Goal: Task Accomplishment & Management: Manage account settings

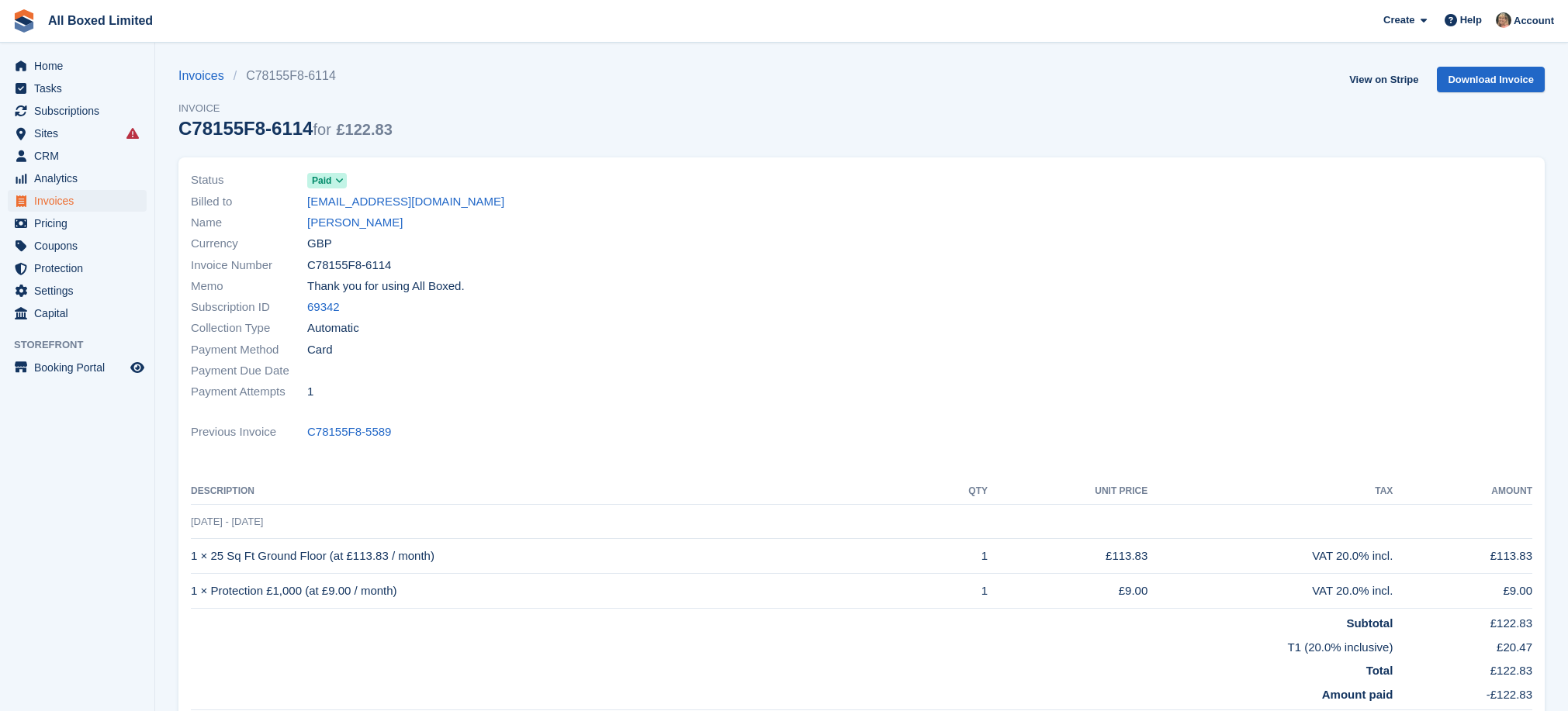
scroll to position [233, 0]
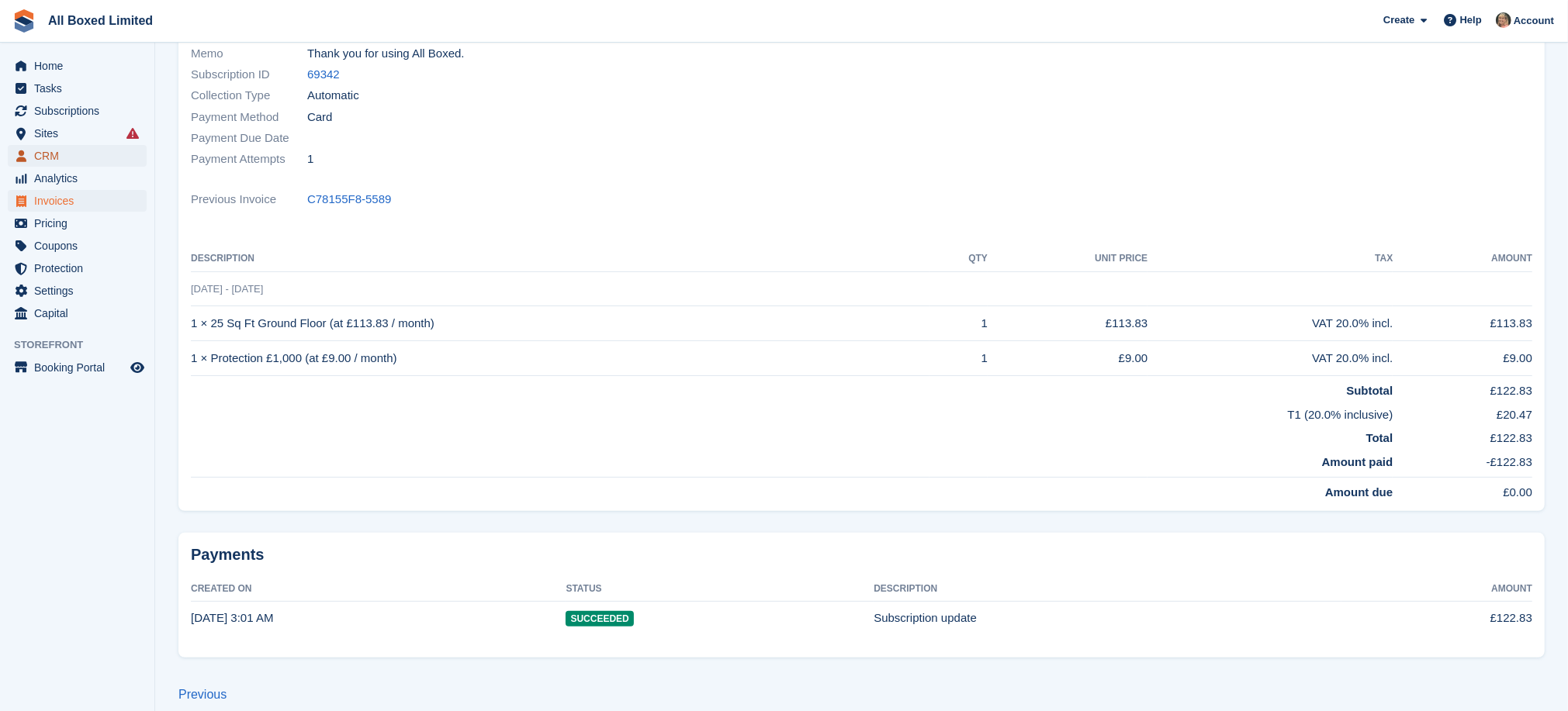
drag, startPoint x: 0, startPoint y: 0, endPoint x: 54, endPoint y: 153, distance: 162.2
click at [54, 153] on span "CRM" at bounding box center [80, 156] width 93 height 22
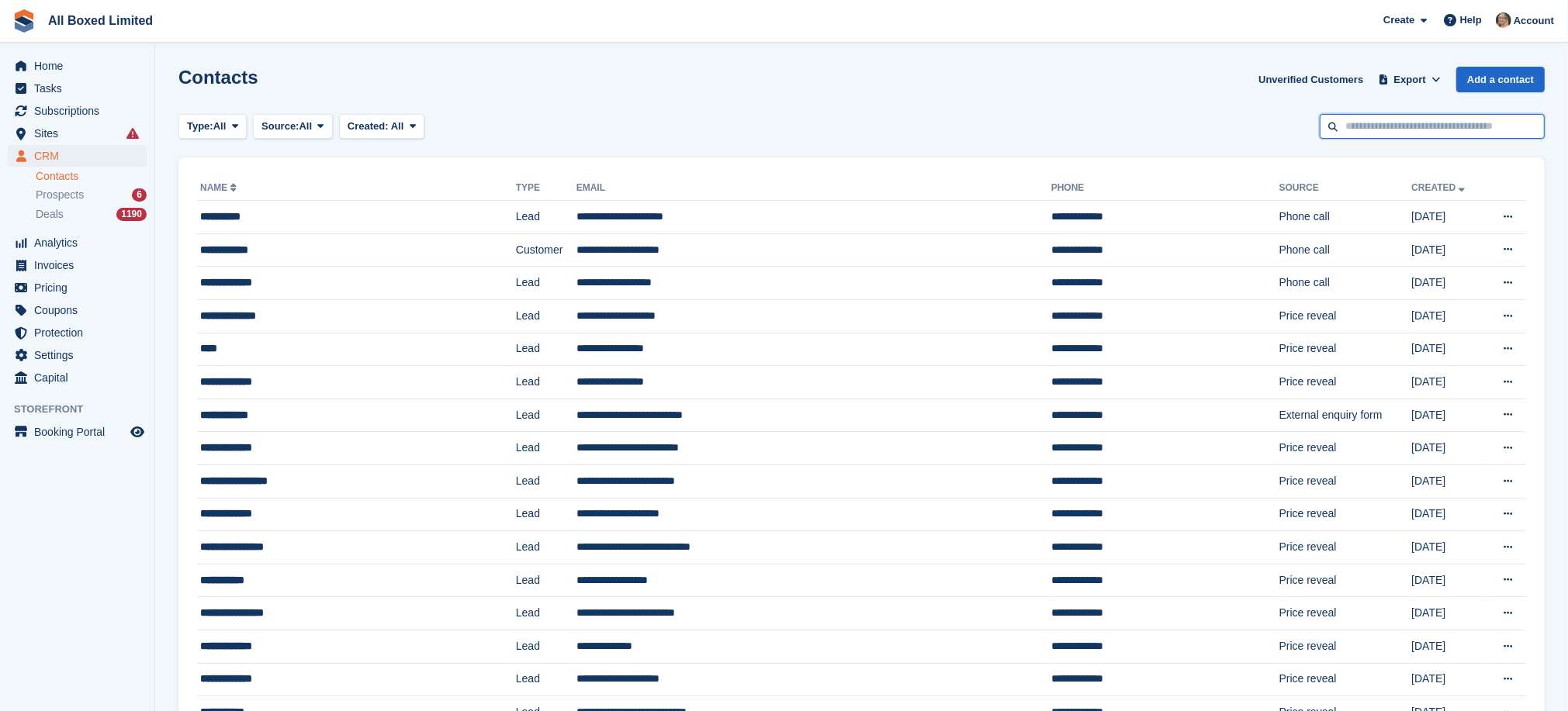
click at [1388, 130] on input "text" at bounding box center [1432, 127] width 225 height 26
type input "***"
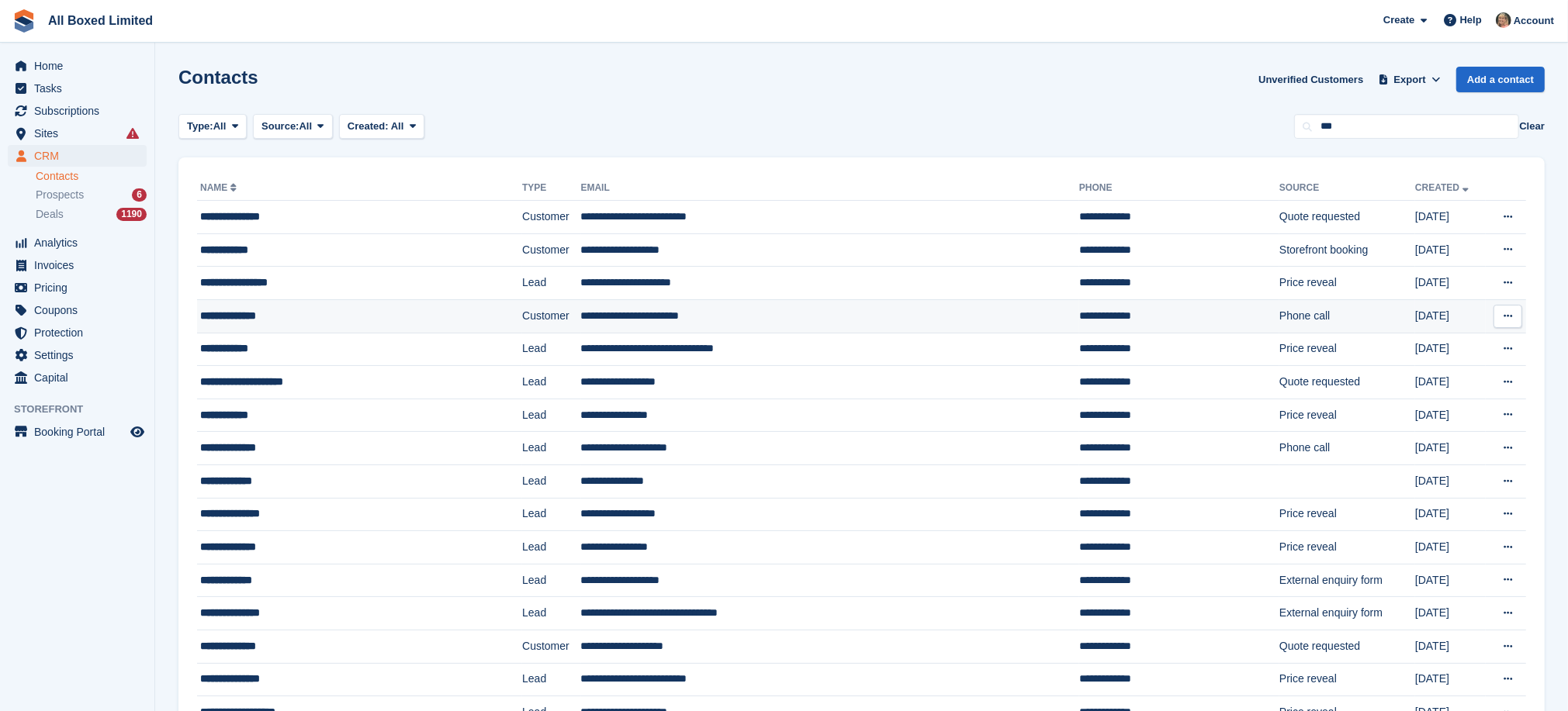
click at [657, 312] on td "**********" at bounding box center [830, 316] width 498 height 33
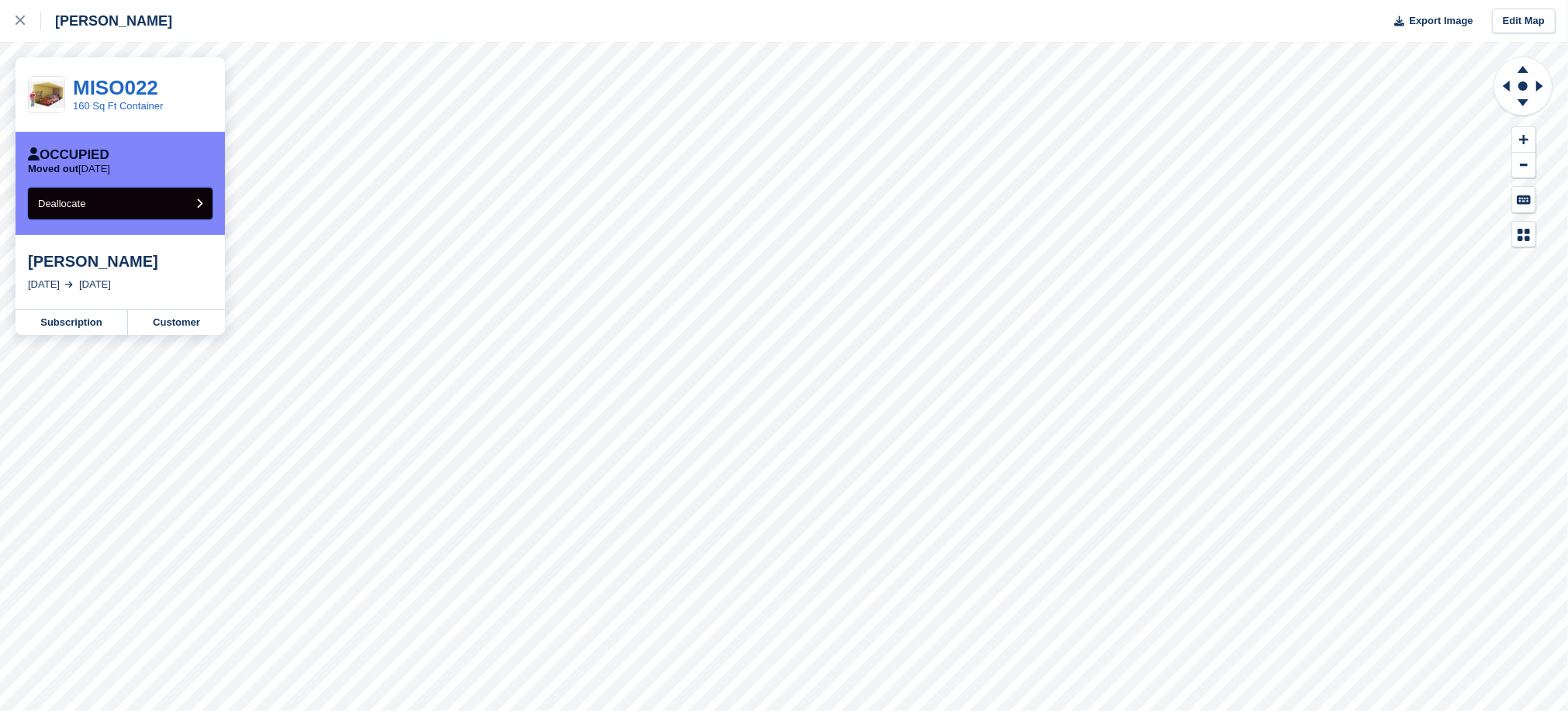
click at [114, 204] on button "Deallocate" at bounding box center [120, 203] width 185 height 31
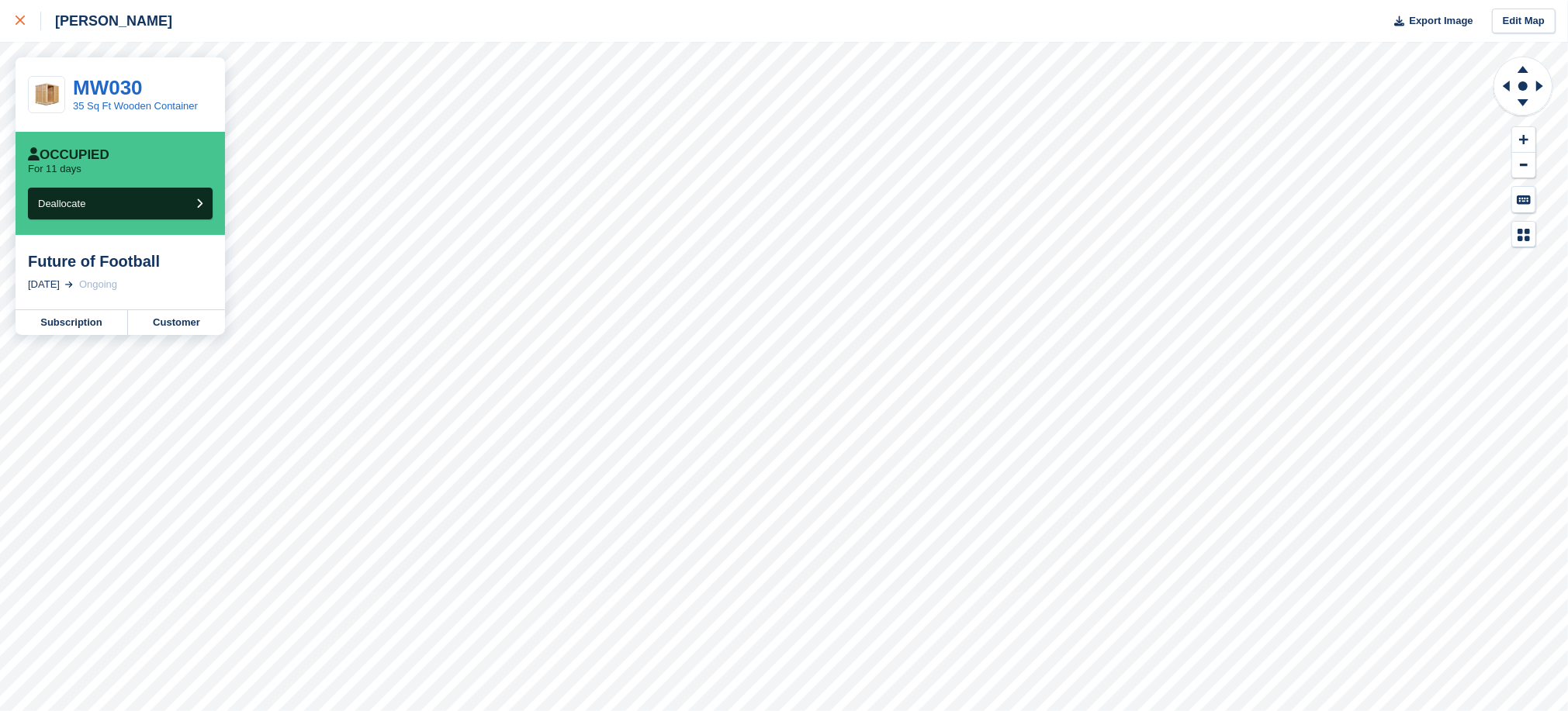
click at [16, 18] on icon at bounding box center [20, 20] width 9 height 9
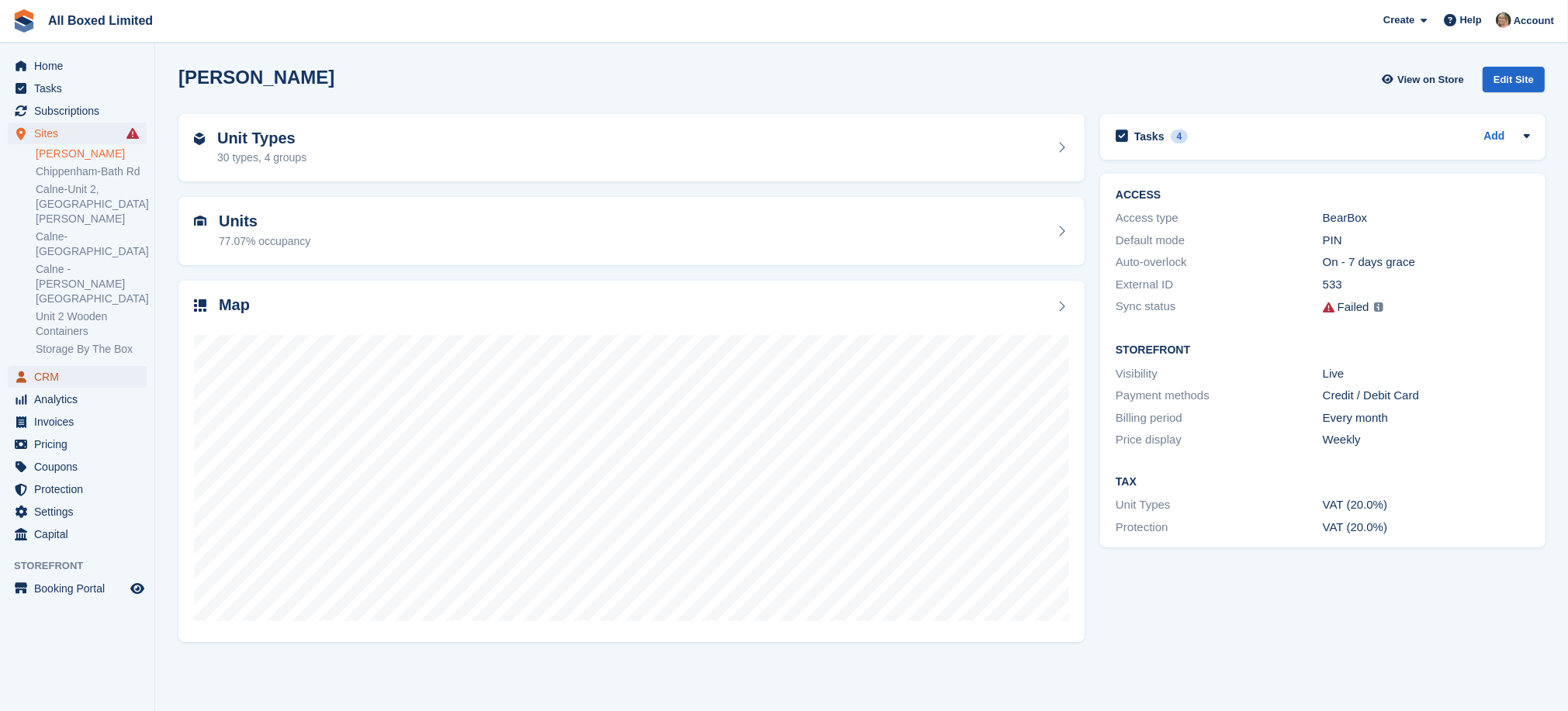
click at [49, 366] on span "CRM" at bounding box center [80, 377] width 93 height 22
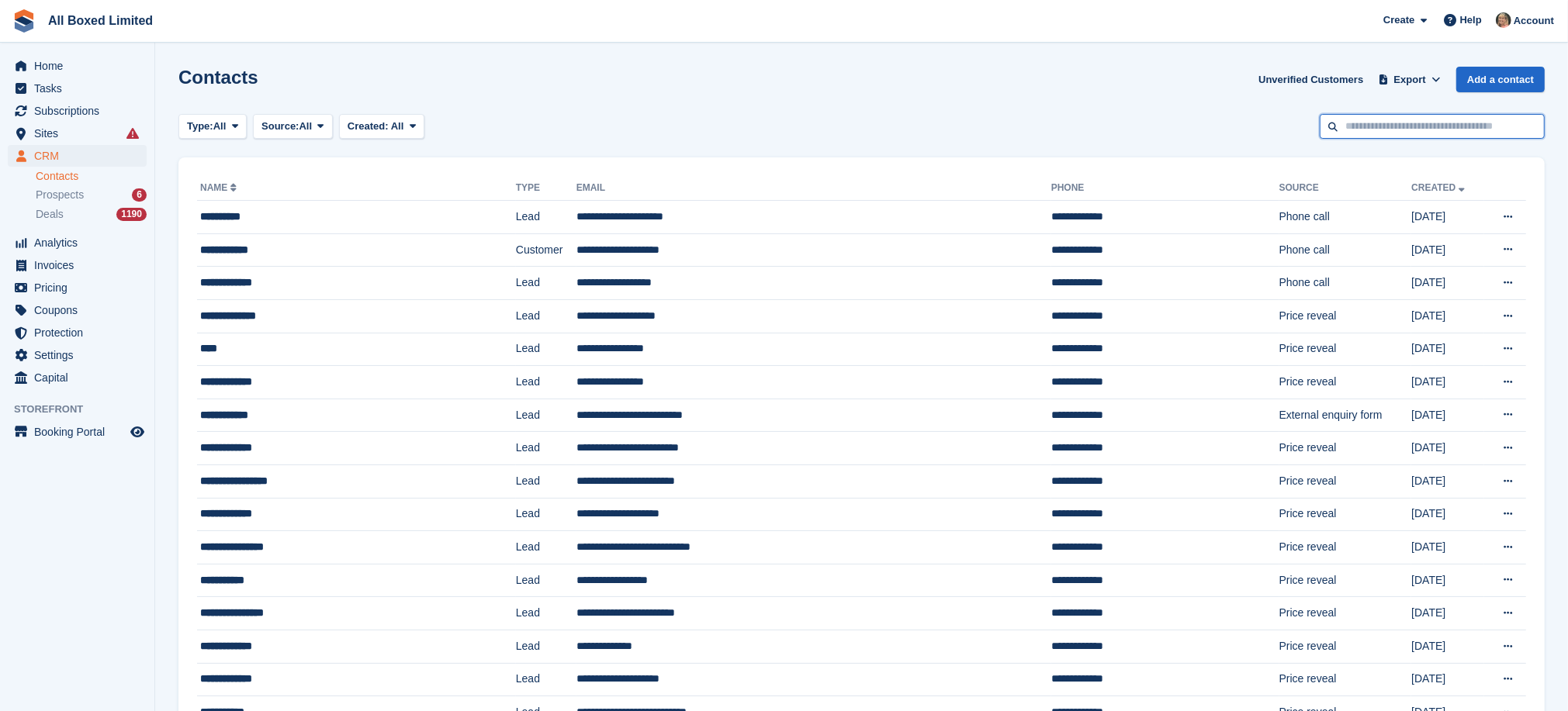
click at [1362, 122] on input "text" at bounding box center [1432, 127] width 225 height 26
type input "******"
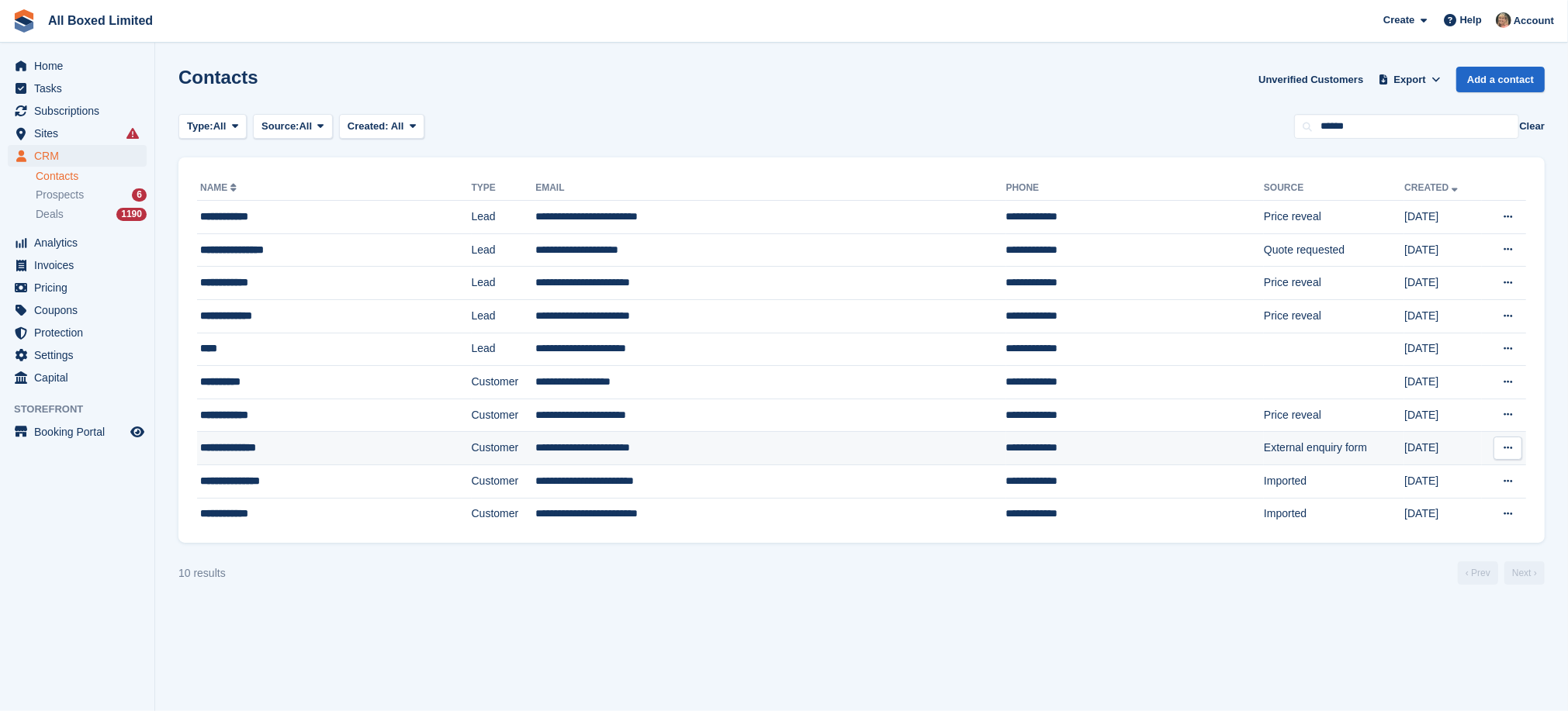
click at [609, 445] on td "**********" at bounding box center [770, 448] width 470 height 33
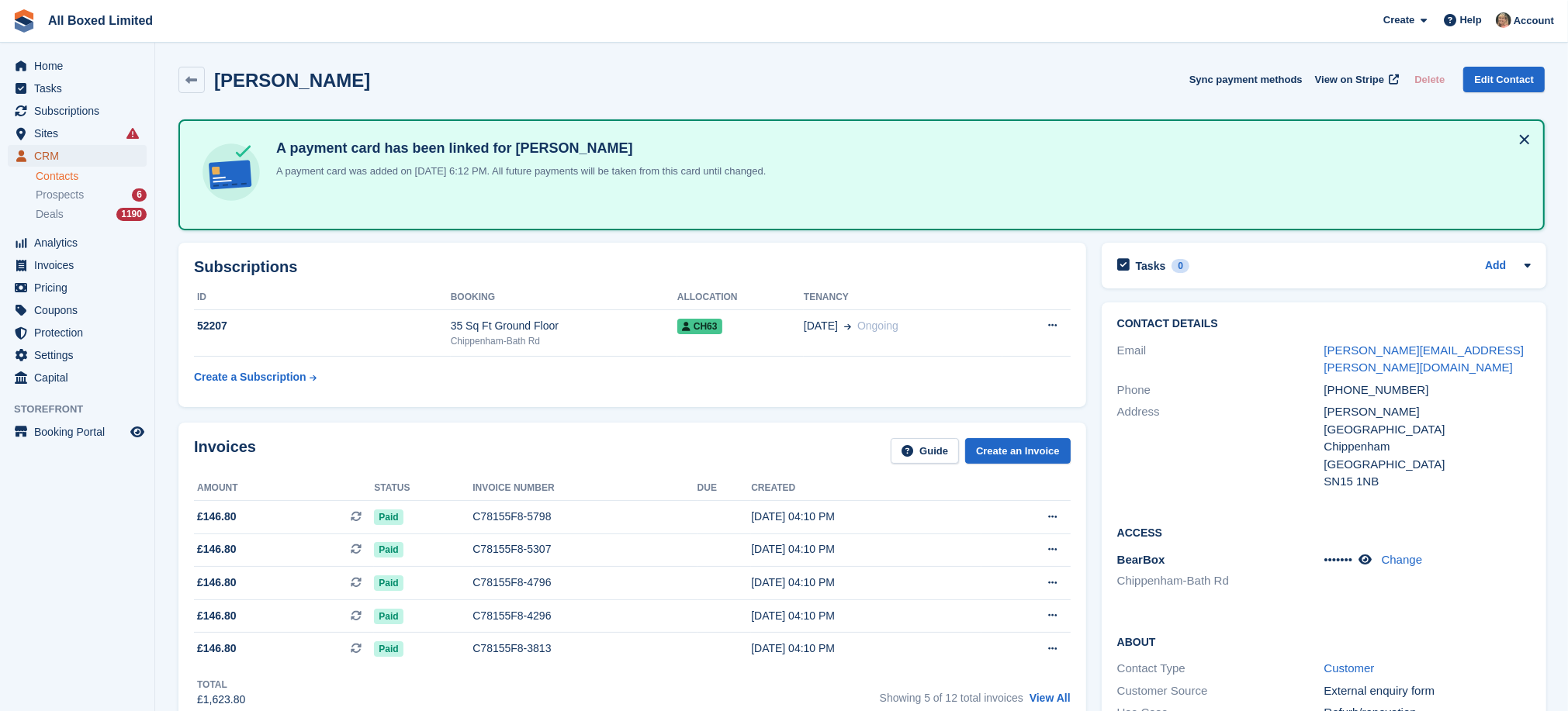
click at [59, 151] on span "CRM" at bounding box center [80, 156] width 93 height 22
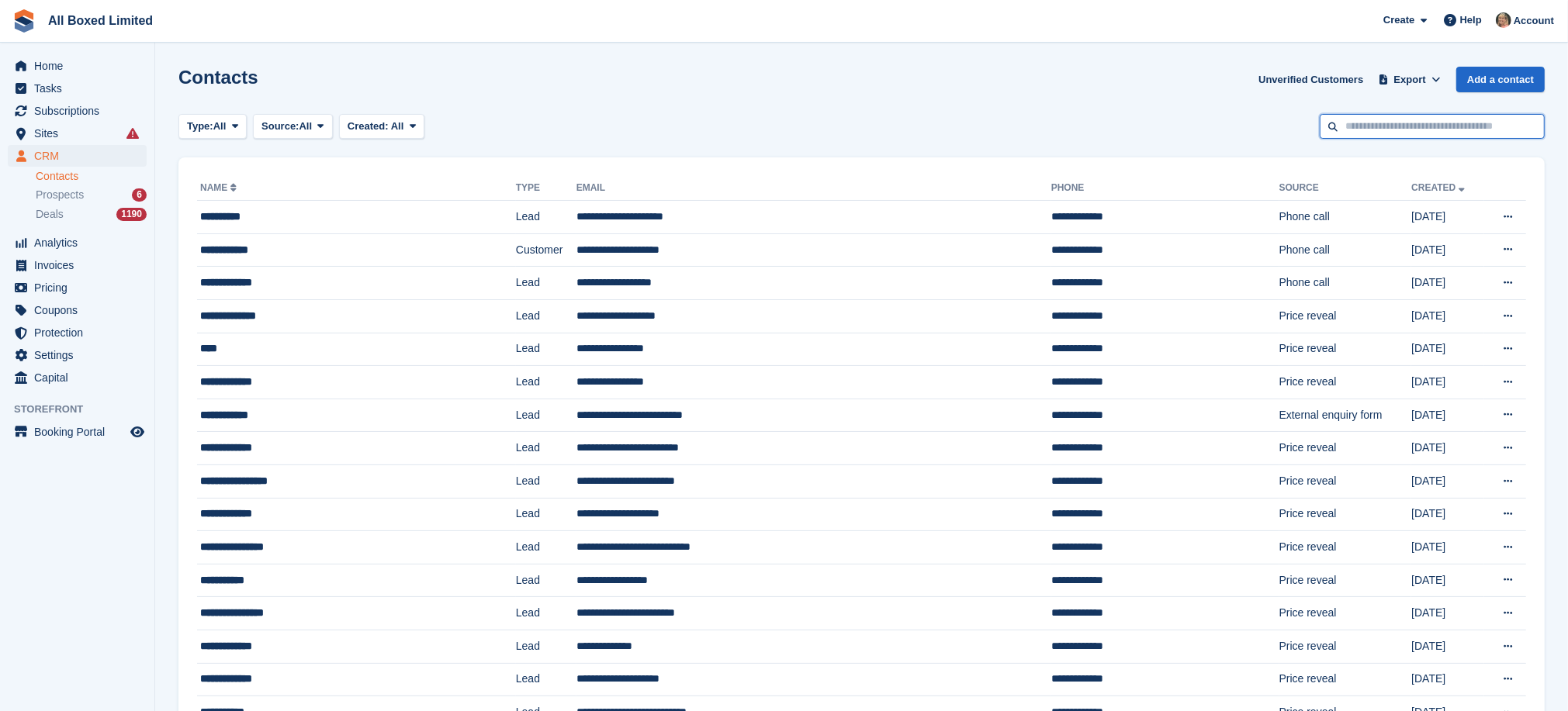
click at [1347, 117] on input "text" at bounding box center [1432, 127] width 225 height 26
type input "***"
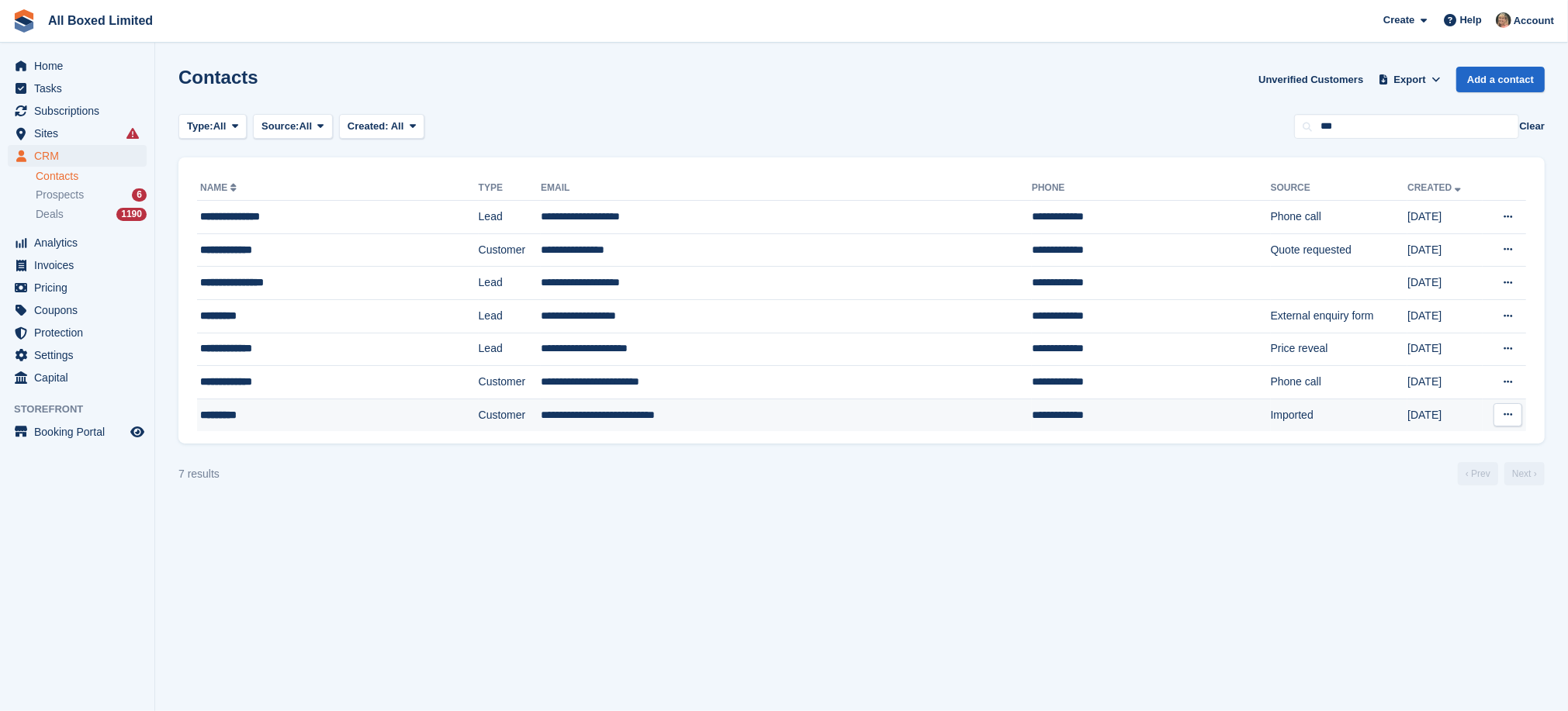
click at [566, 417] on td "**********" at bounding box center [786, 414] width 491 height 32
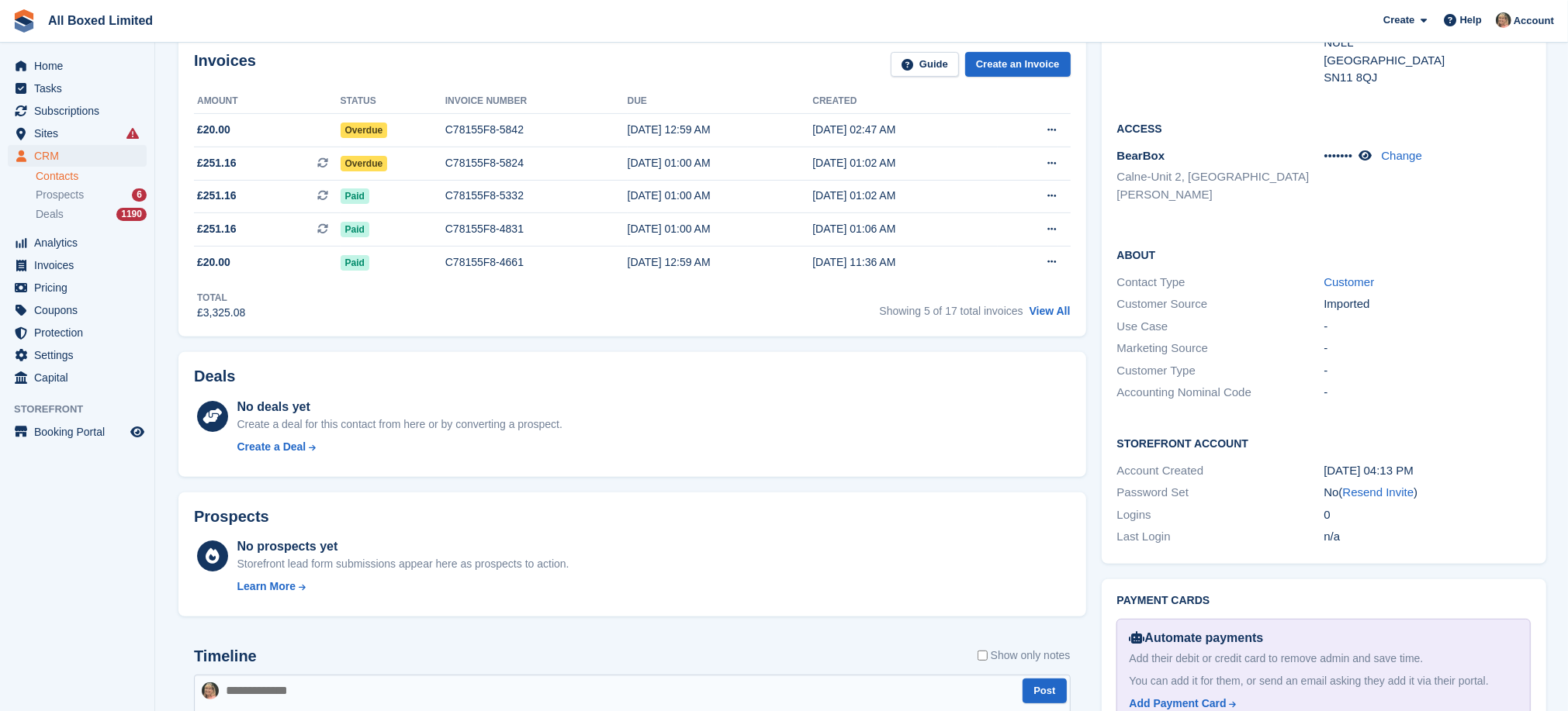
scroll to position [349, 0]
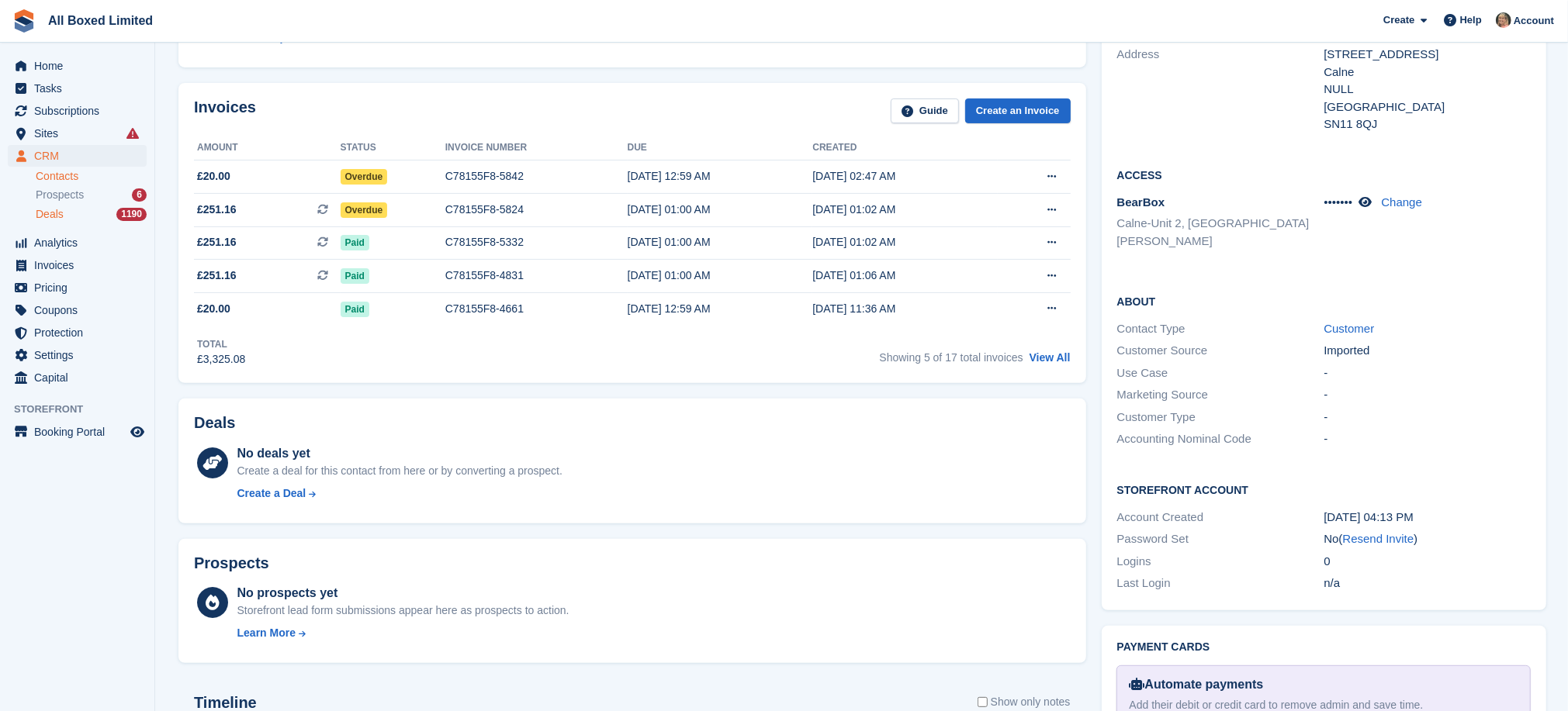
click at [51, 213] on span "Deals" at bounding box center [50, 215] width 28 height 15
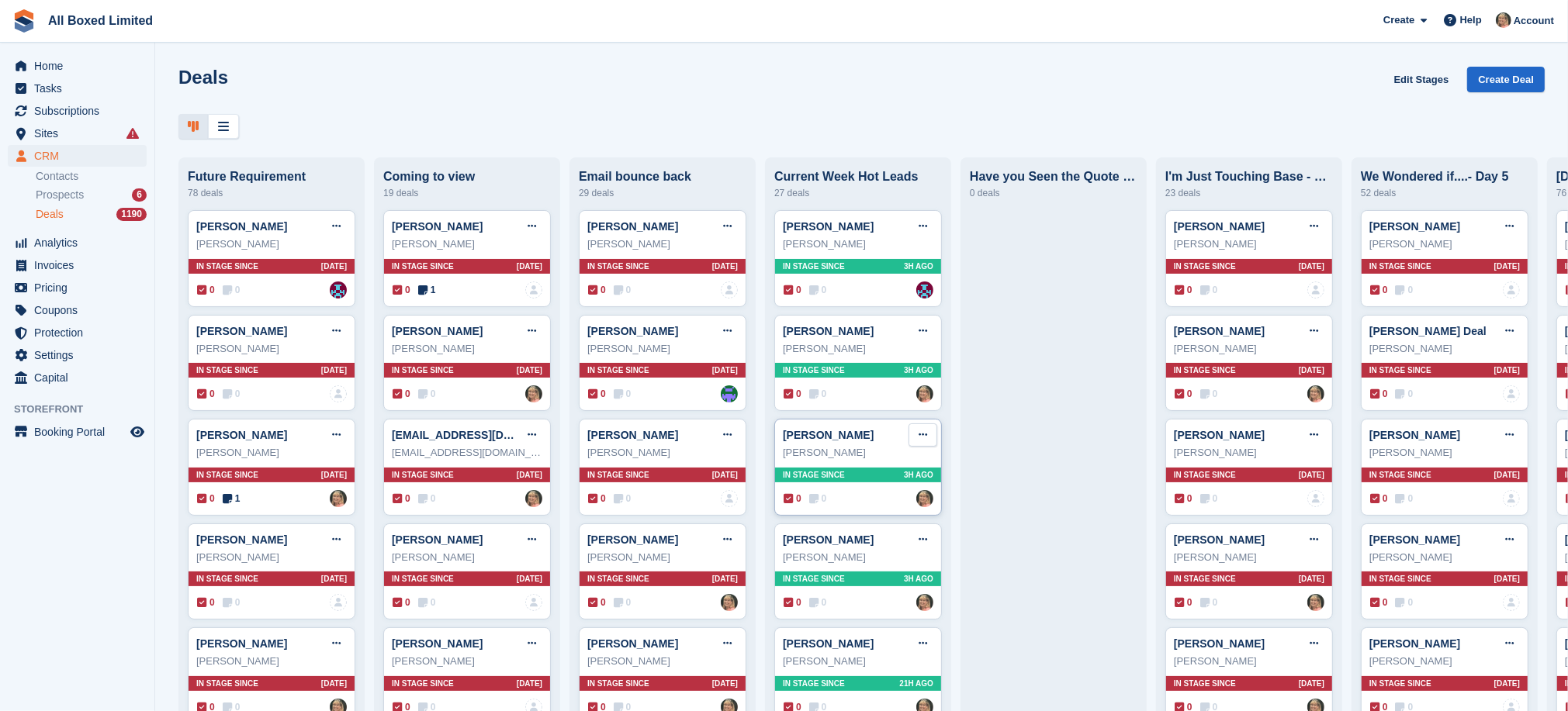
click at [920, 433] on icon at bounding box center [923, 434] width 8 height 10
click at [850, 524] on p "Mark as lost" at bounding box center [862, 519] width 135 height 20
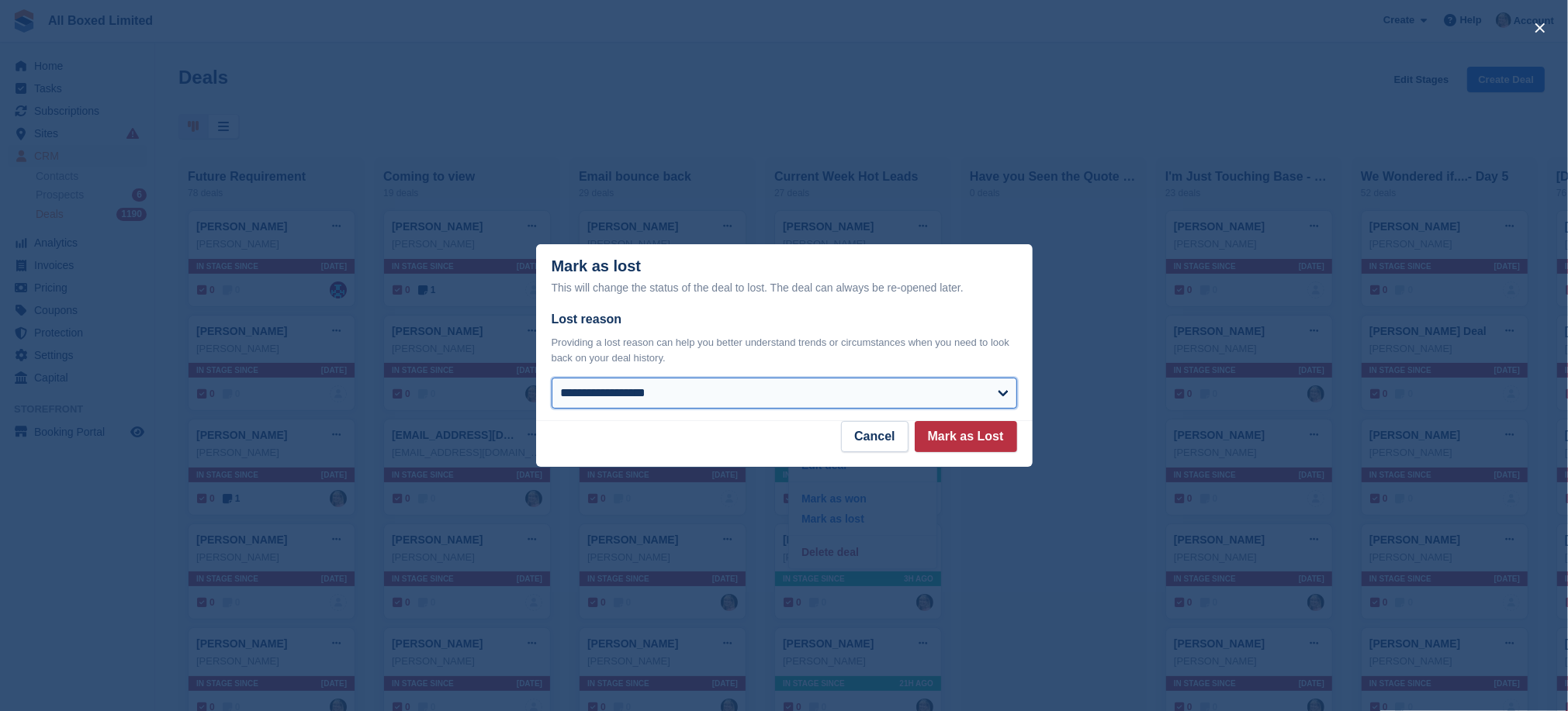
click at [729, 393] on select "**********" at bounding box center [784, 393] width 465 height 31
select select "**********"
click at [551, 379] on select "**********" at bounding box center [784, 393] width 465 height 31
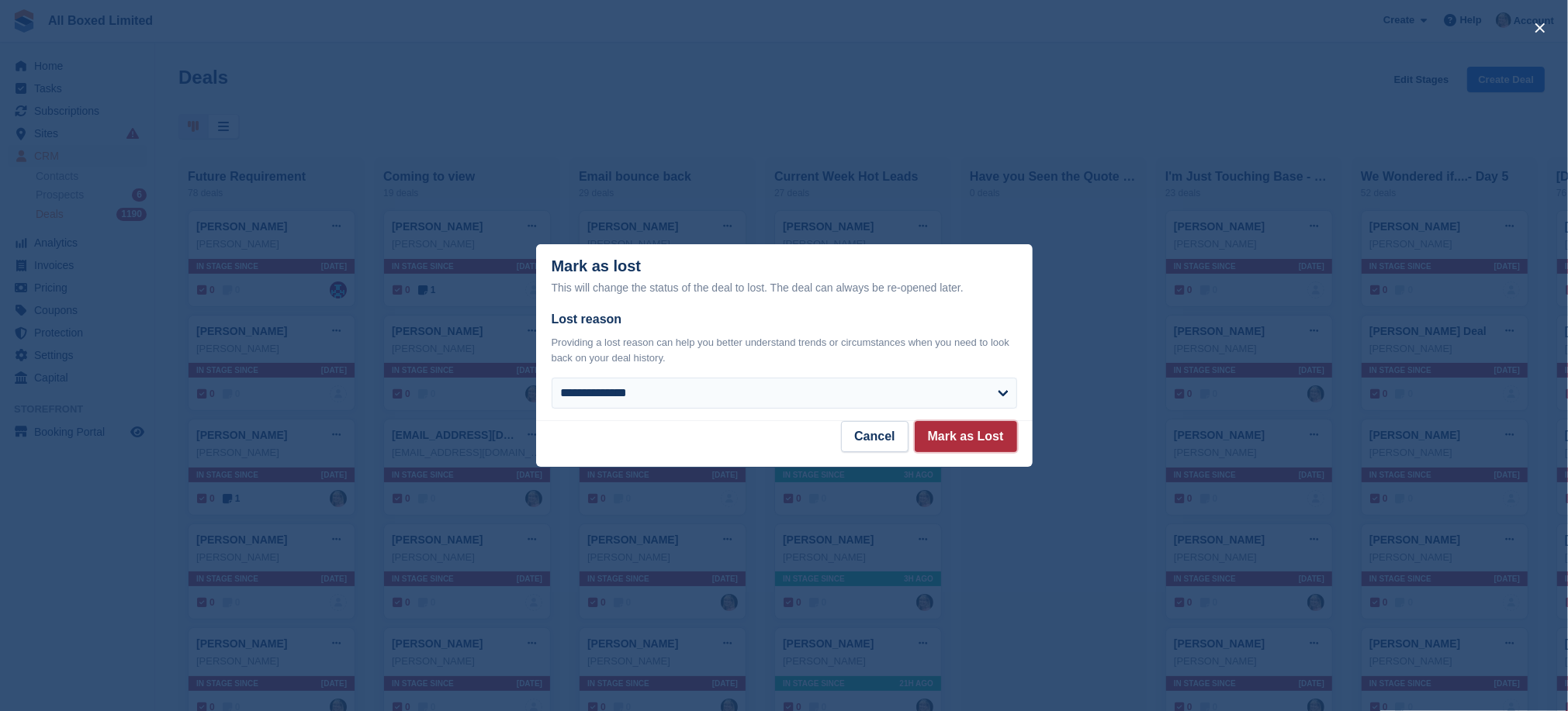
click at [966, 438] on button "Mark as Lost" at bounding box center [966, 436] width 103 height 31
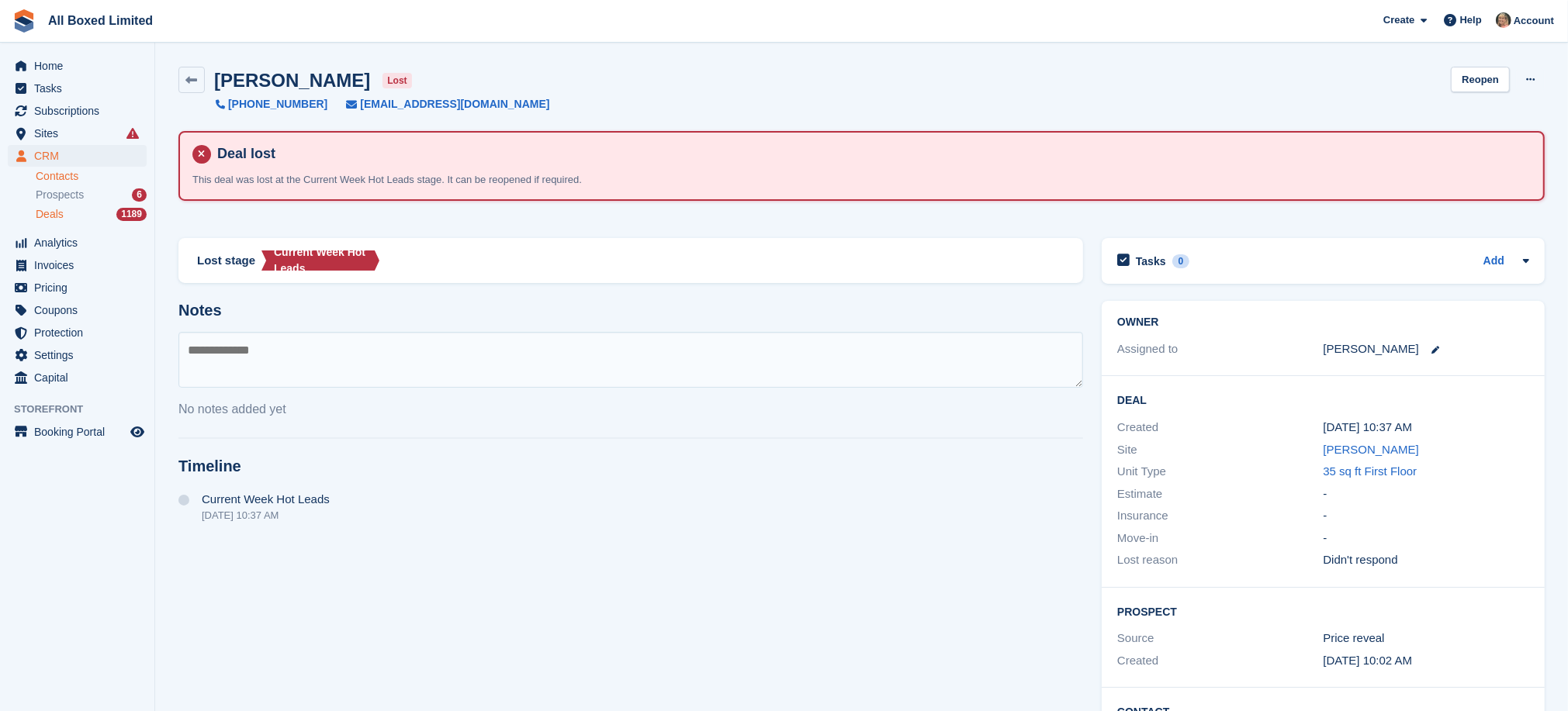
click at [48, 169] on link "Contacts" at bounding box center [91, 177] width 111 height 15
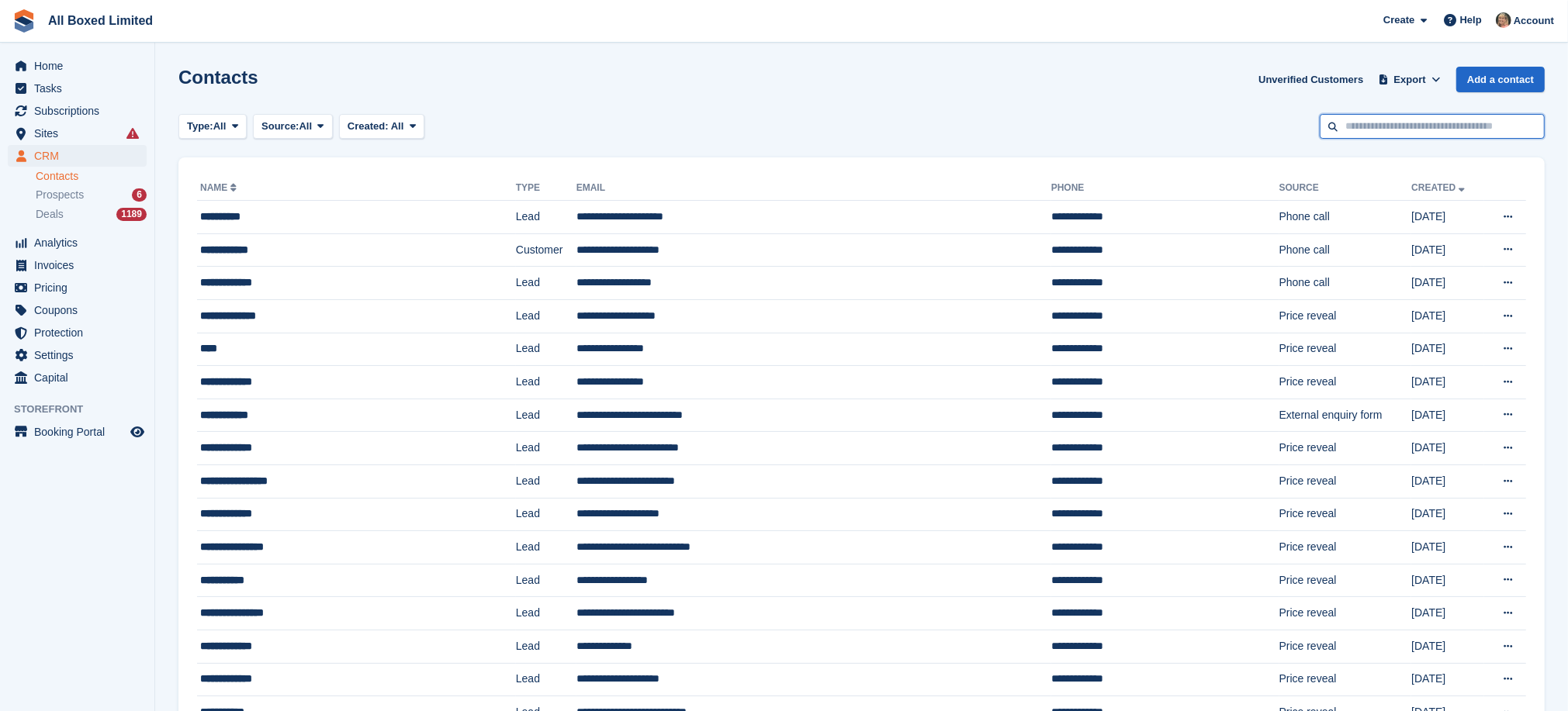
click at [1361, 120] on input "text" at bounding box center [1432, 127] width 225 height 26
type input "*****"
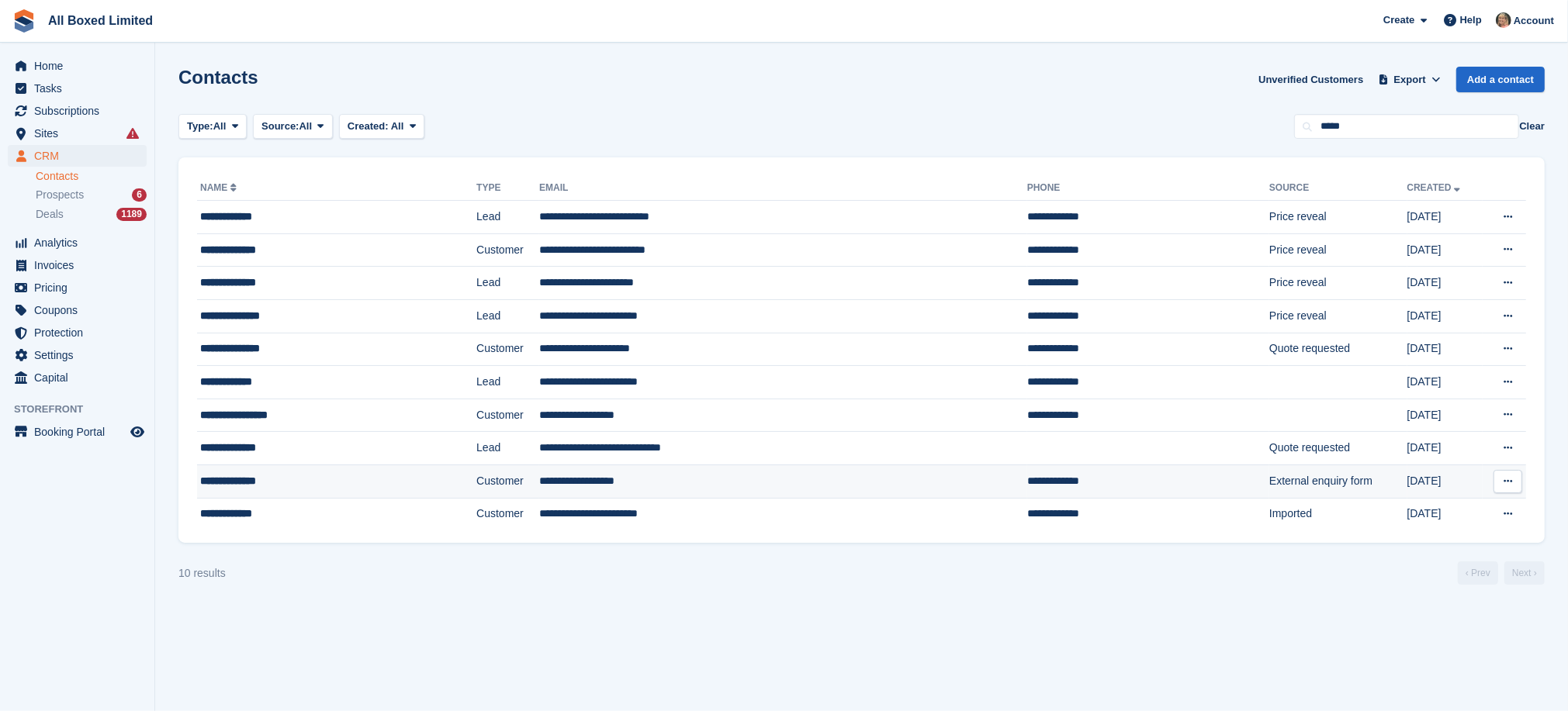
click at [589, 479] on td "**********" at bounding box center [783, 481] width 488 height 33
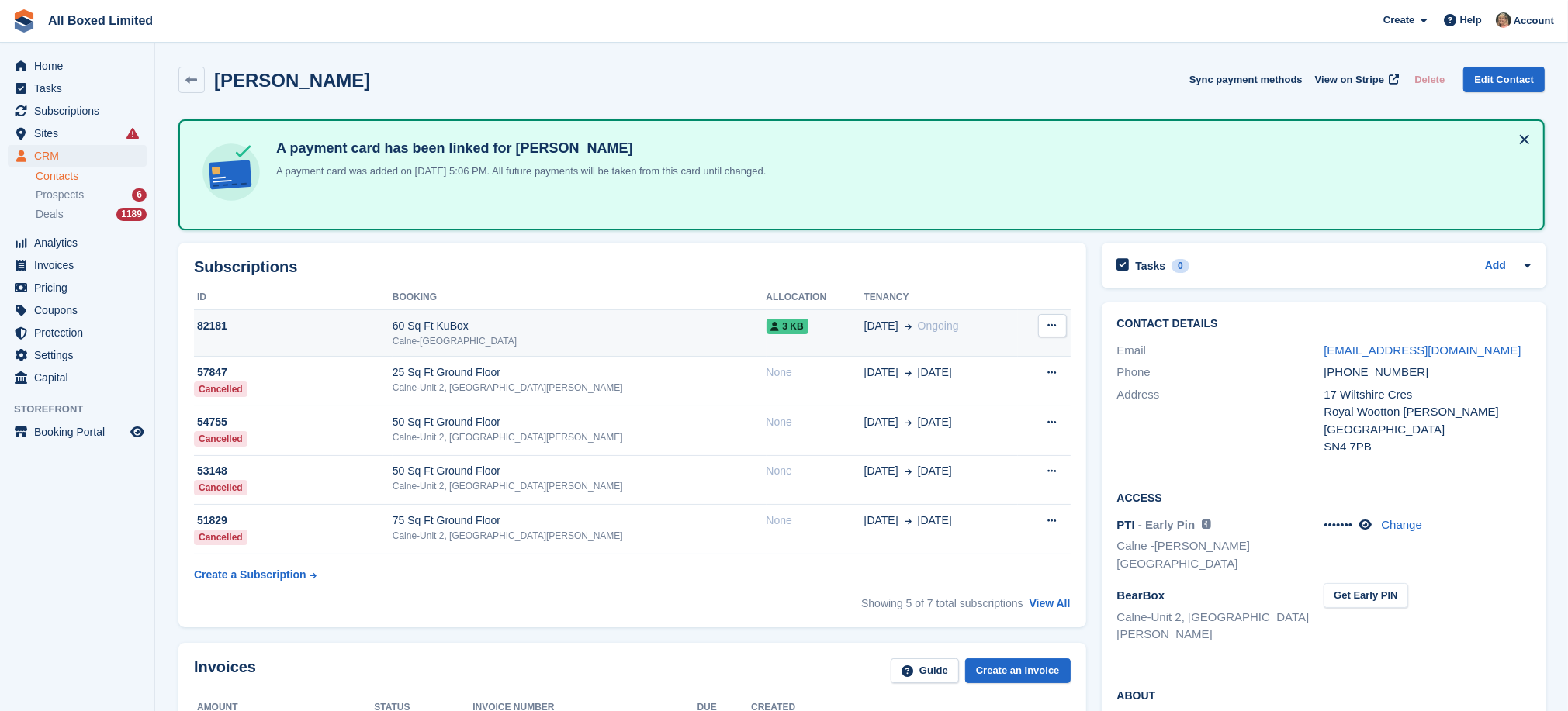
click at [477, 334] on div "Calne-[GEOGRAPHIC_DATA]" at bounding box center [579, 341] width 374 height 14
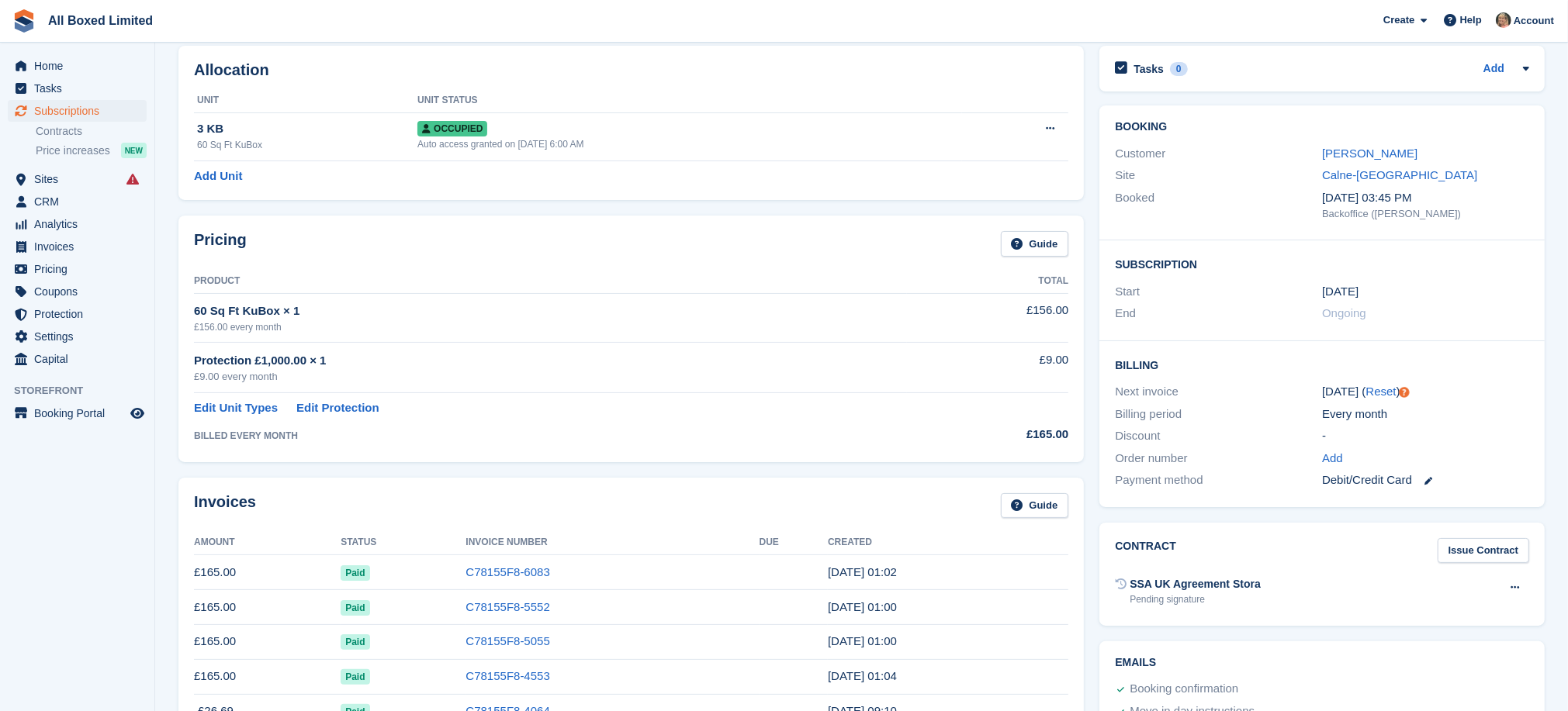
scroll to position [116, 0]
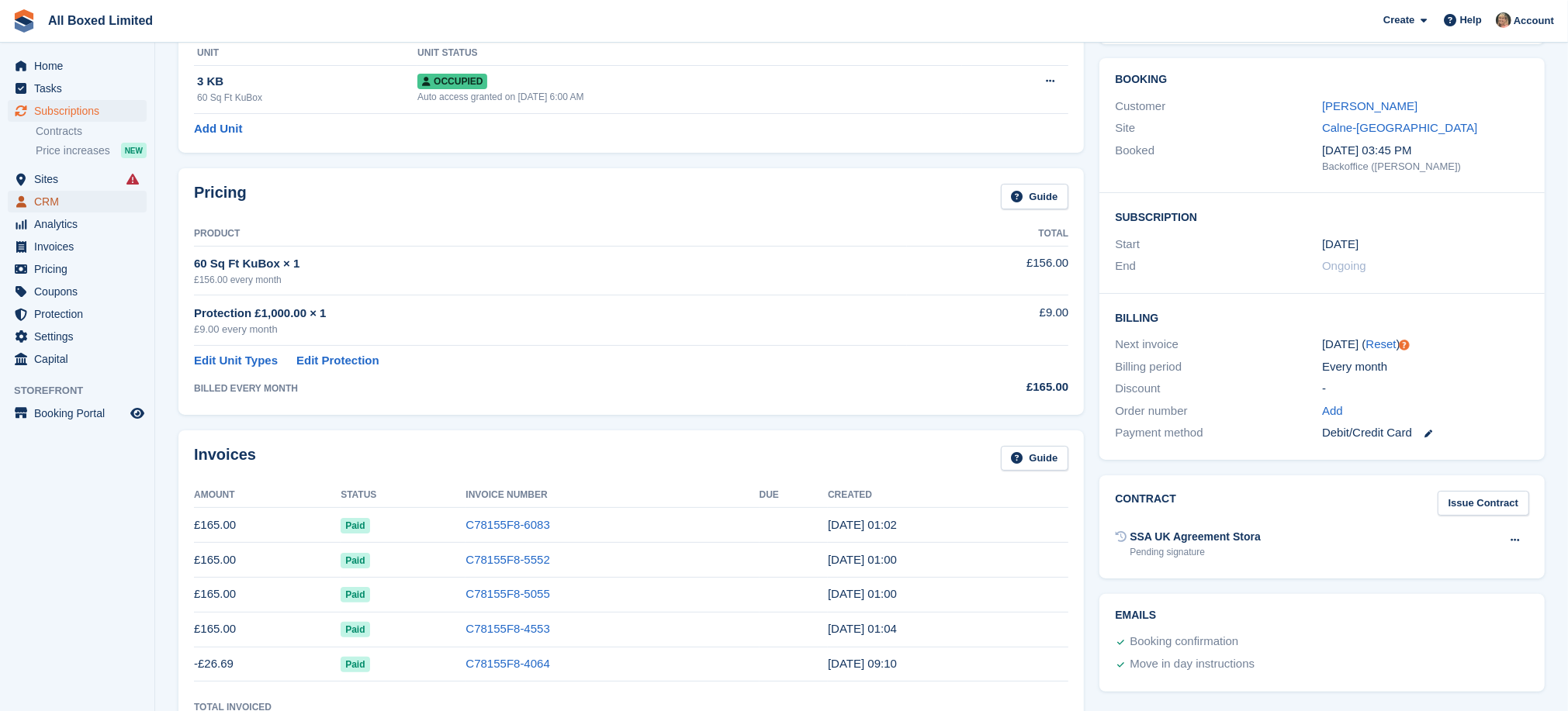
click at [52, 201] on span "CRM" at bounding box center [80, 201] width 93 height 22
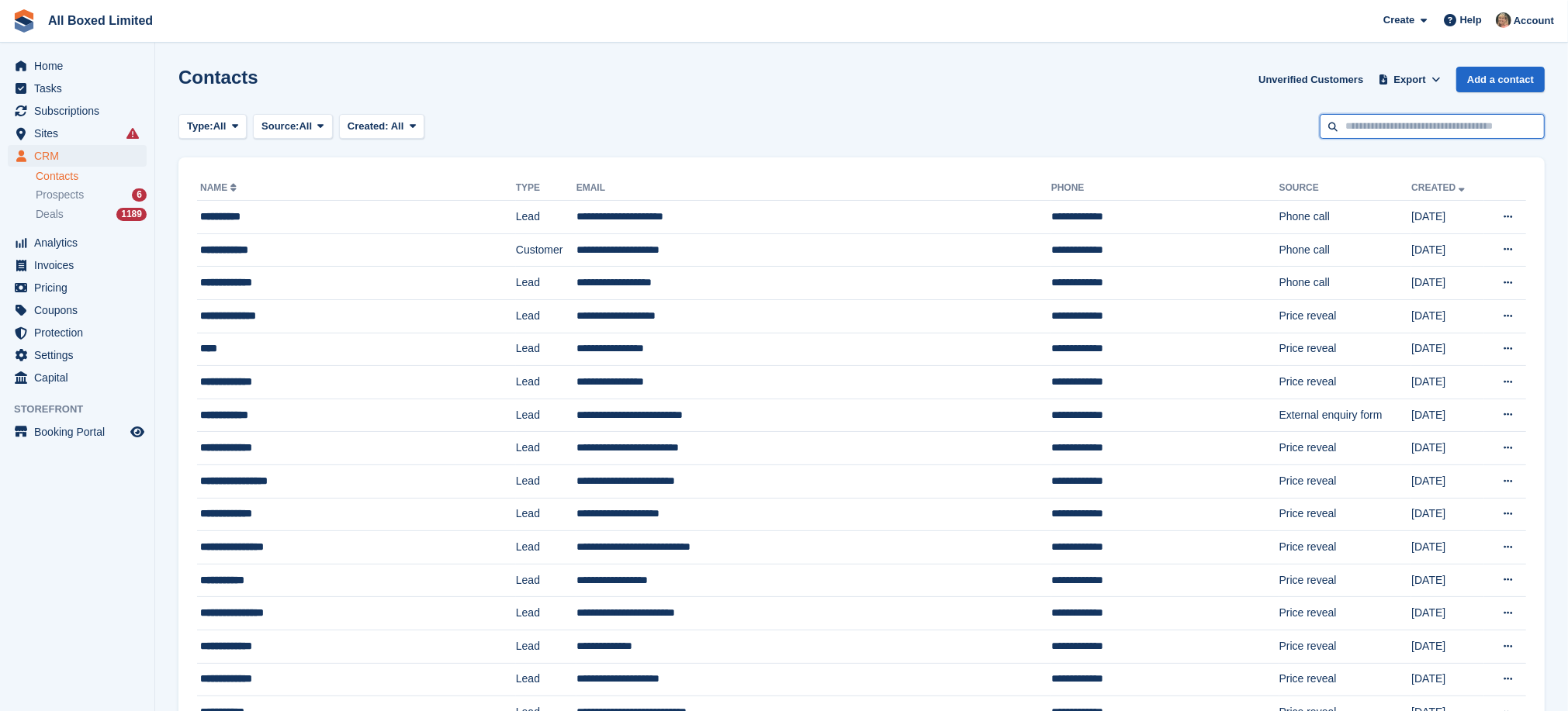
click at [1362, 122] on input "text" at bounding box center [1432, 127] width 225 height 26
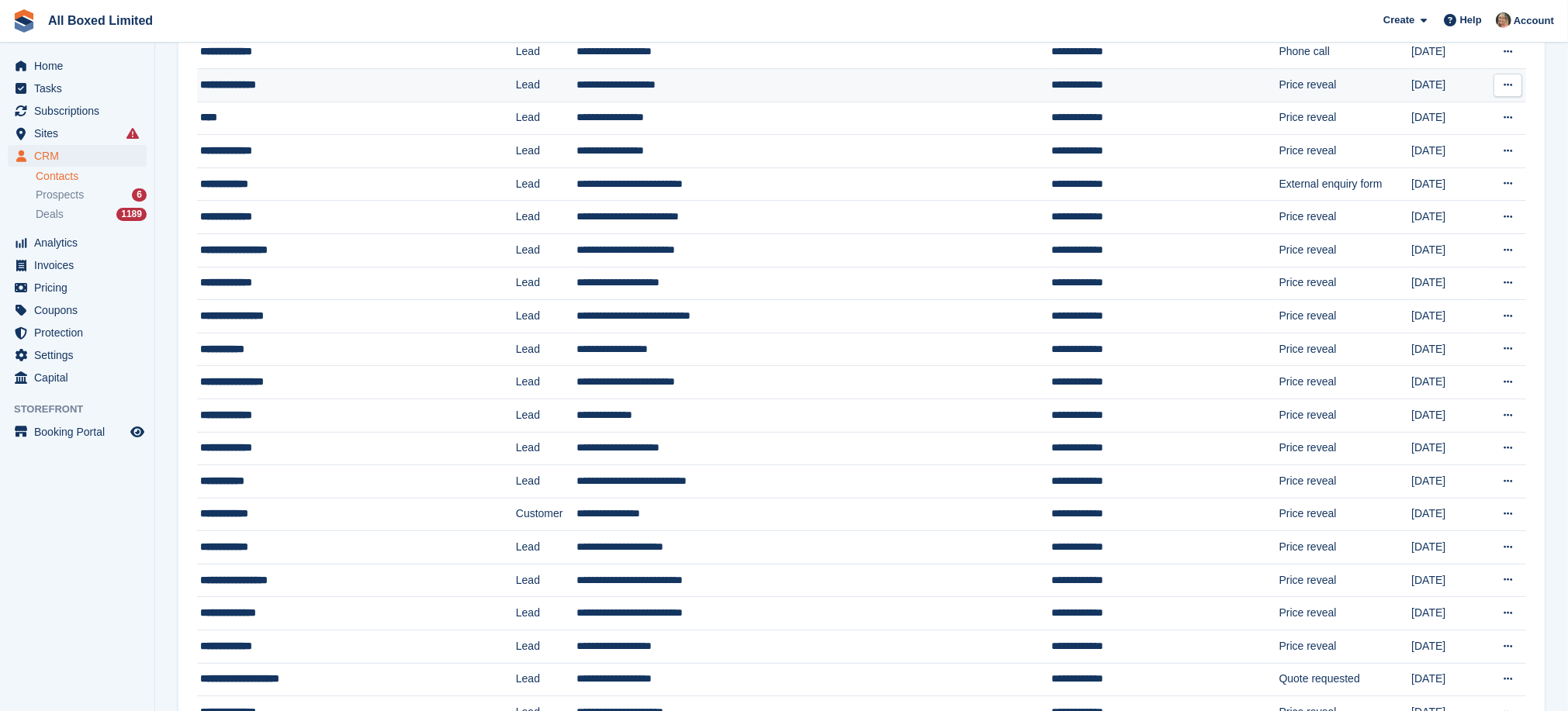
scroll to position [233, 0]
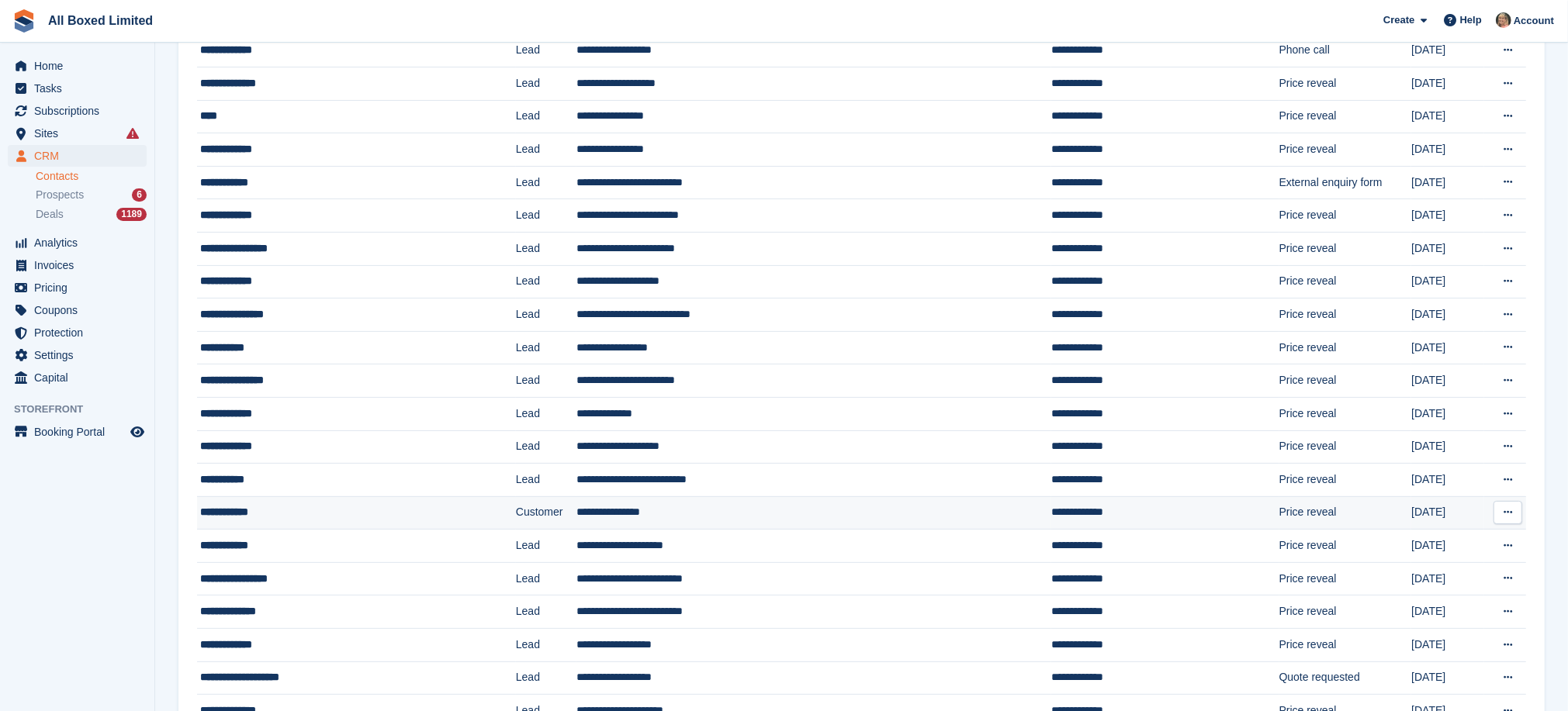
click at [604, 509] on td "**********" at bounding box center [813, 513] width 475 height 33
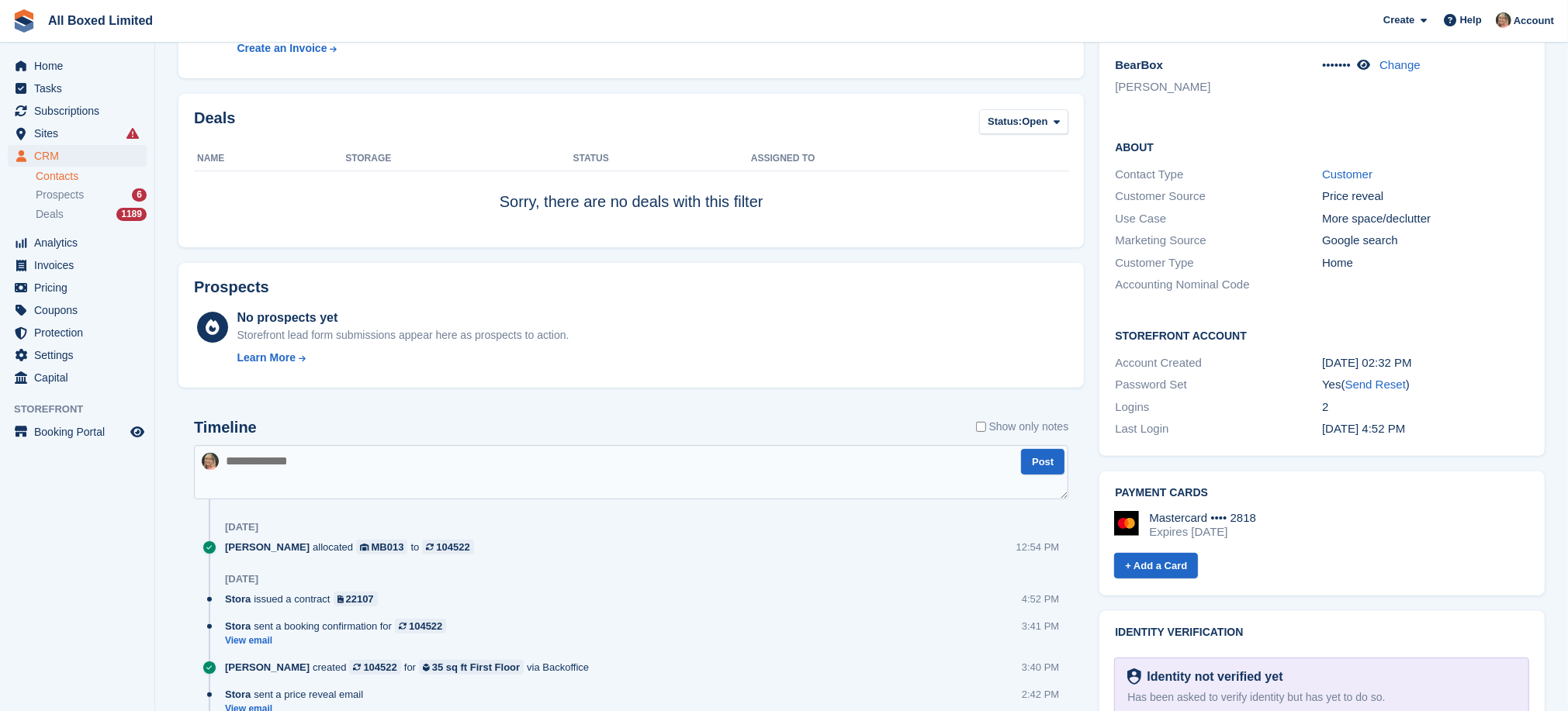
scroll to position [476, 0]
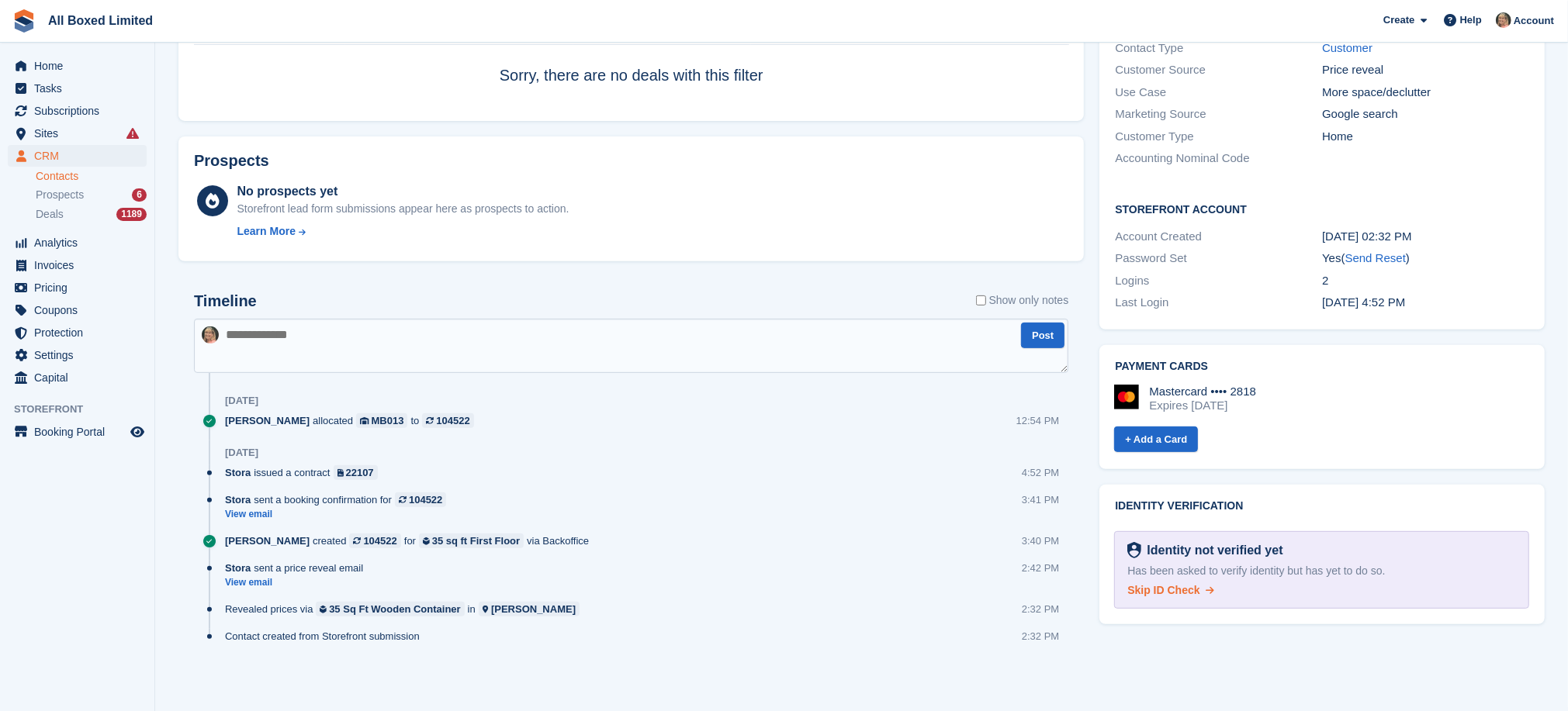
click at [1172, 584] on span "Skip ID Check" at bounding box center [1163, 590] width 72 height 12
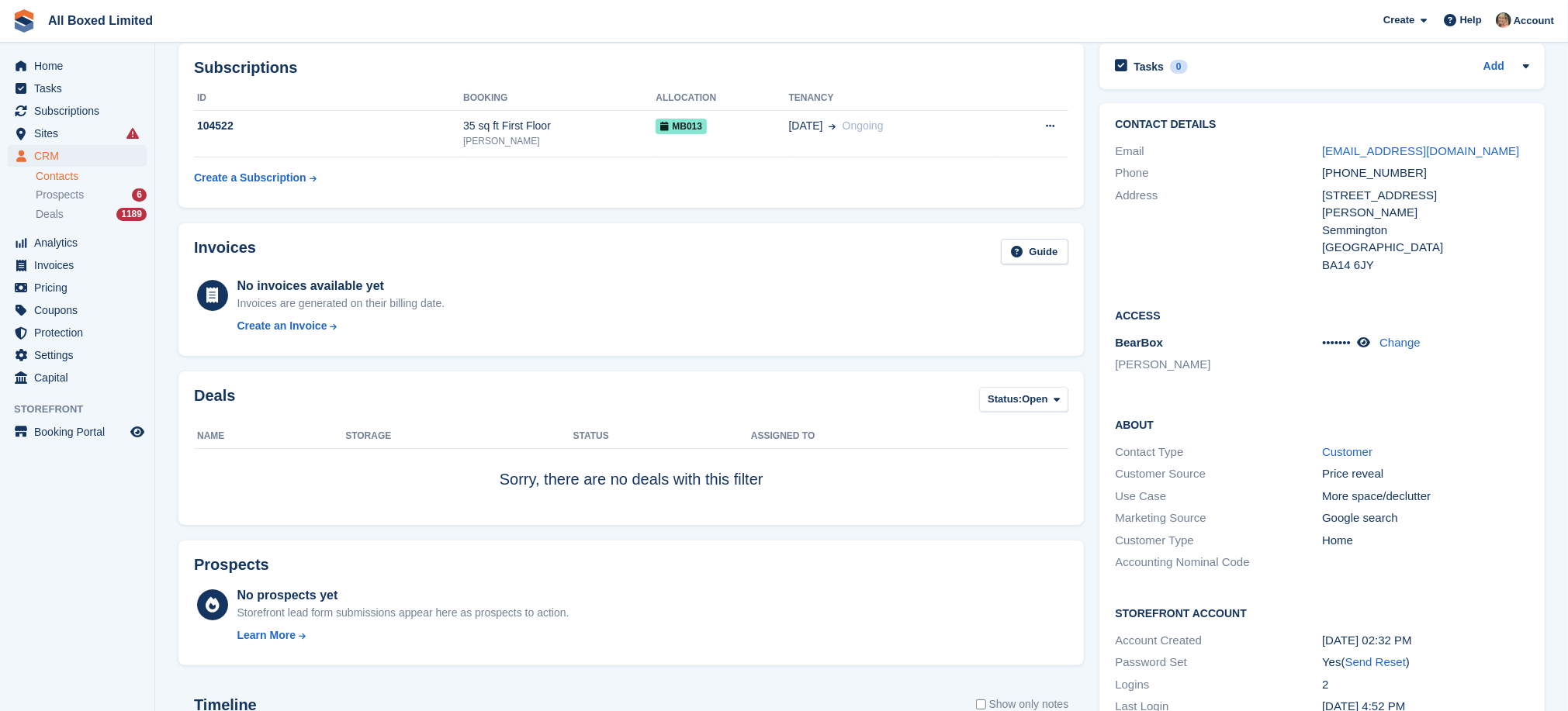
scroll to position [10, 0]
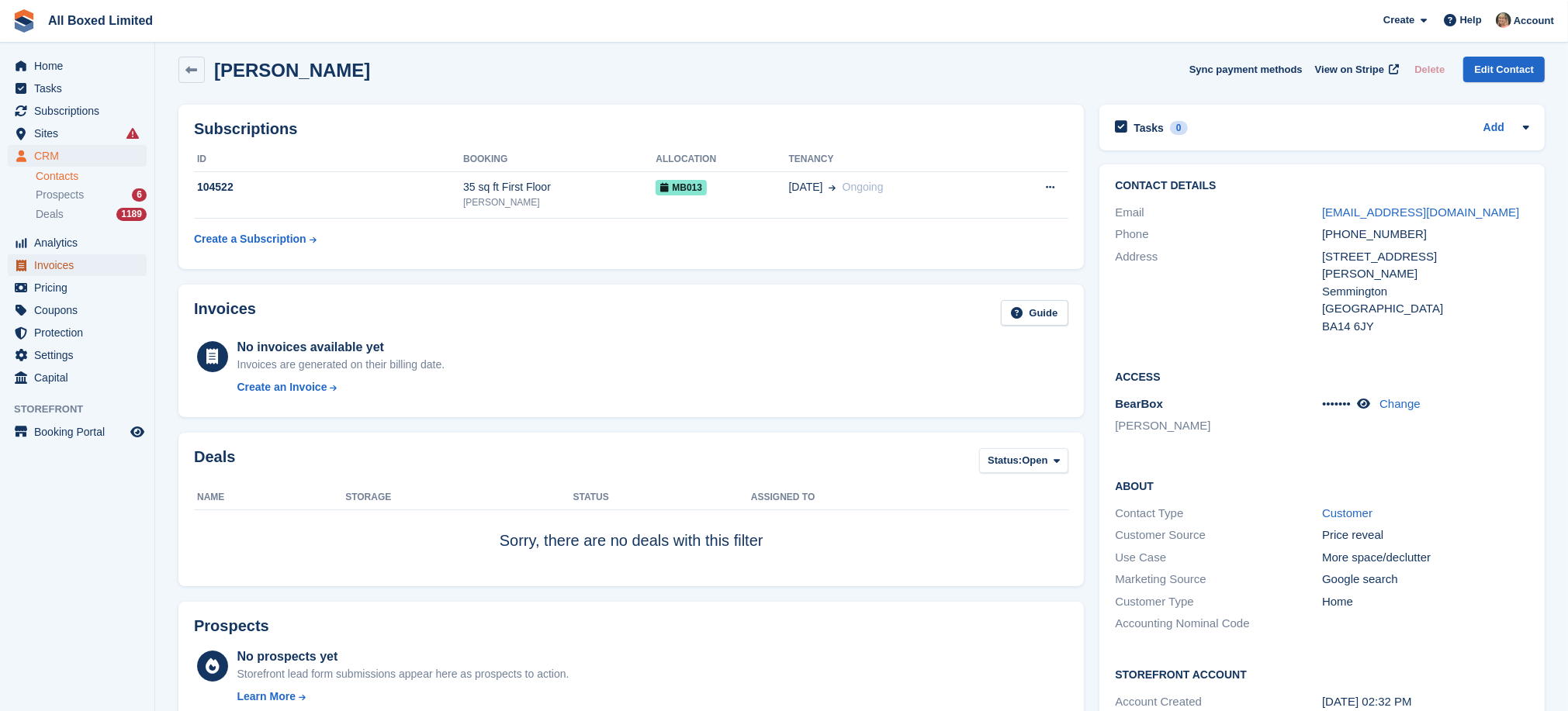
click at [47, 267] on span "Invoices" at bounding box center [80, 265] width 93 height 22
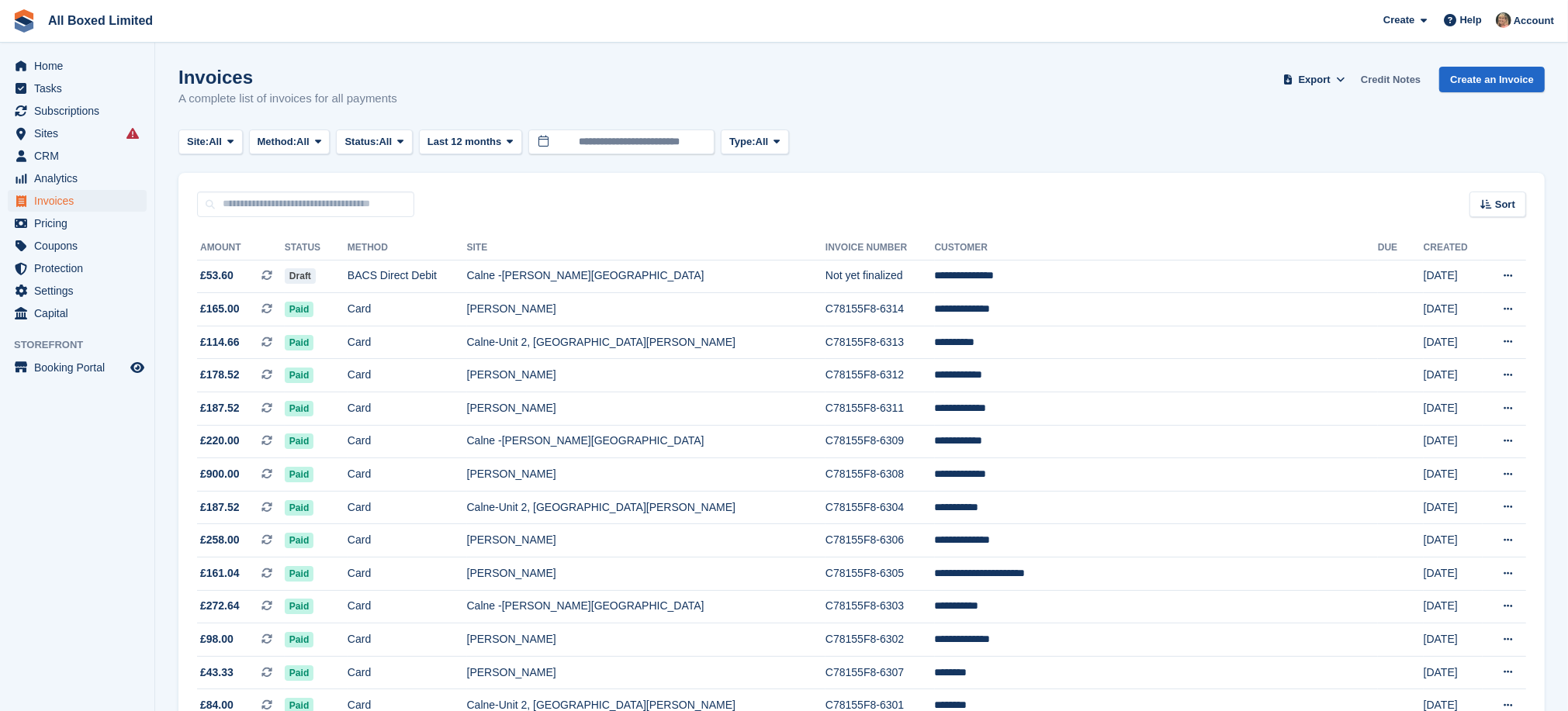
click at [1396, 80] on link "Credit Notes" at bounding box center [1391, 79] width 72 height 26
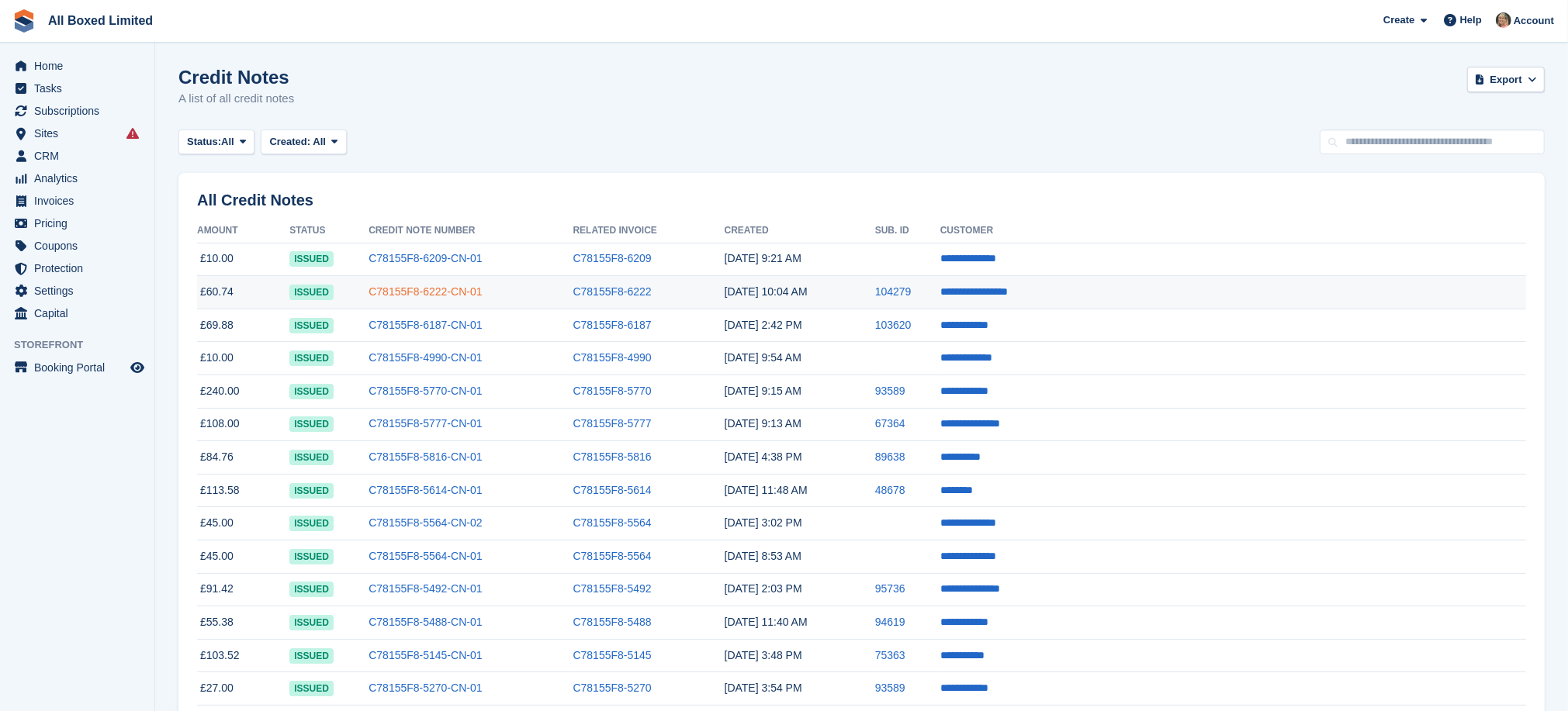
click at [482, 290] on link "C78155F8-6222-CN-01" at bounding box center [425, 291] width 114 height 12
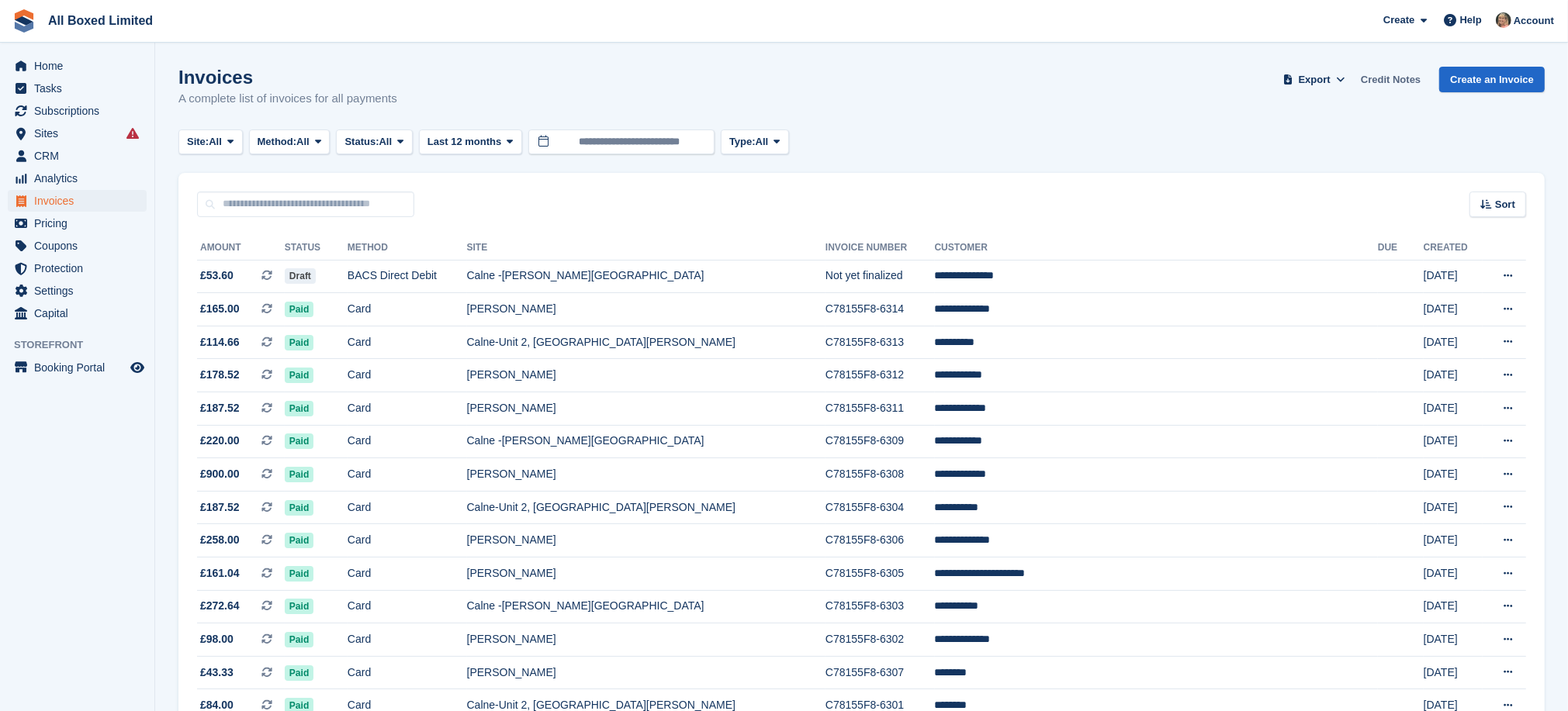
click at [1401, 83] on link "Credit Notes" at bounding box center [1391, 79] width 72 height 26
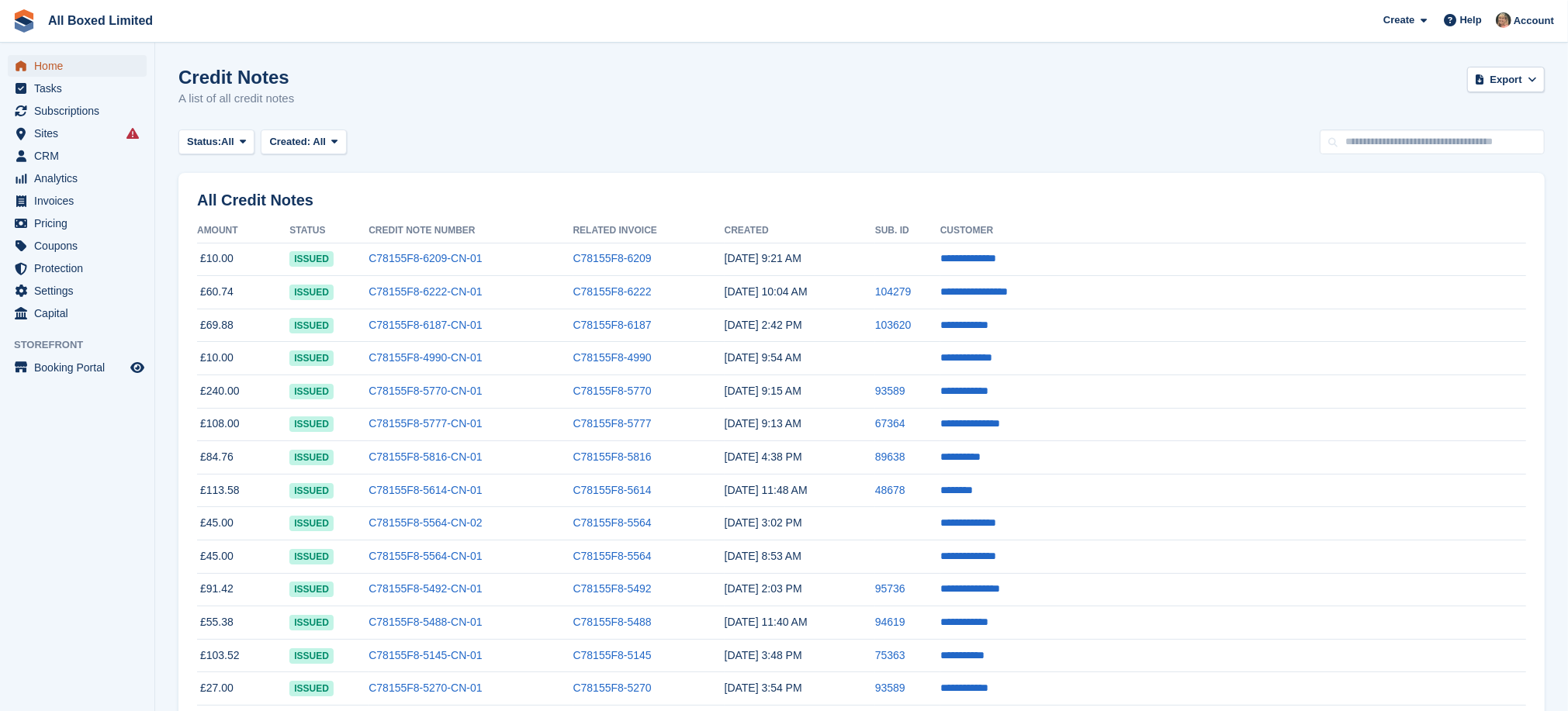
click at [42, 63] on span "Home" at bounding box center [80, 65] width 93 height 22
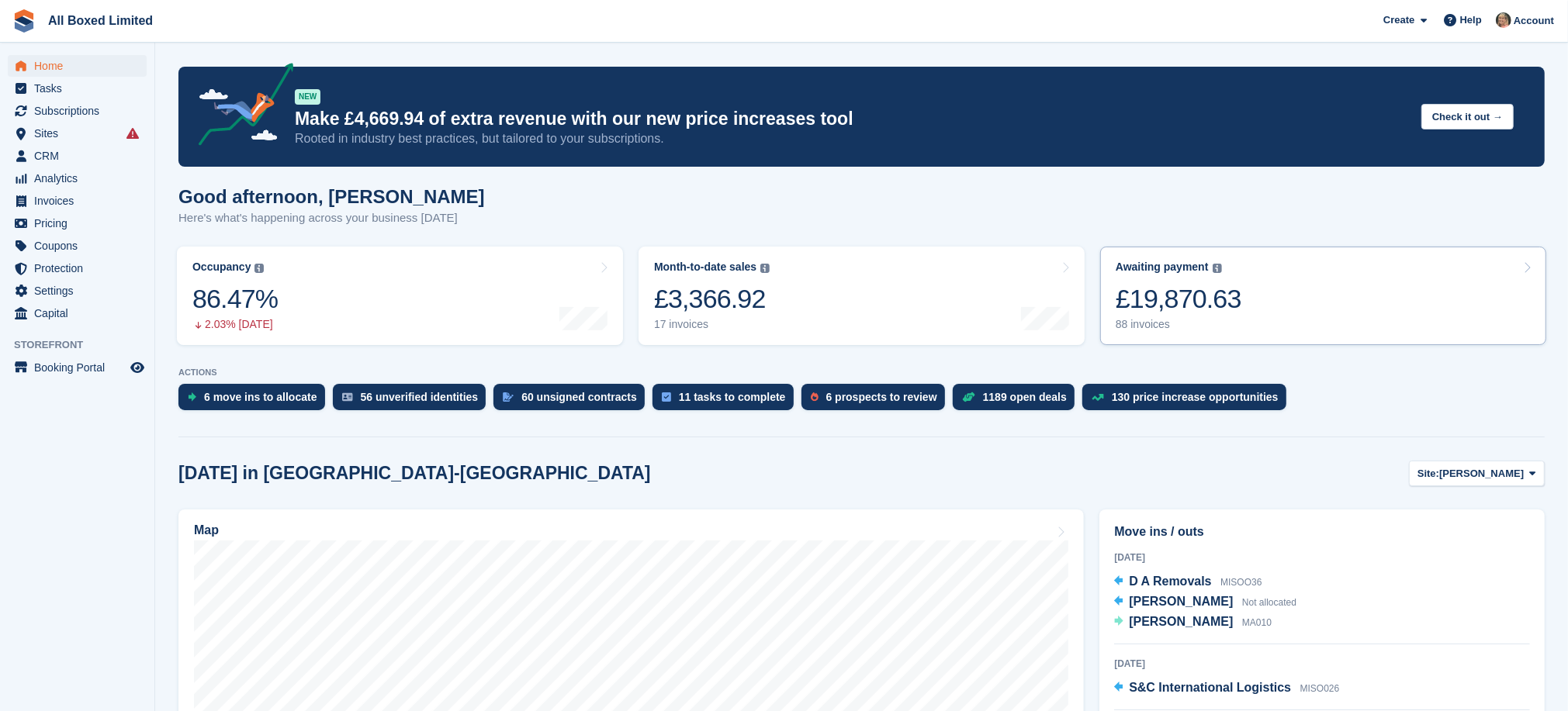
click at [1125, 321] on div "88 invoices" at bounding box center [1178, 325] width 126 height 13
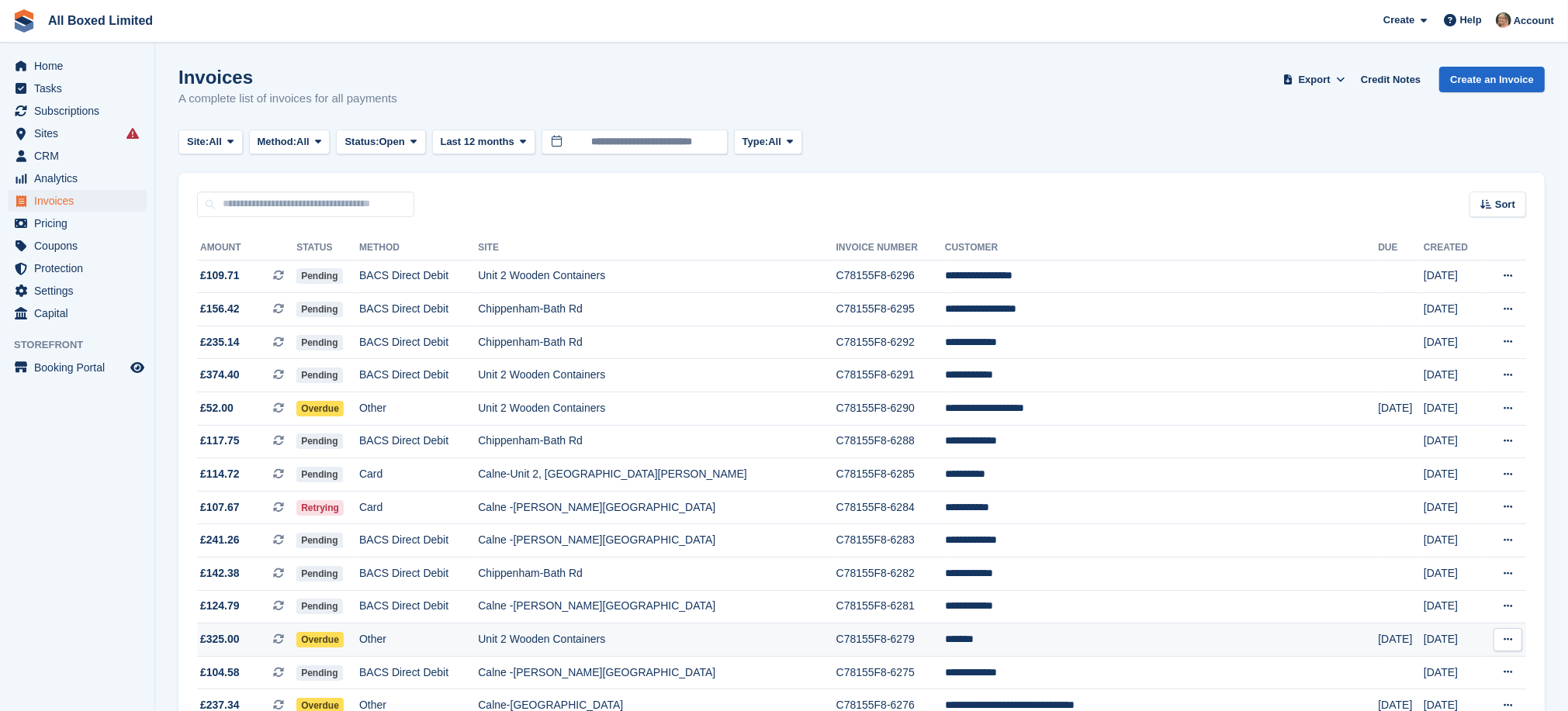
click at [676, 650] on td "Unit 2 Wooden Containers" at bounding box center [656, 640] width 357 height 33
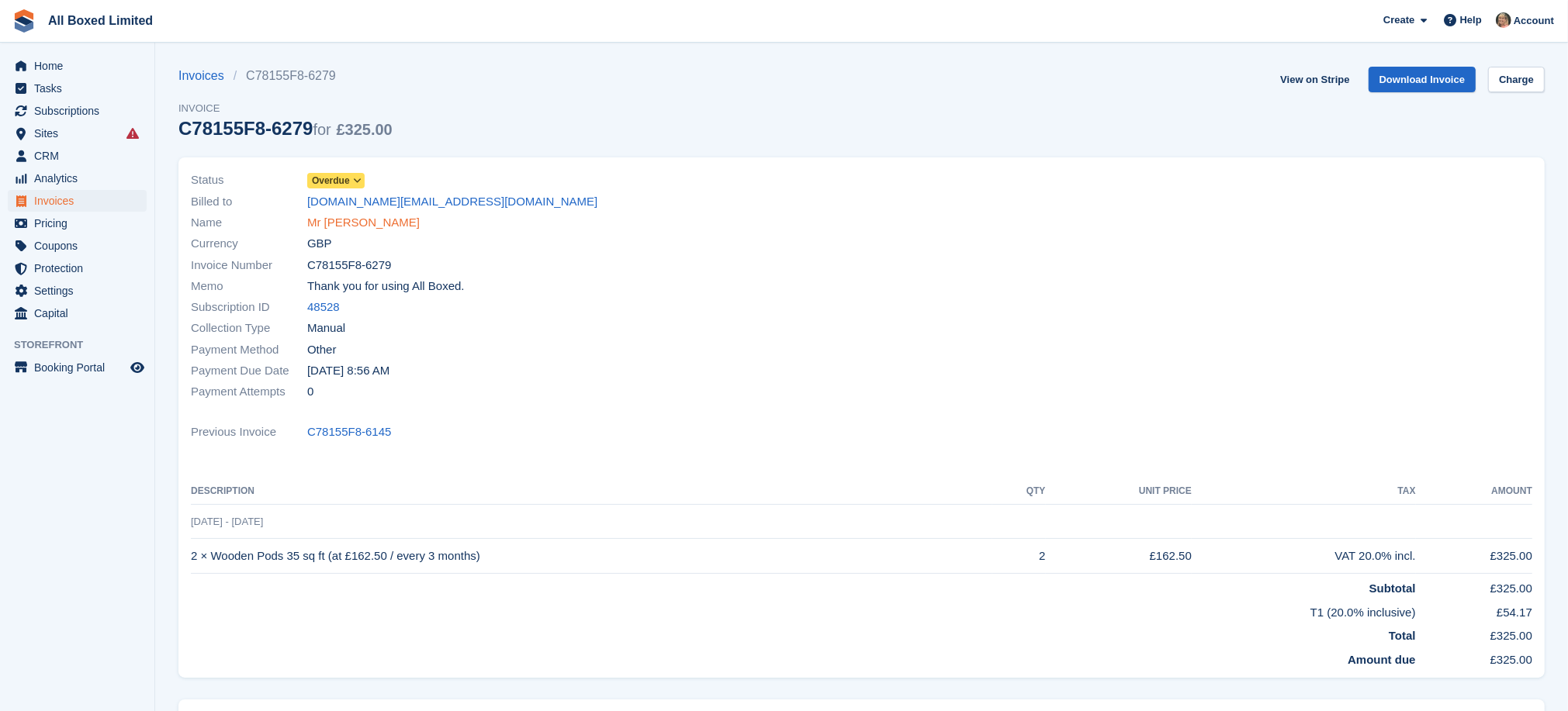
click at [340, 220] on link "Mr [PERSON_NAME]" at bounding box center [364, 223] width 113 height 18
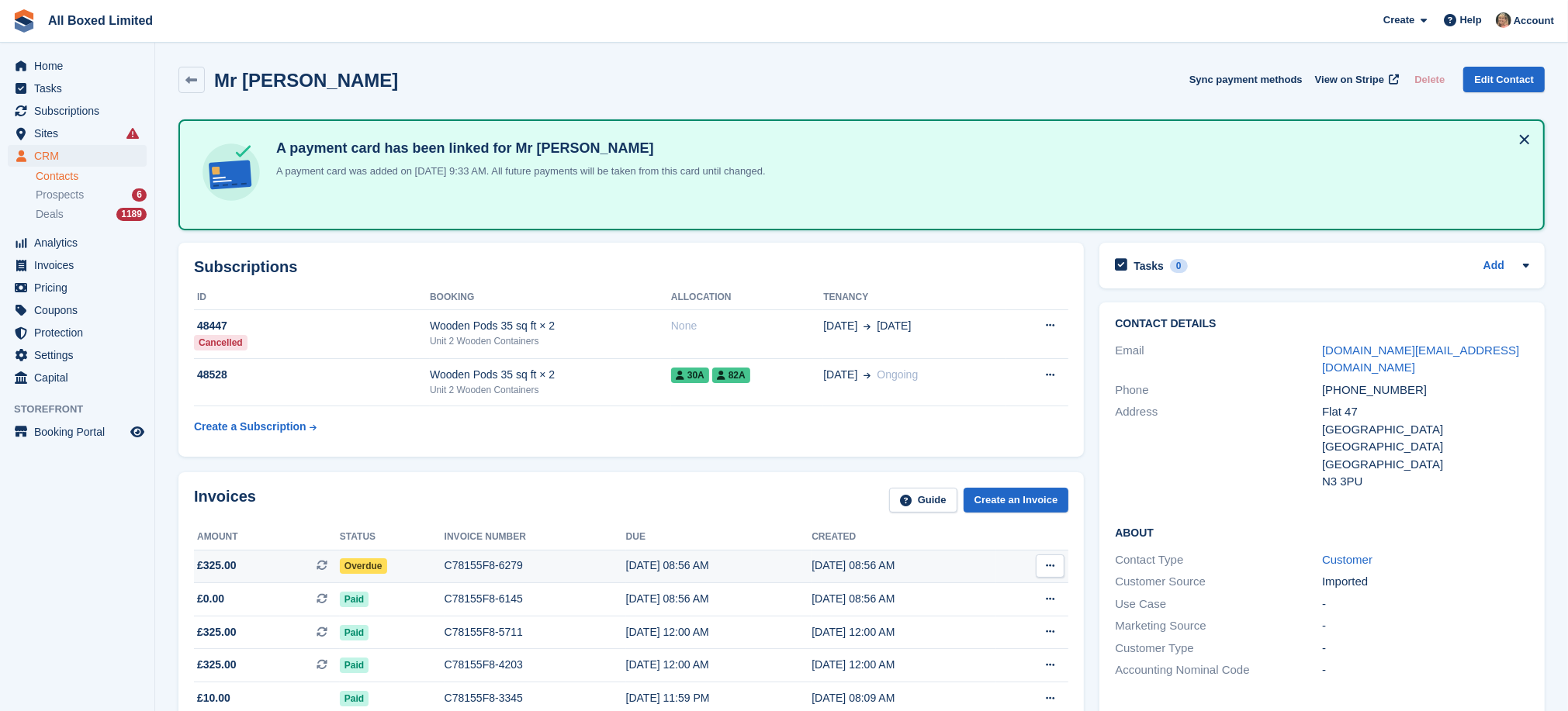
click at [490, 565] on div "C78155F8-6279" at bounding box center [535, 566] width 182 height 17
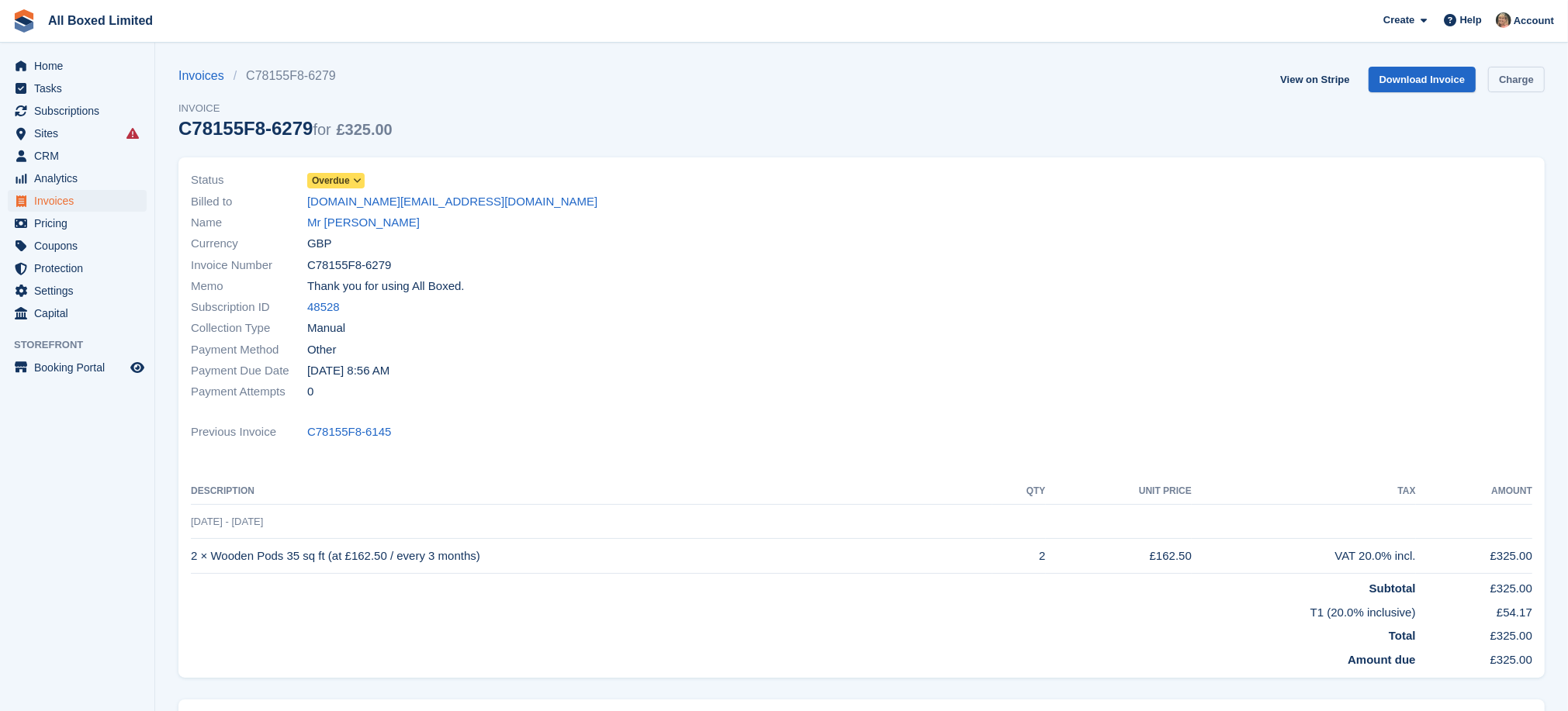
click at [1517, 75] on link "Charge" at bounding box center [1517, 79] width 56 height 26
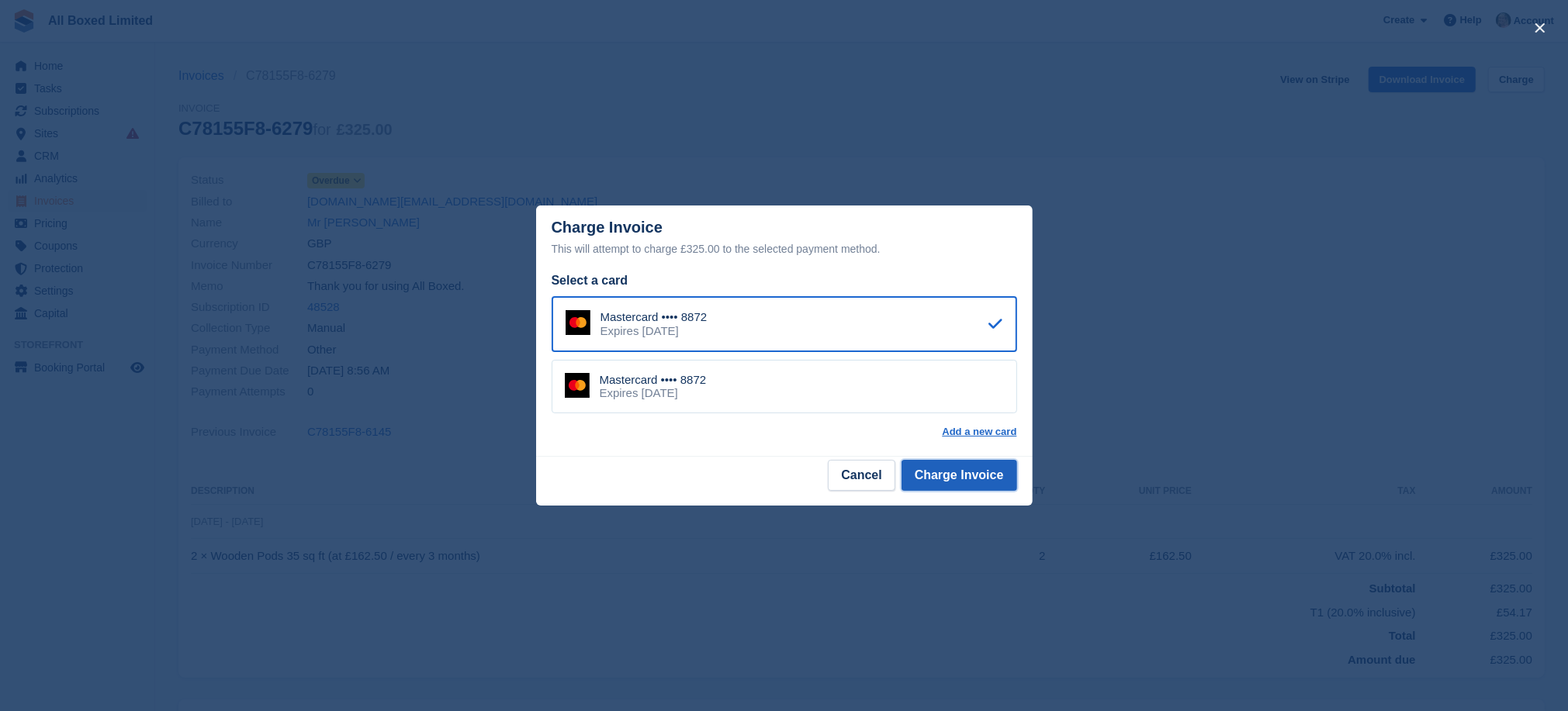
click at [976, 475] on button "Charge Invoice" at bounding box center [959, 475] width 115 height 31
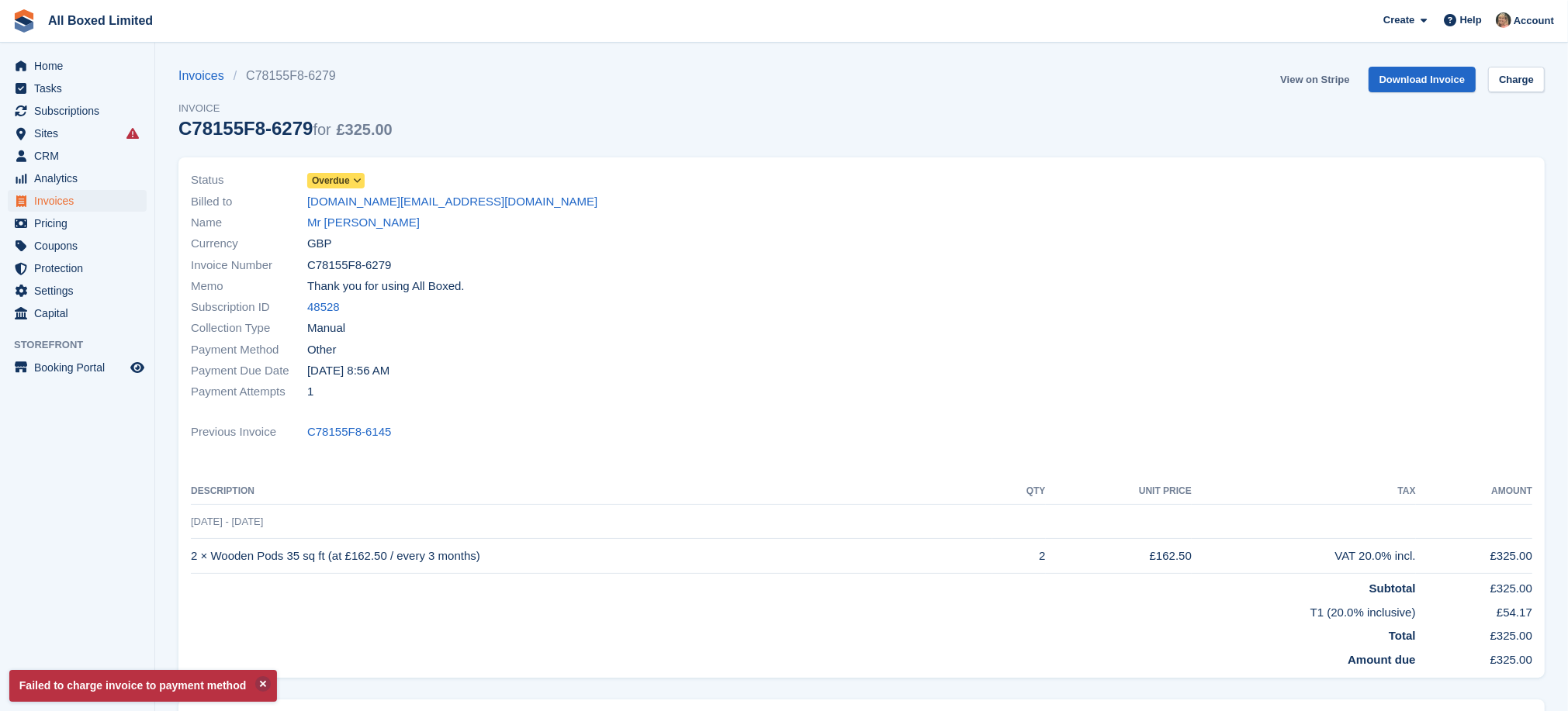
click at [1321, 79] on link "View on Stripe" at bounding box center [1314, 79] width 81 height 26
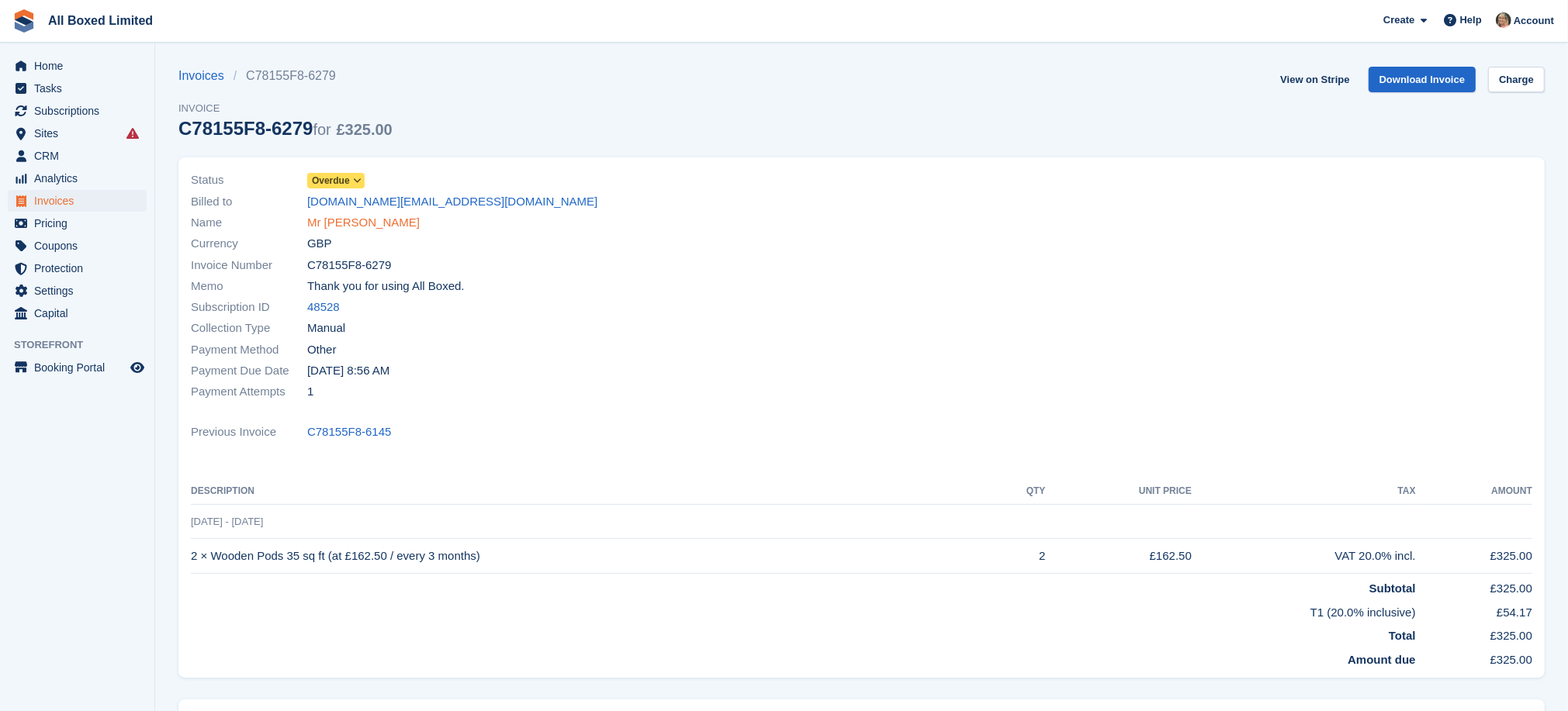
click at [338, 223] on link "Mr [PERSON_NAME]" at bounding box center [364, 223] width 113 height 18
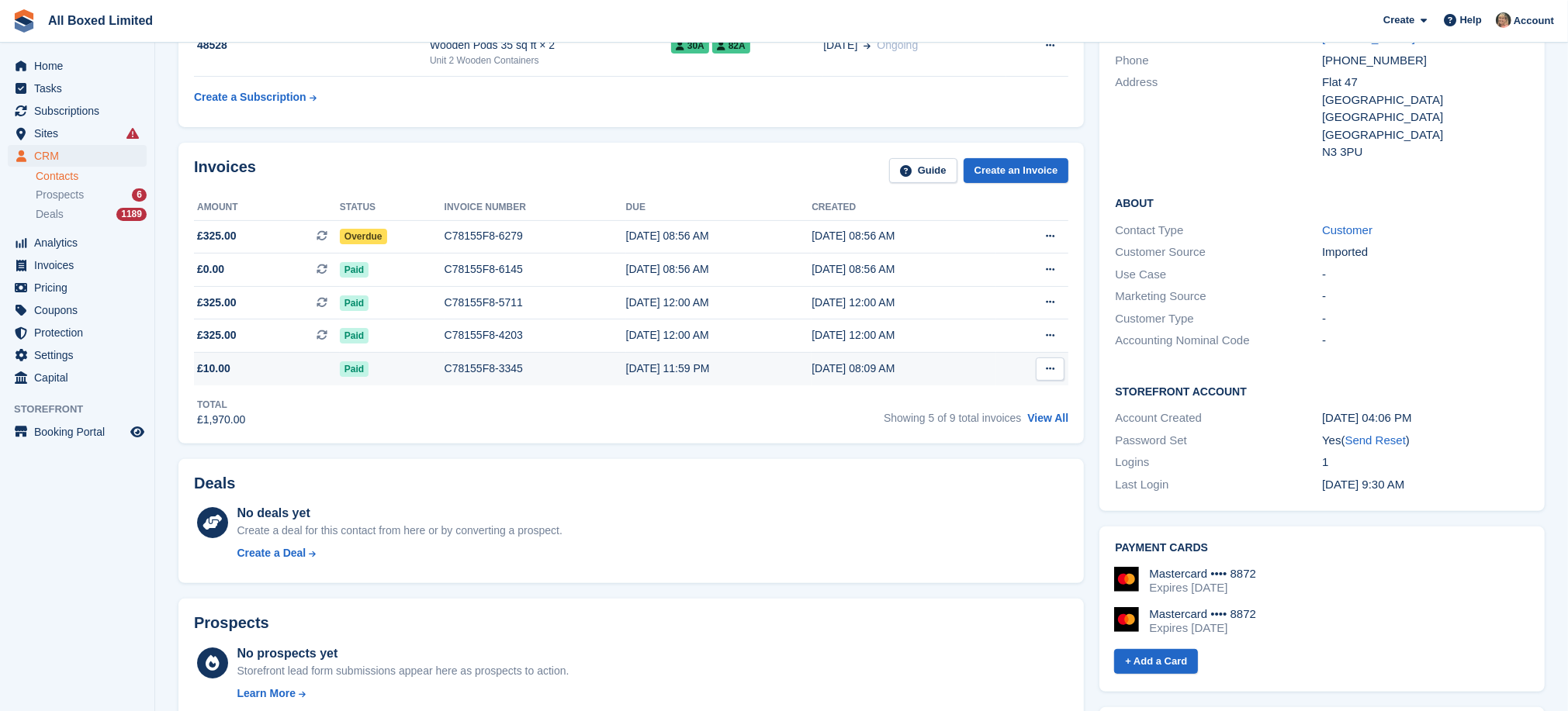
scroll to position [213, 0]
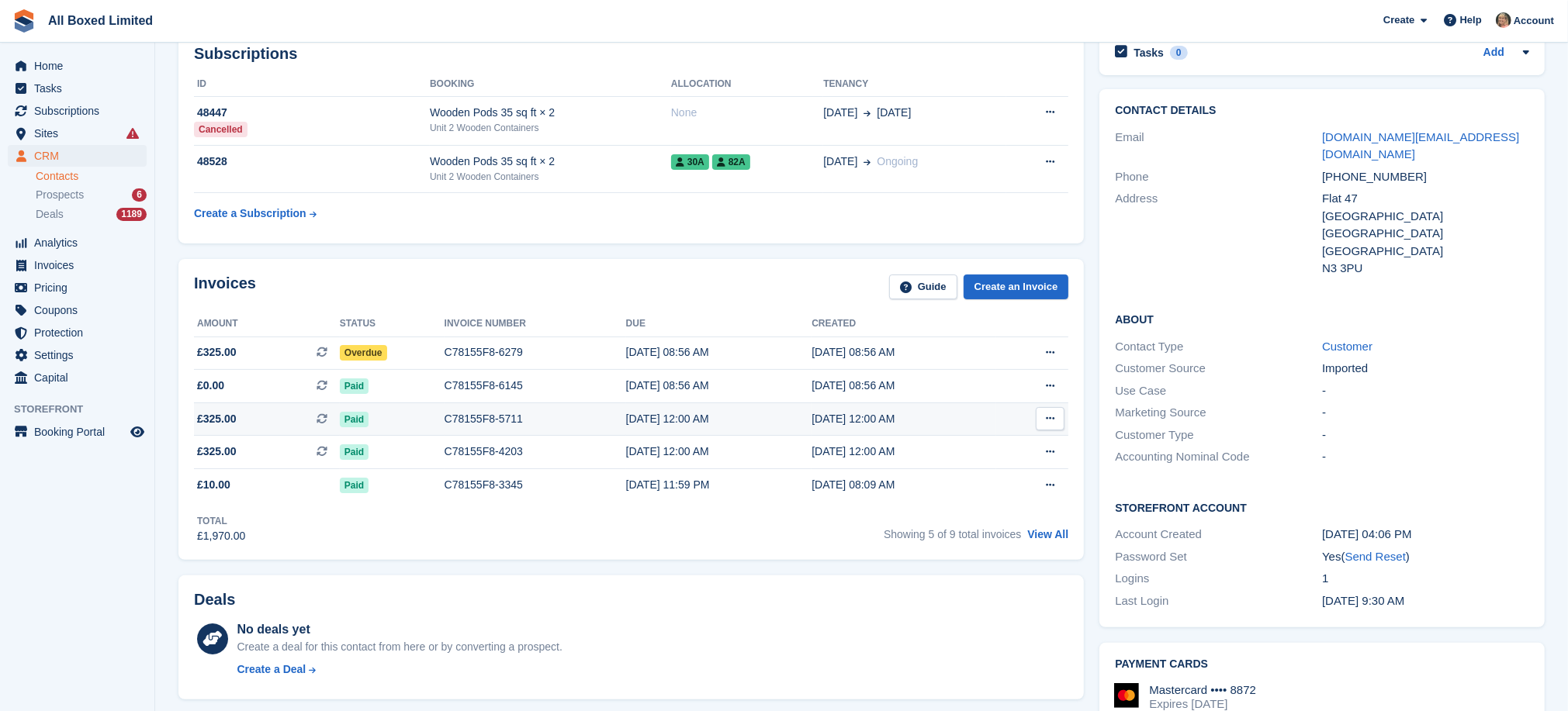
click at [489, 418] on div "C78155F8-5711" at bounding box center [535, 419] width 182 height 17
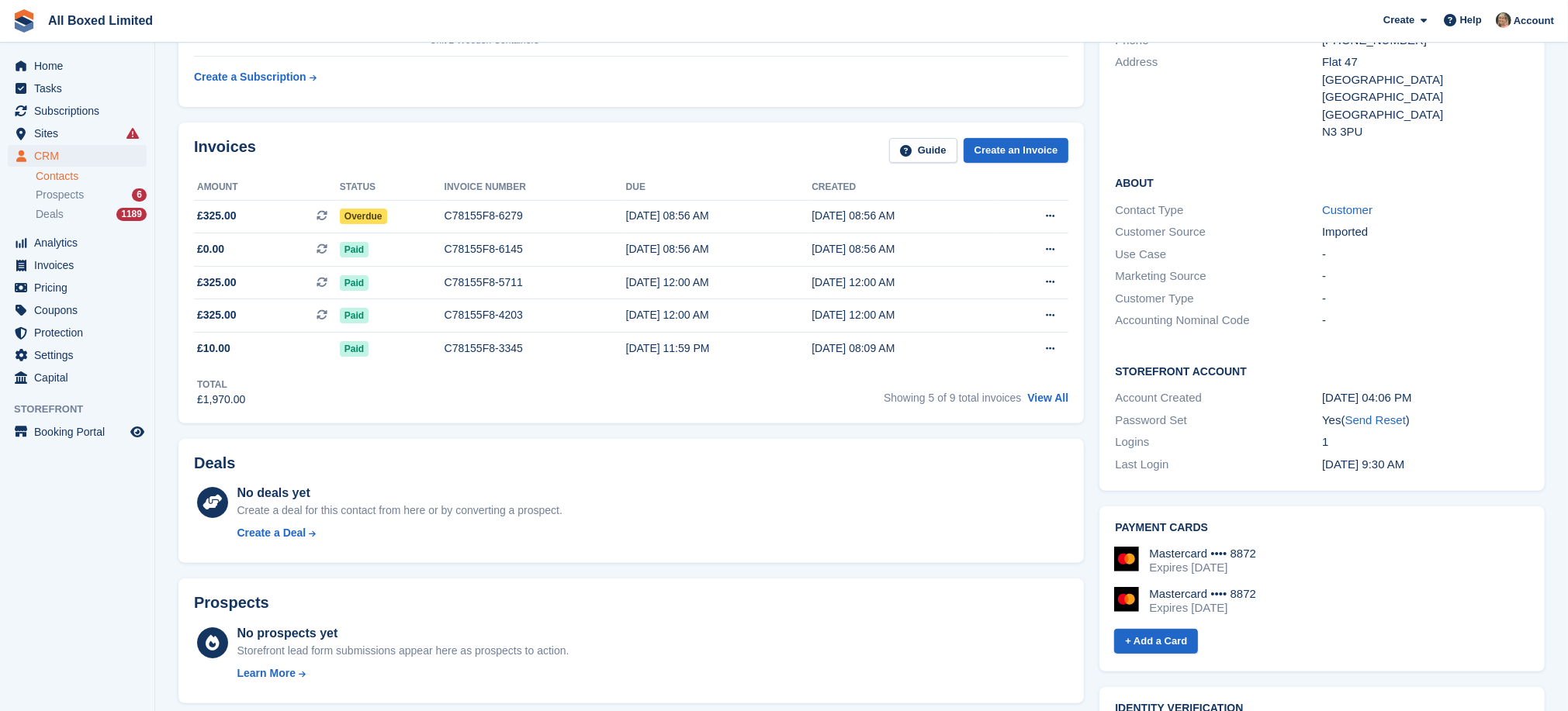
scroll to position [330, 0]
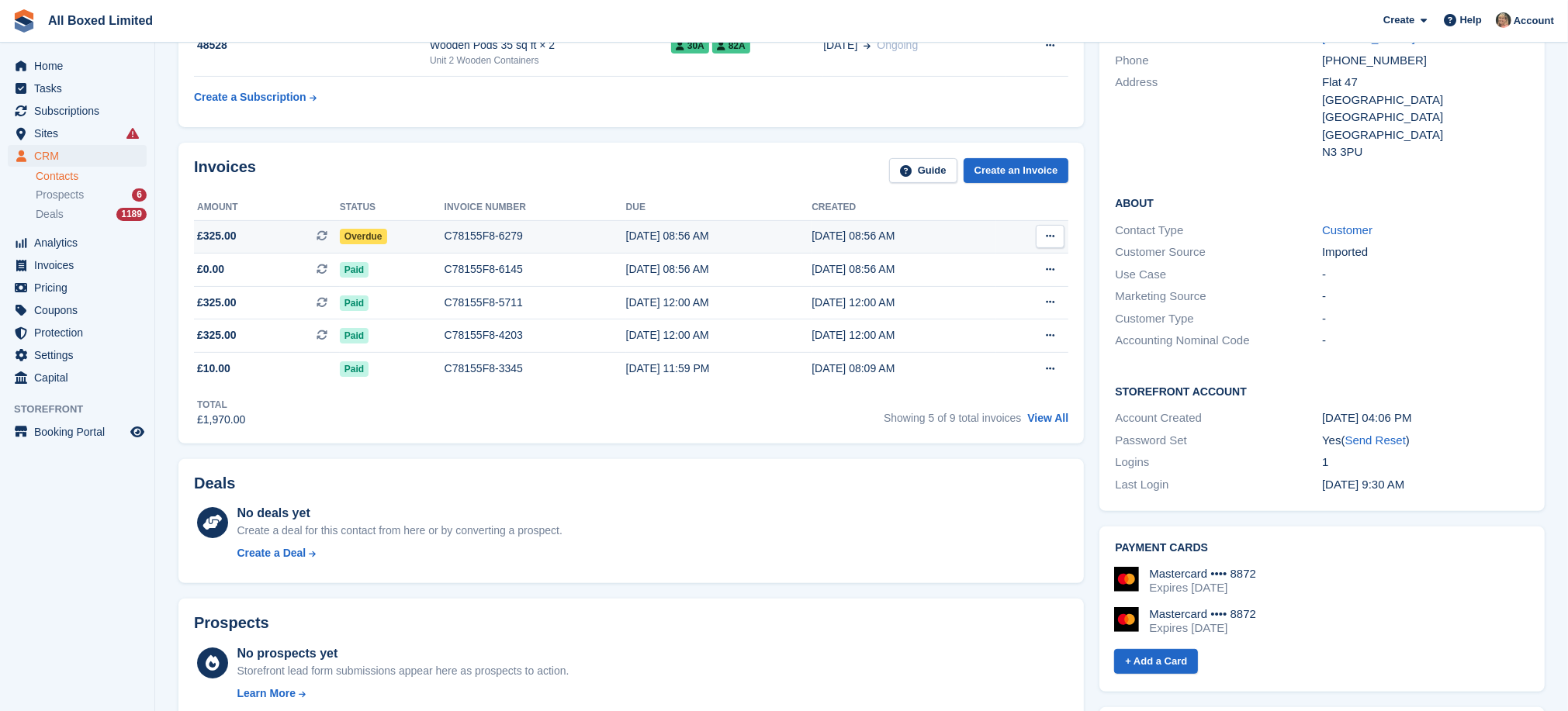
click at [518, 235] on div "C78155F8-6279" at bounding box center [535, 236] width 182 height 17
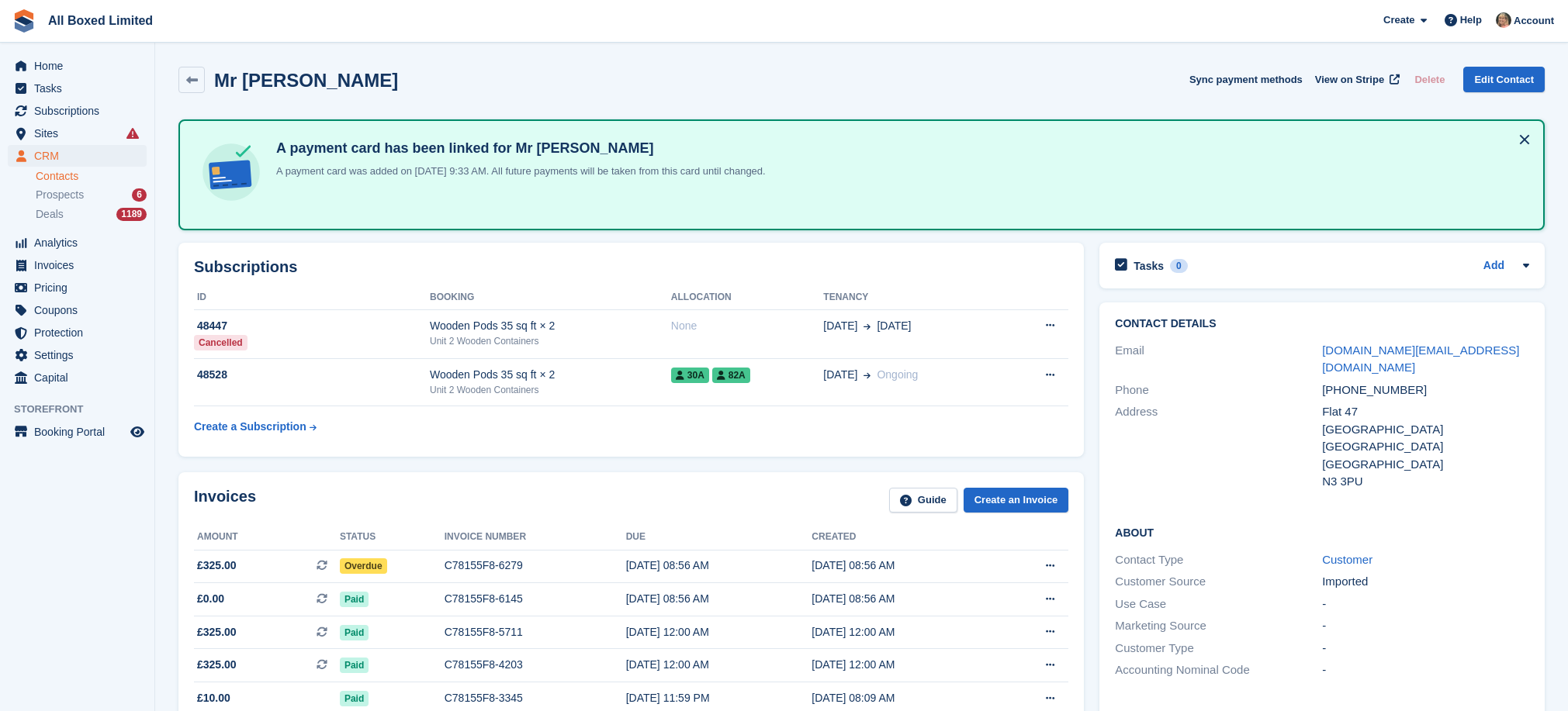
scroll to position [360, 0]
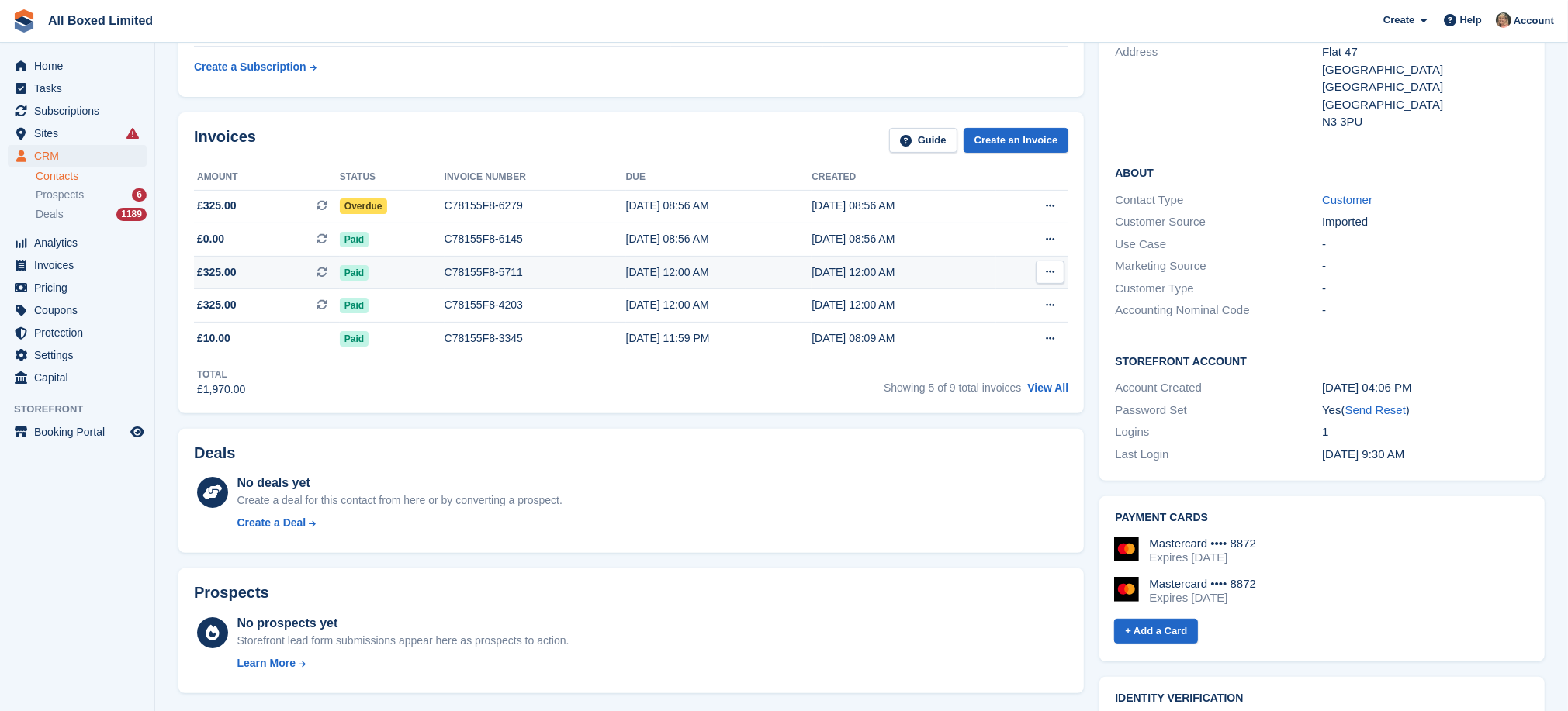
click at [495, 268] on div "C78155F8-5711" at bounding box center [535, 273] width 182 height 17
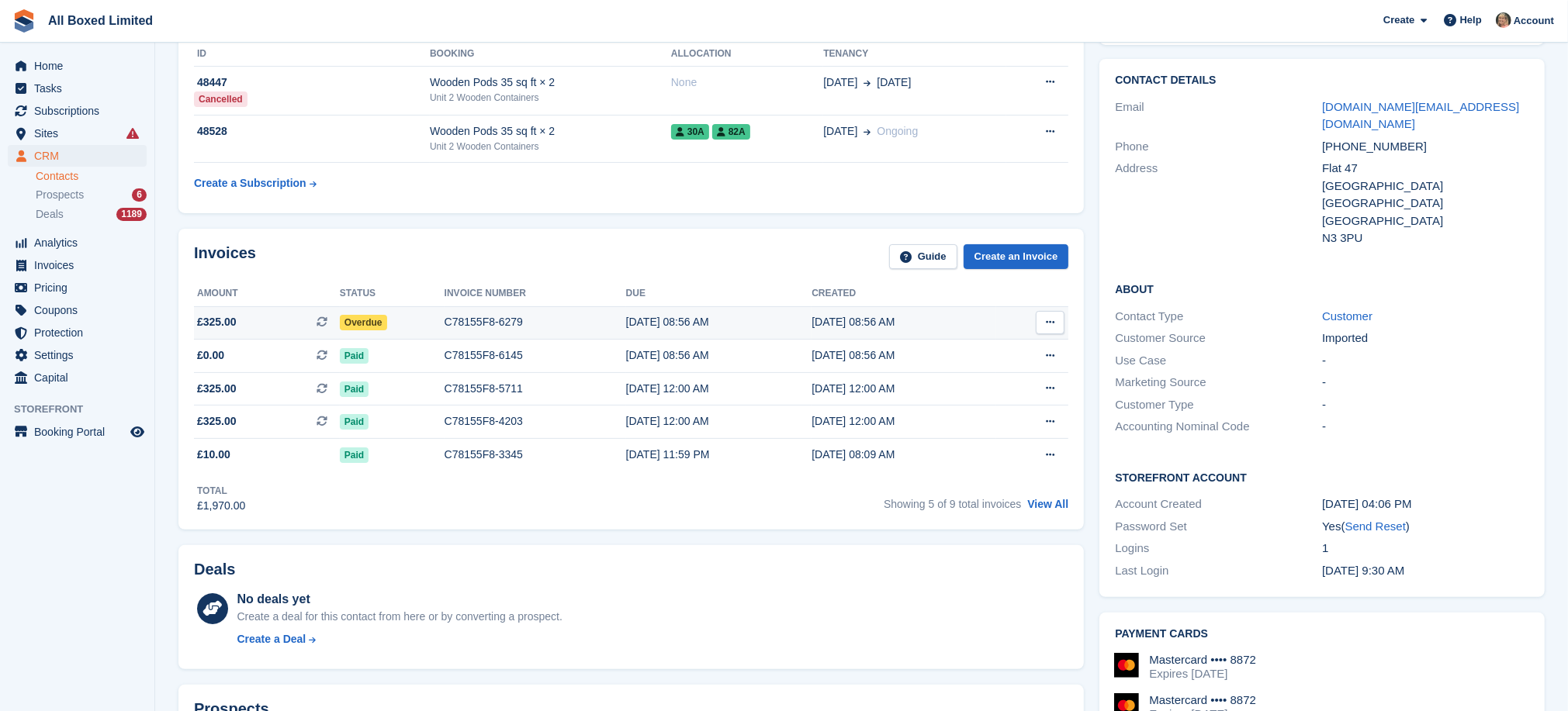
scroll to position [127, 0]
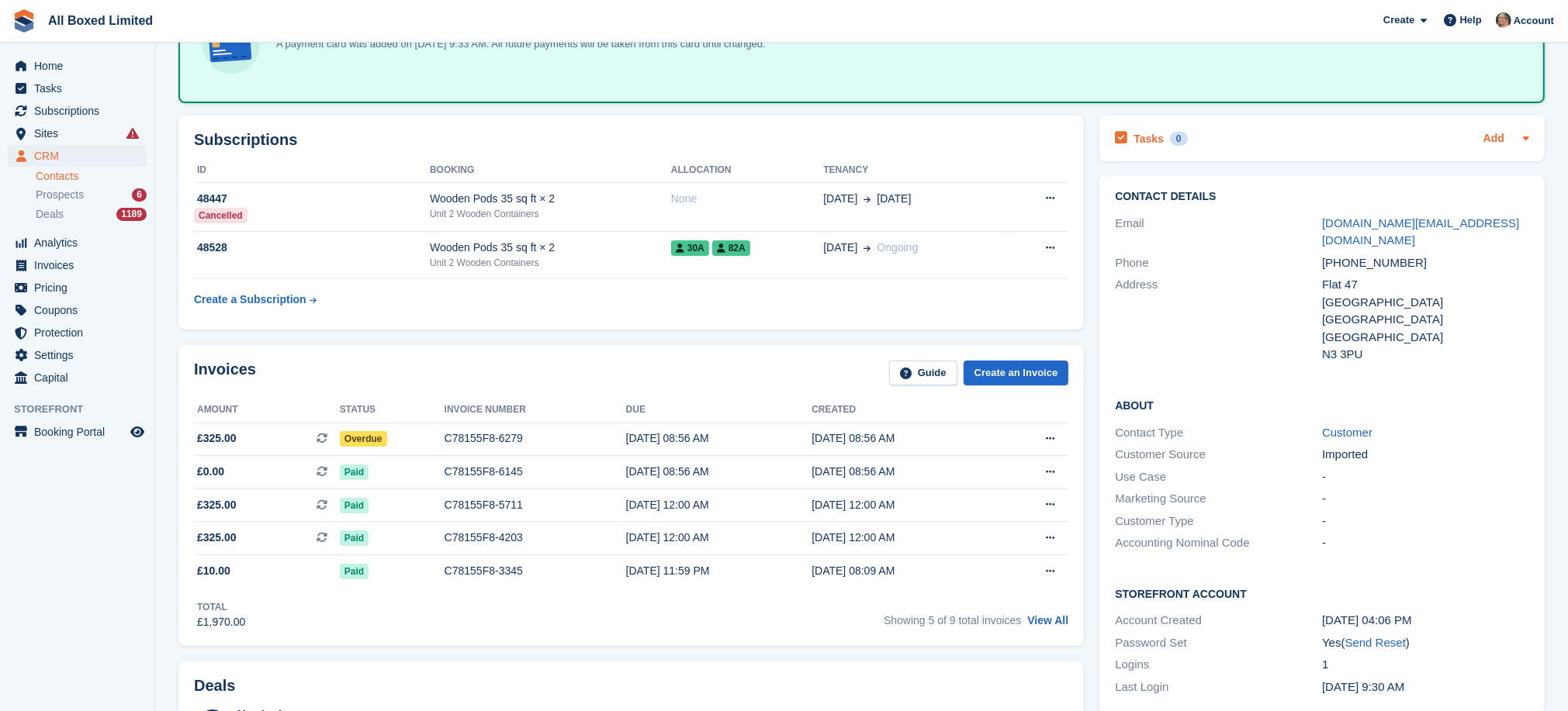
click at [1498, 134] on link "Add" at bounding box center [1493, 139] width 21 height 18
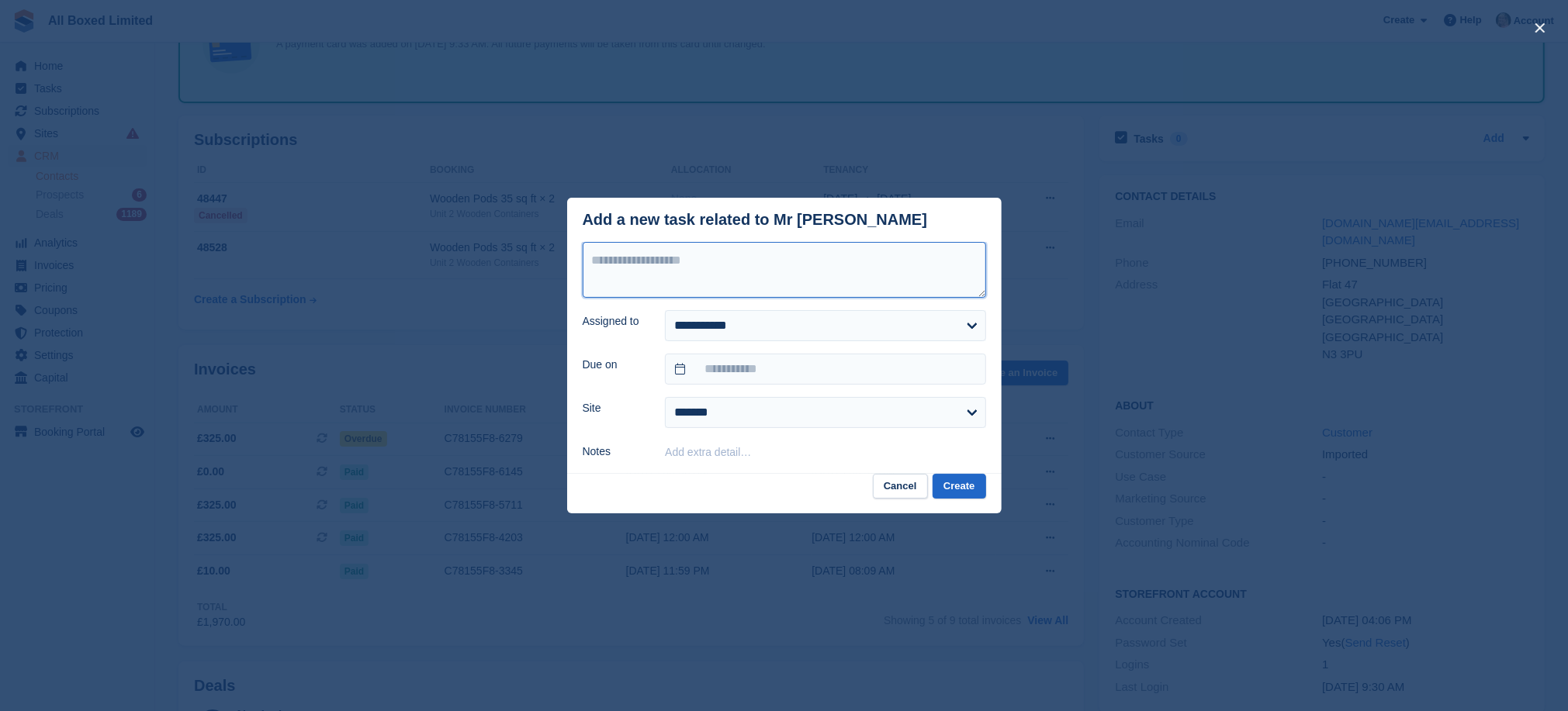
click at [822, 277] on textarea at bounding box center [784, 269] width 404 height 56
type textarea "**********"
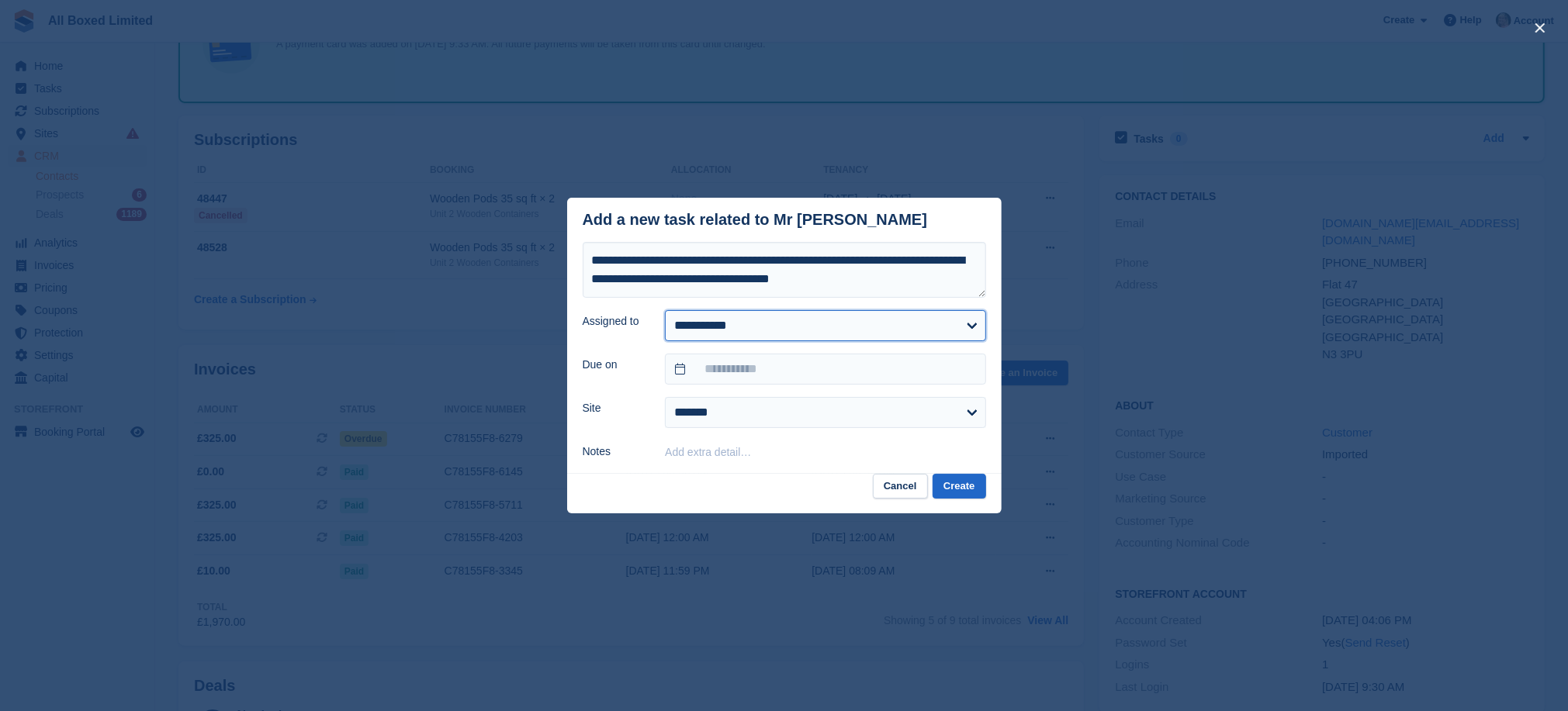
click at [791, 331] on select "**********" at bounding box center [825, 325] width 320 height 31
select select "****"
click at [665, 310] on select "**********" at bounding box center [825, 325] width 320 height 31
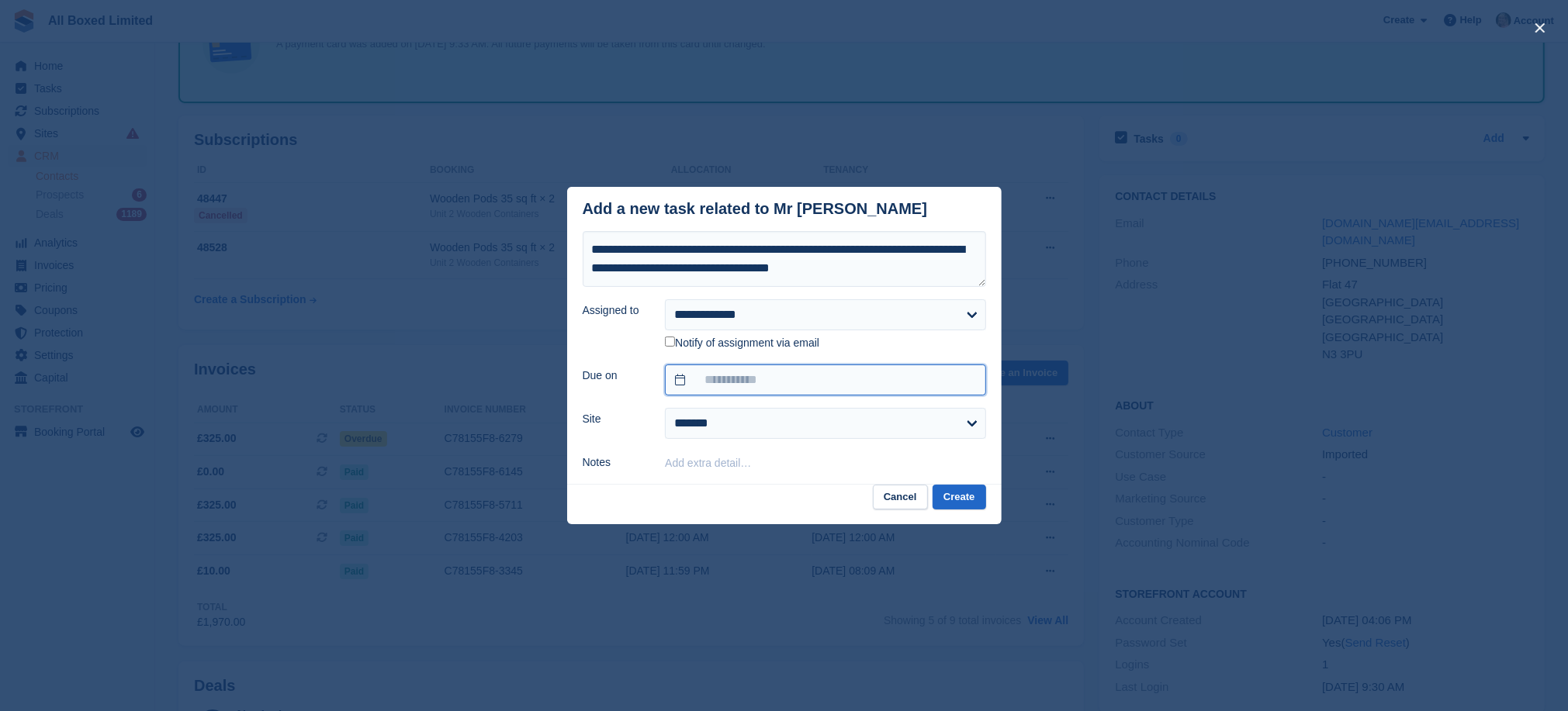
click at [725, 380] on input "text" at bounding box center [825, 380] width 320 height 31
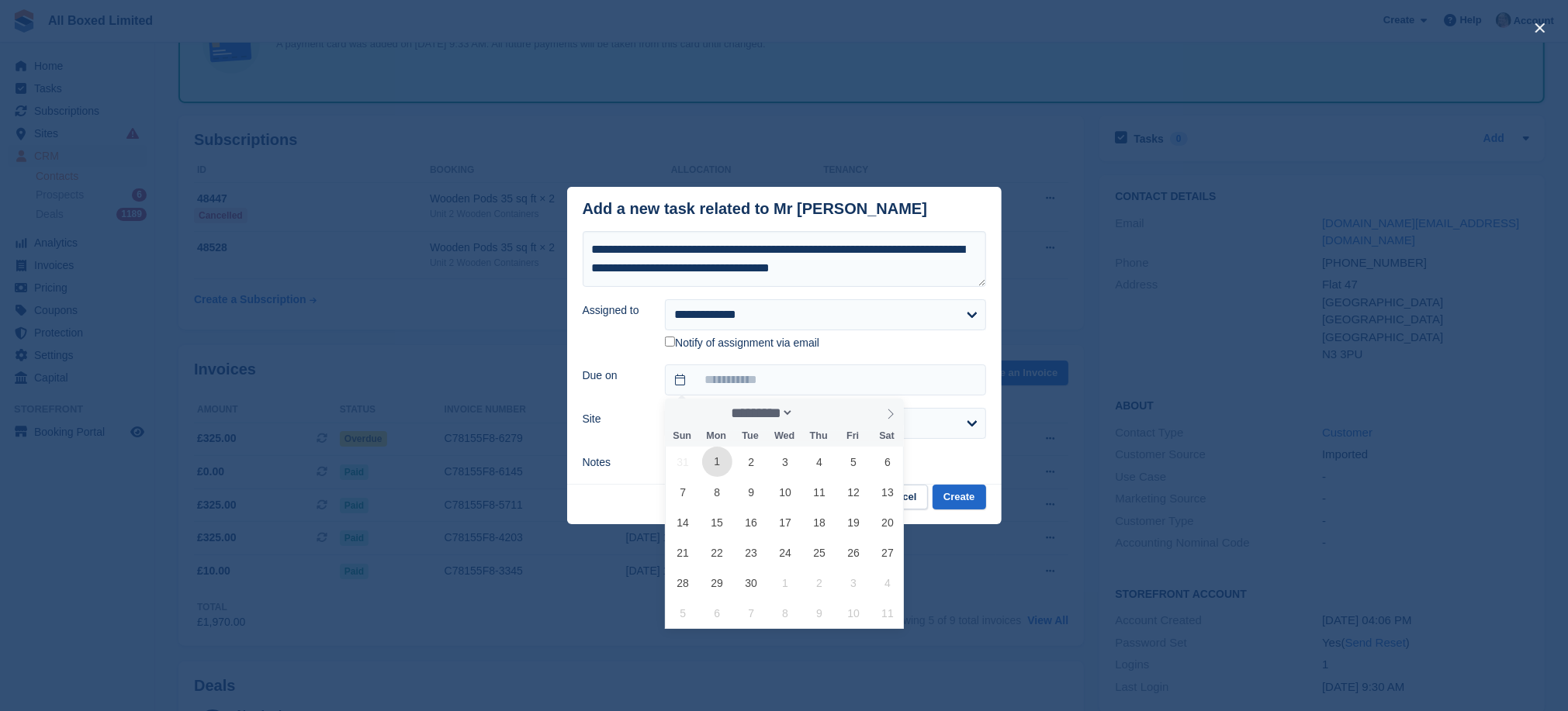
click at [720, 457] on span "1" at bounding box center [717, 462] width 30 height 30
type input "**********"
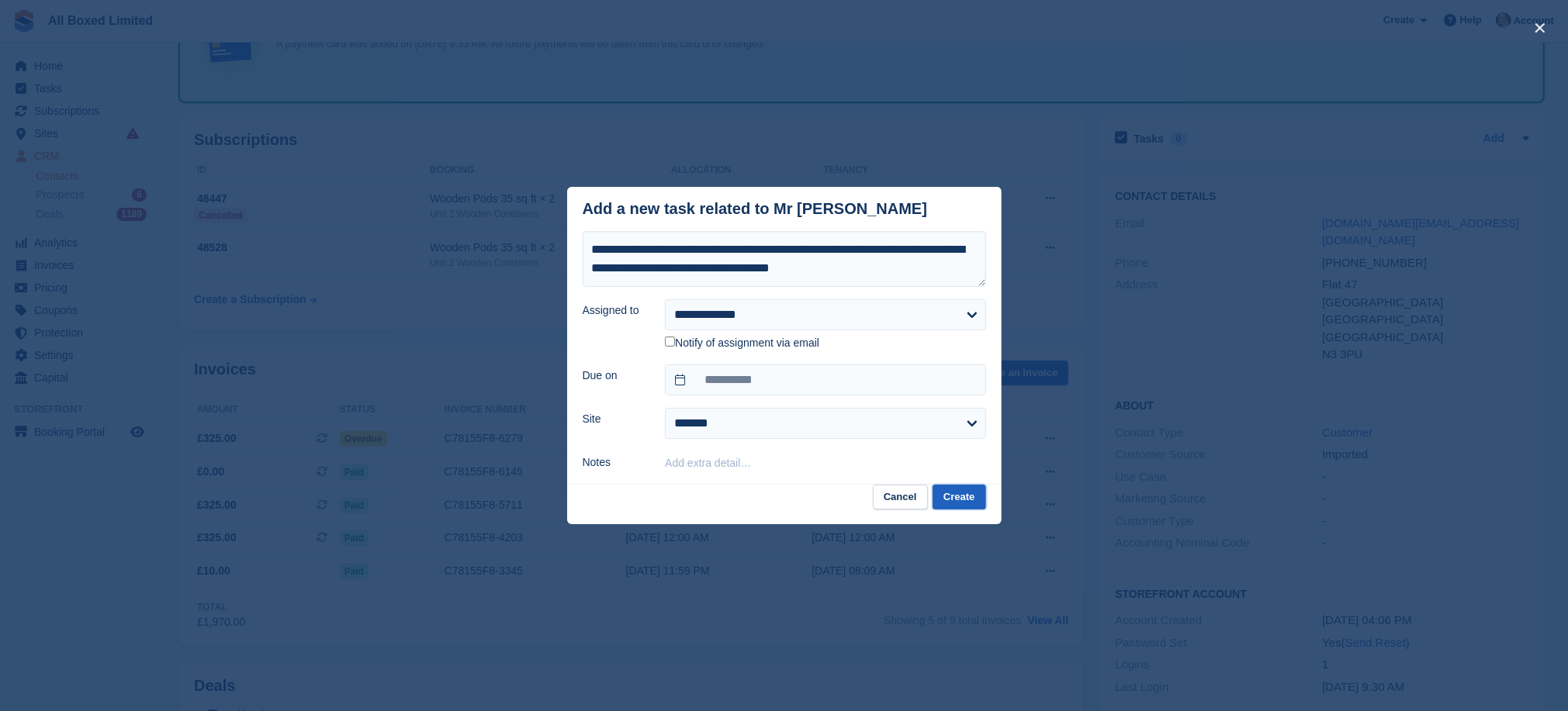
click at [971, 496] on button "Create" at bounding box center [959, 497] width 53 height 26
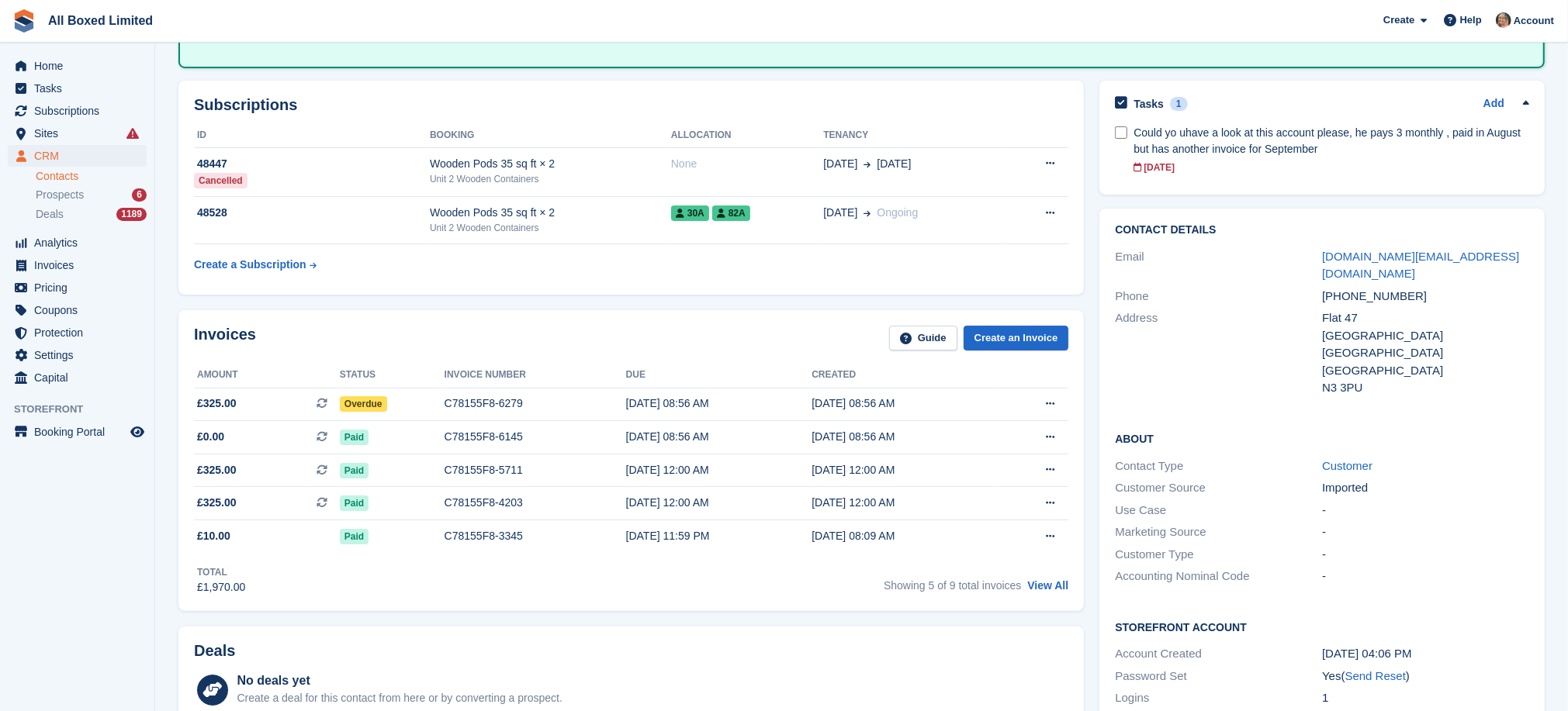
scroll to position [0, 0]
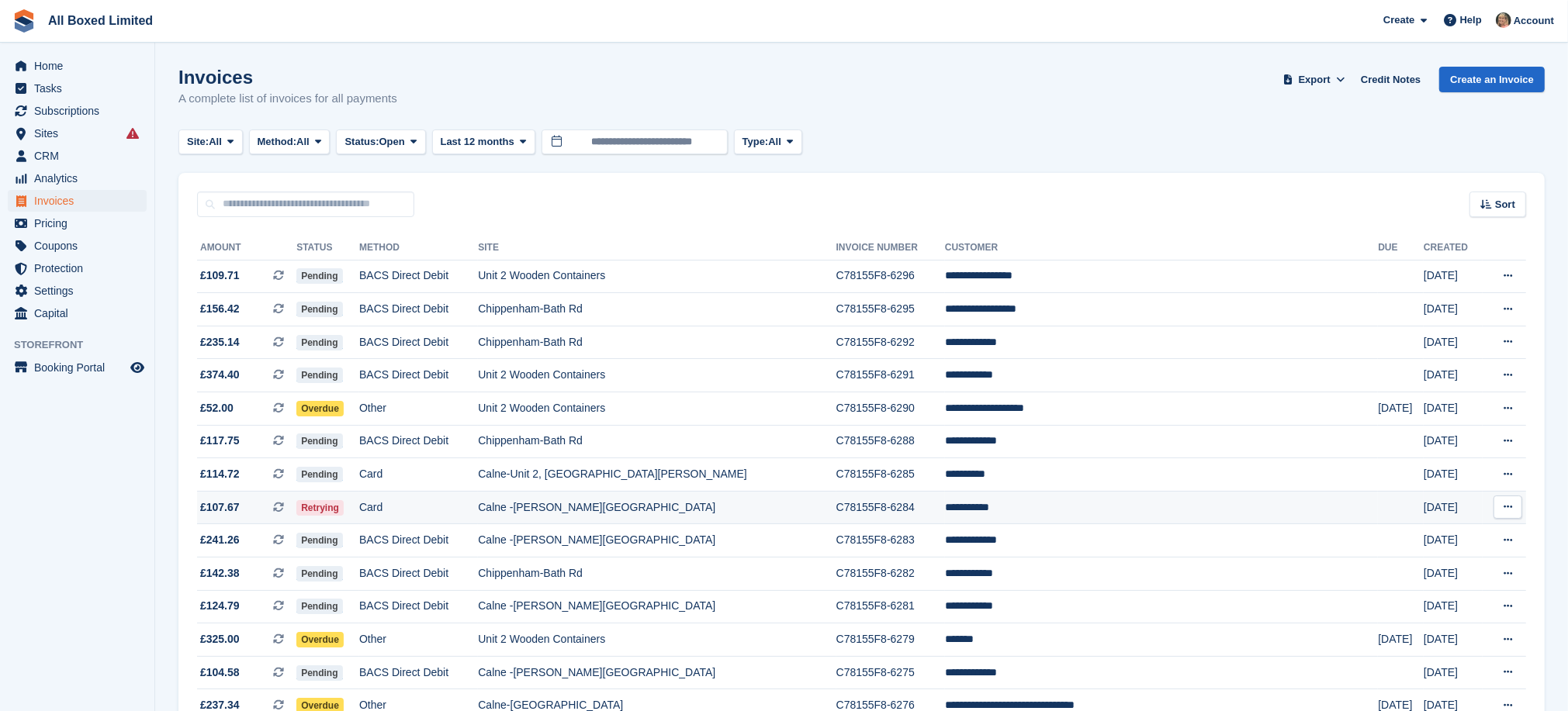
click at [653, 516] on td "Calne -[PERSON_NAME][GEOGRAPHIC_DATA]" at bounding box center [656, 507] width 357 height 33
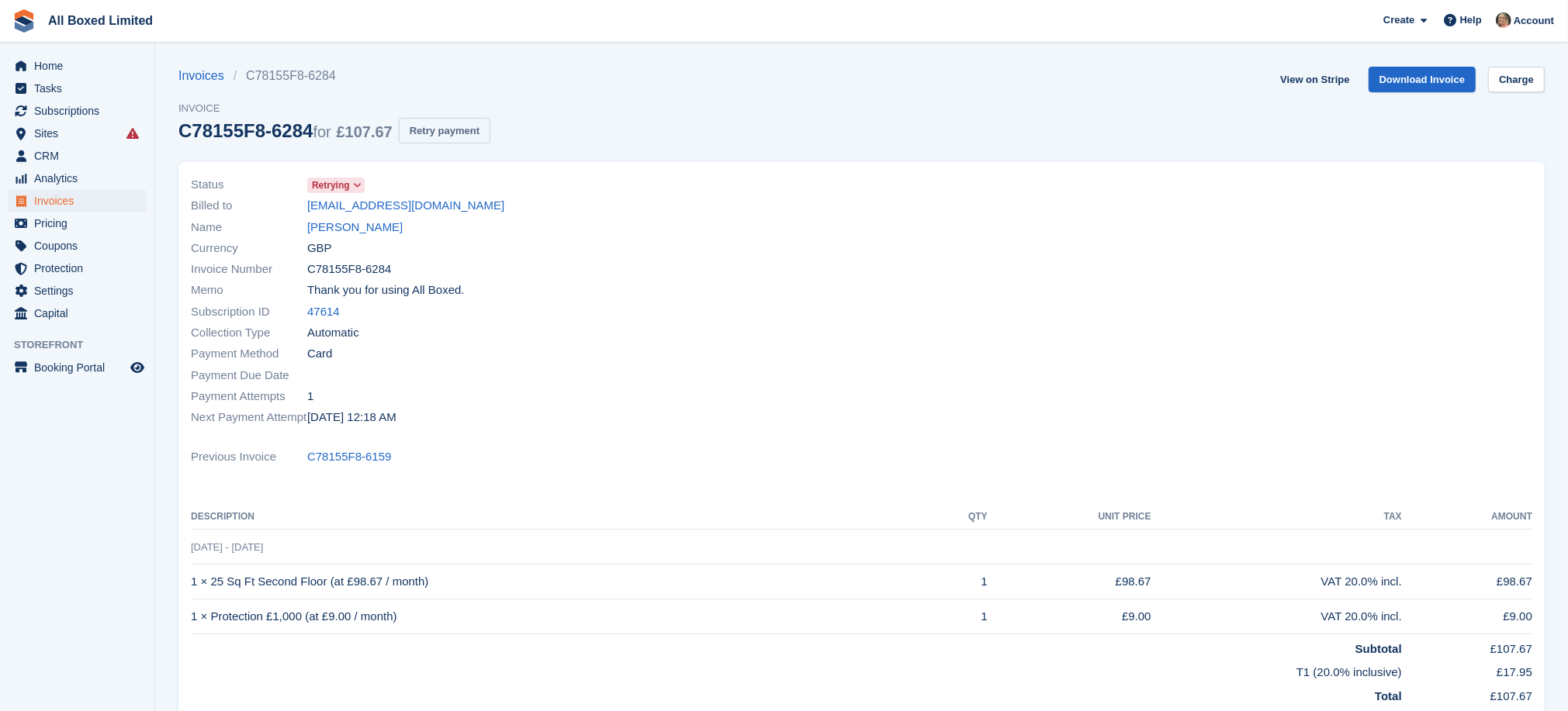
click at [454, 130] on button "Retry payment" at bounding box center [444, 130] width 91 height 26
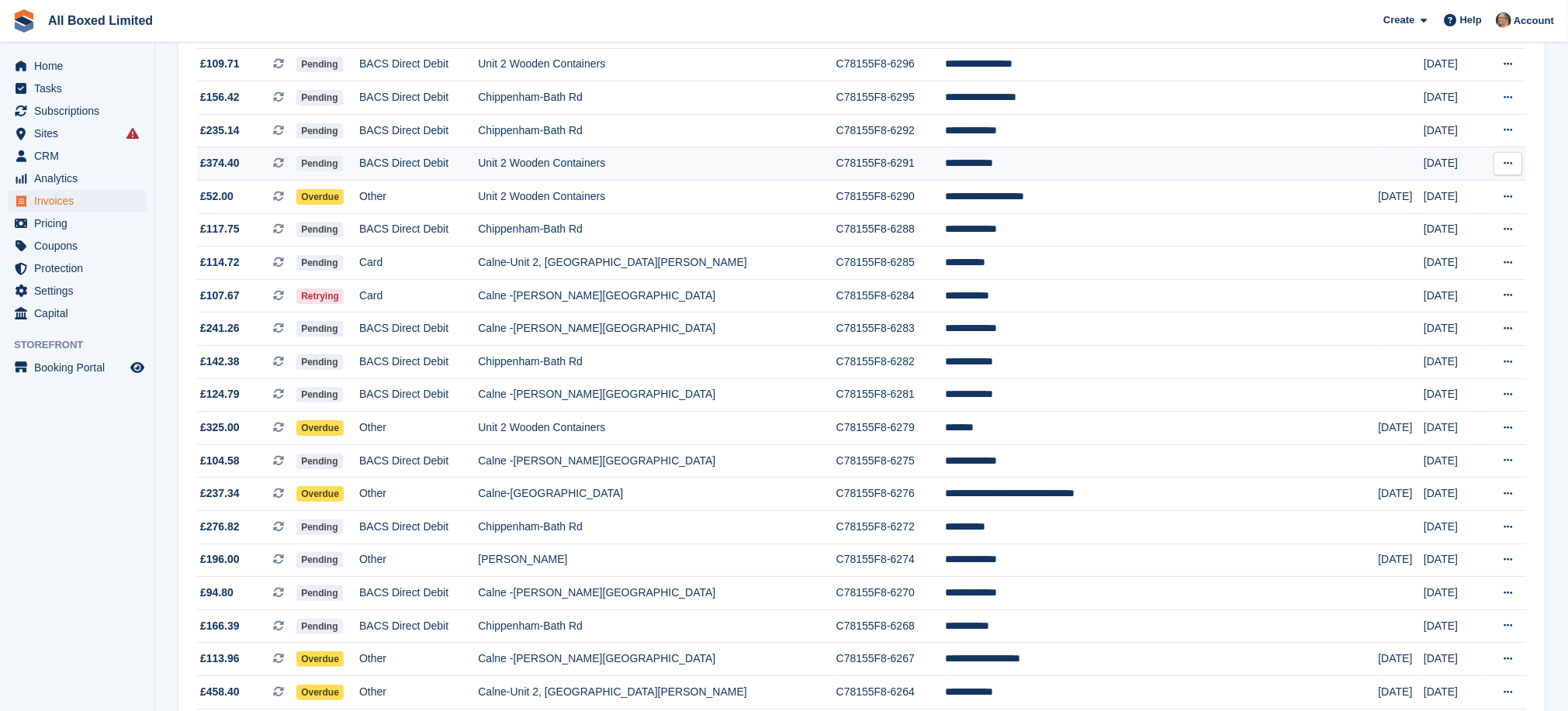
scroll to position [233, 0]
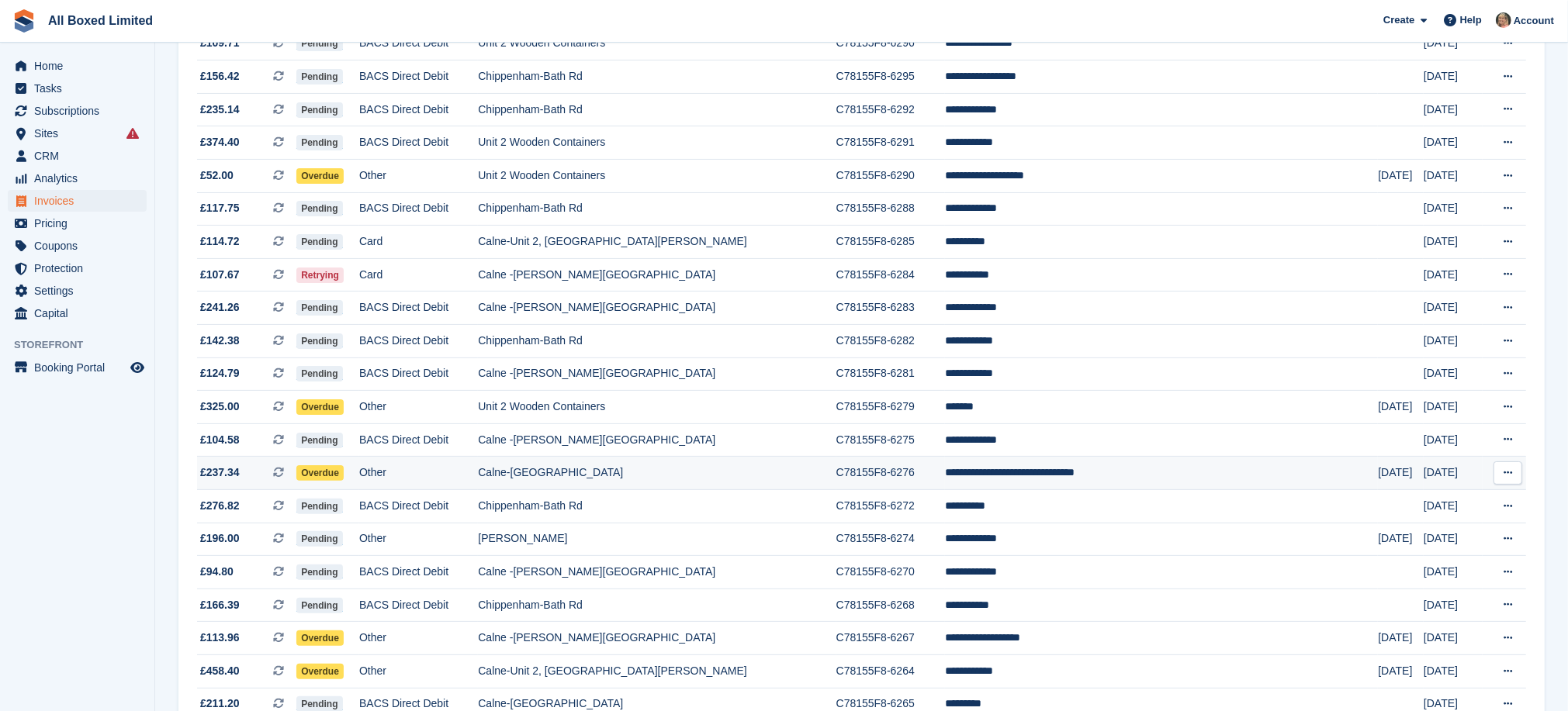
click at [654, 484] on td "Calne-[GEOGRAPHIC_DATA]" at bounding box center [656, 473] width 357 height 33
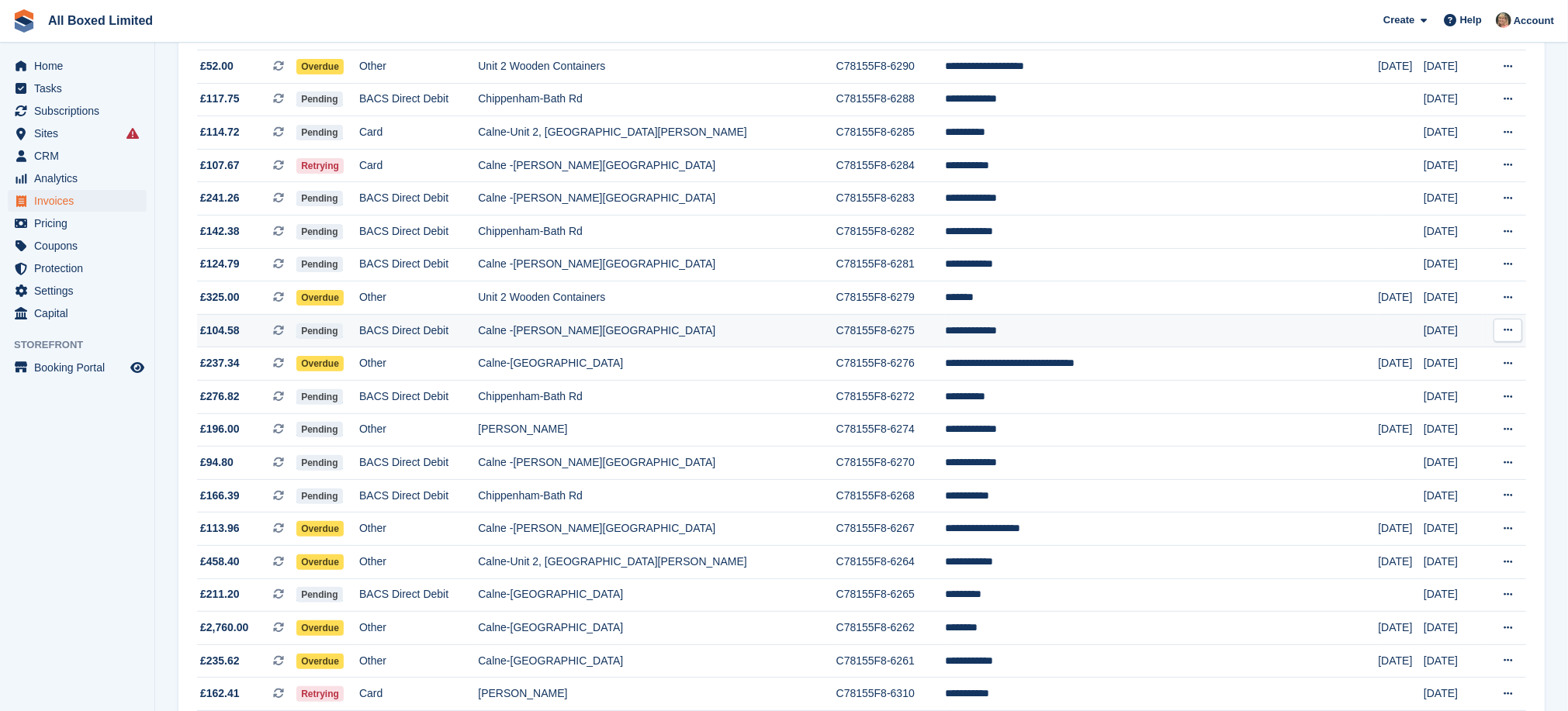
scroll to position [465, 0]
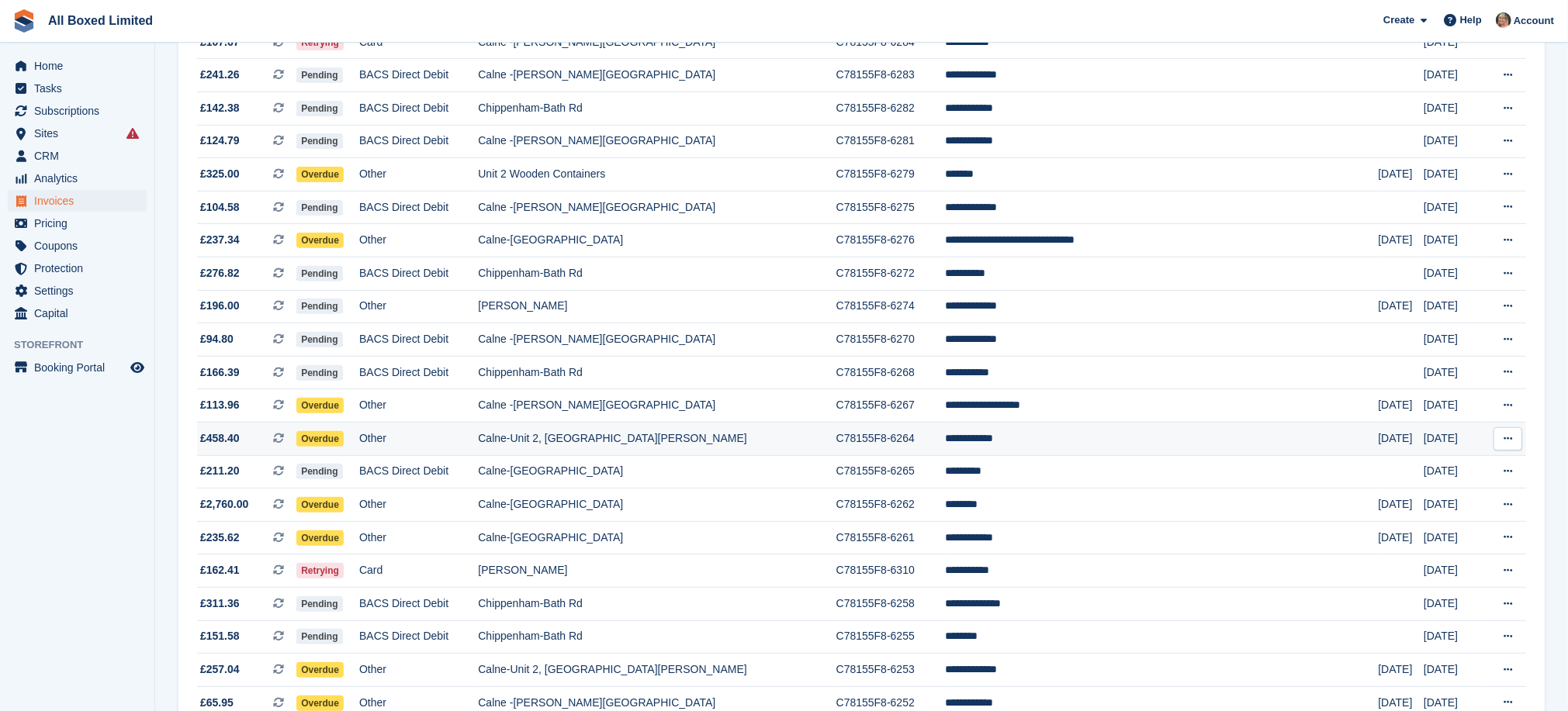
click at [706, 455] on td "Calne-Unit 2, [GEOGRAPHIC_DATA][PERSON_NAME]" at bounding box center [656, 438] width 357 height 33
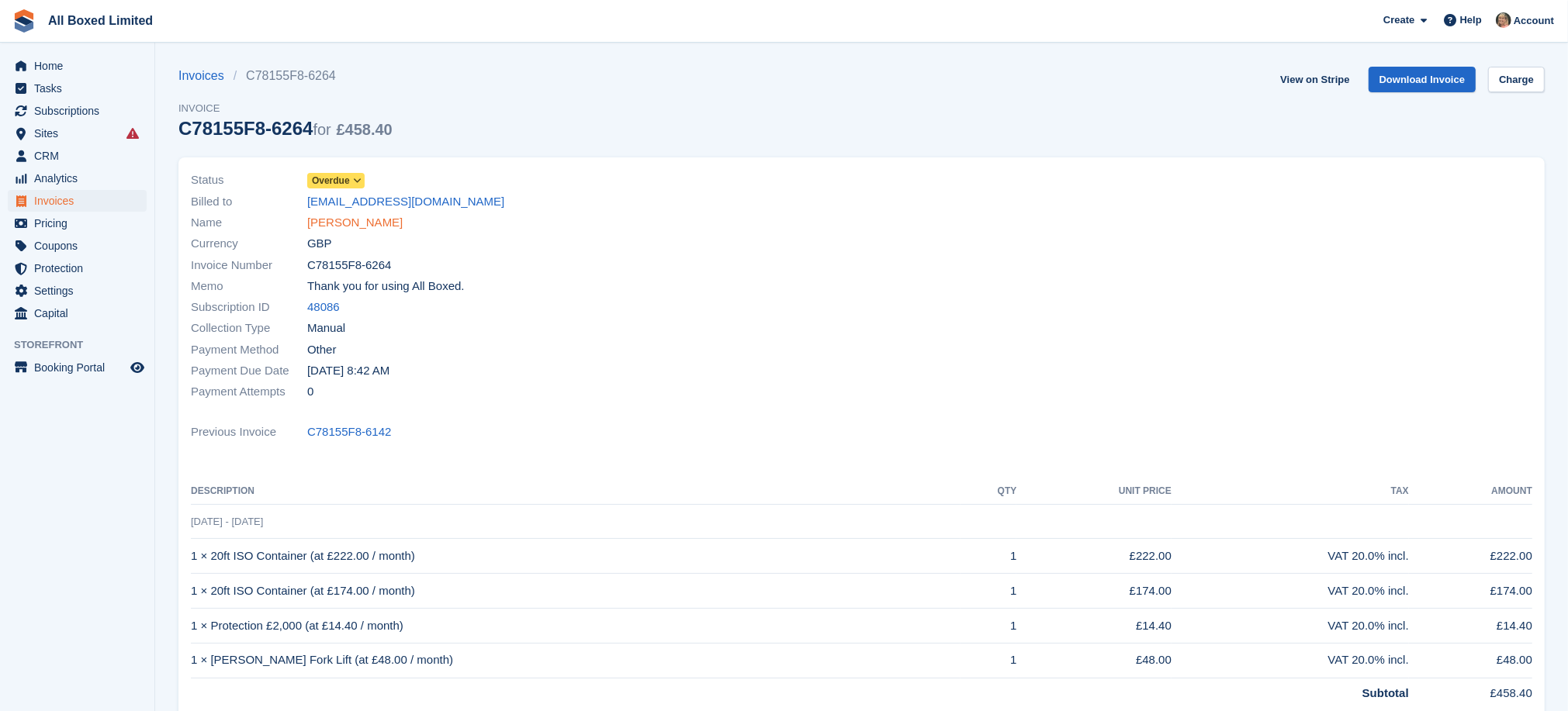
click at [356, 217] on link "[PERSON_NAME]" at bounding box center [355, 223] width 95 height 18
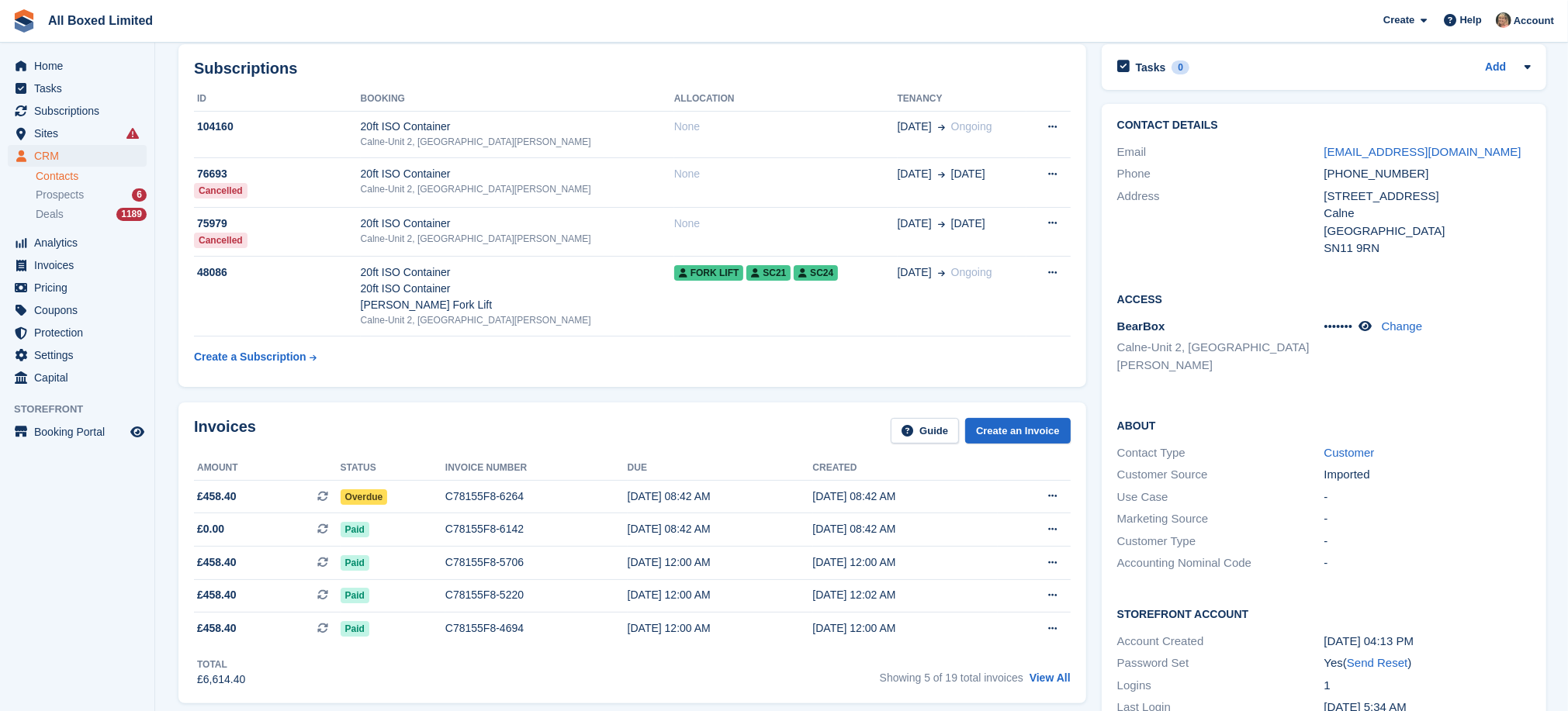
scroll to position [116, 0]
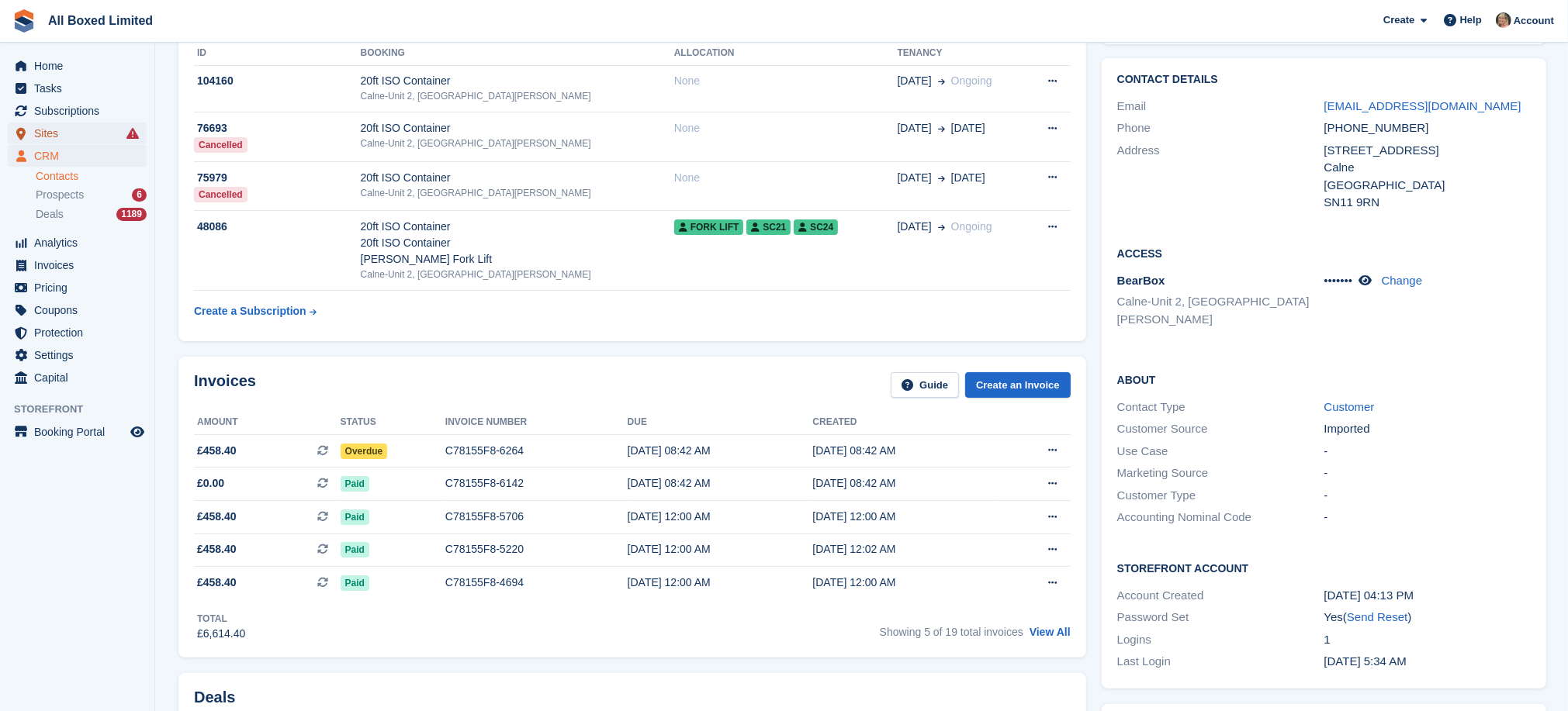
click at [43, 131] on span "Sites" at bounding box center [80, 133] width 93 height 22
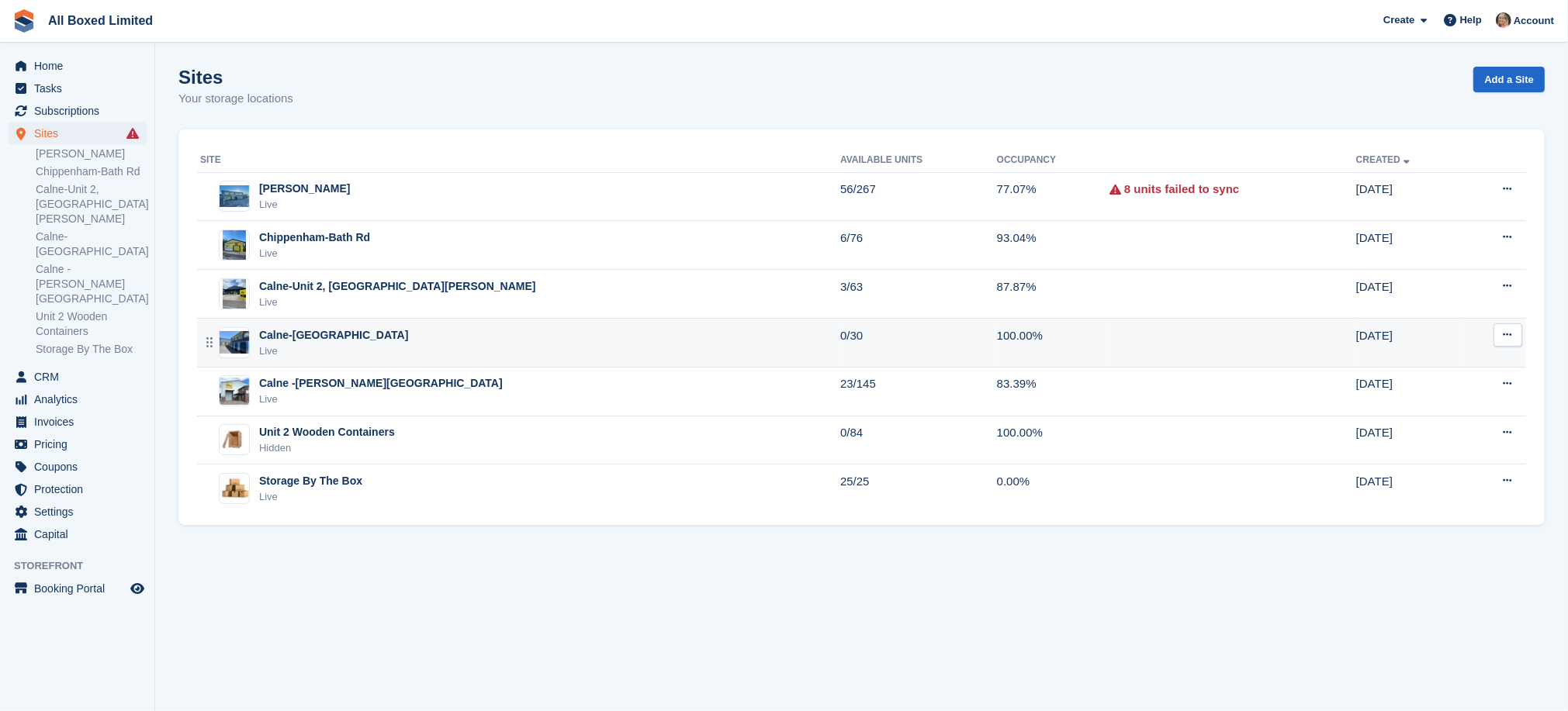
click at [335, 330] on div "Calne-[GEOGRAPHIC_DATA]" at bounding box center [334, 336] width 149 height 17
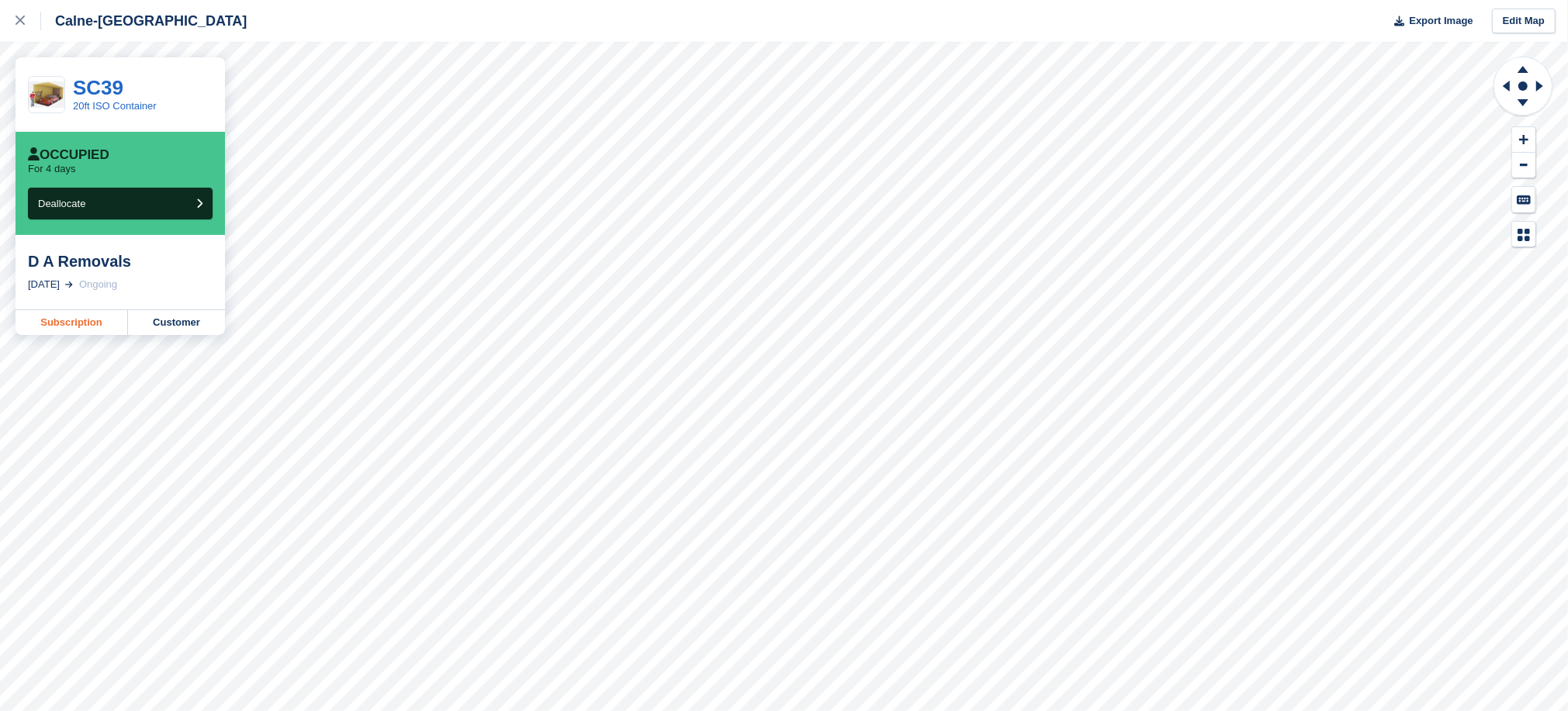
click at [57, 323] on link "Subscription" at bounding box center [72, 322] width 113 height 25
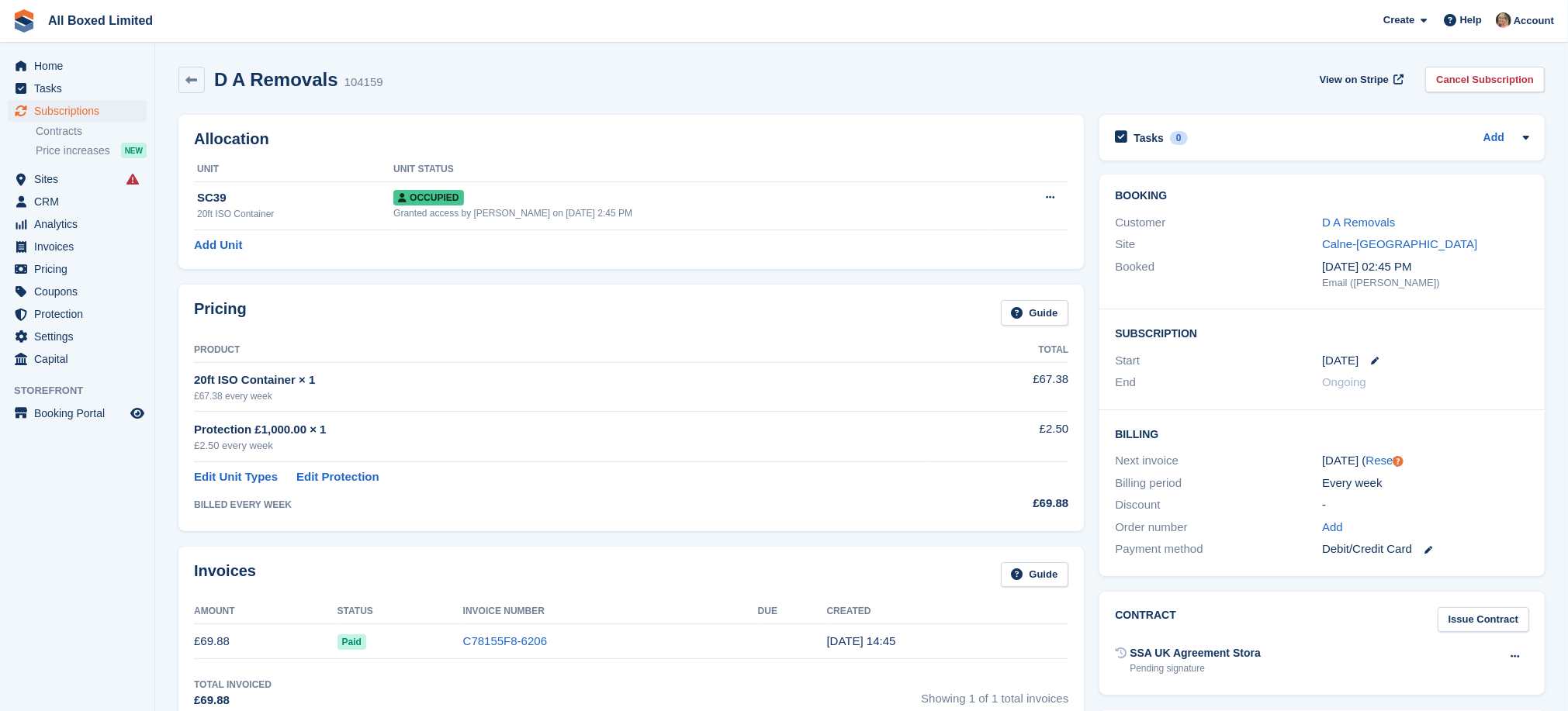
scroll to position [116, 0]
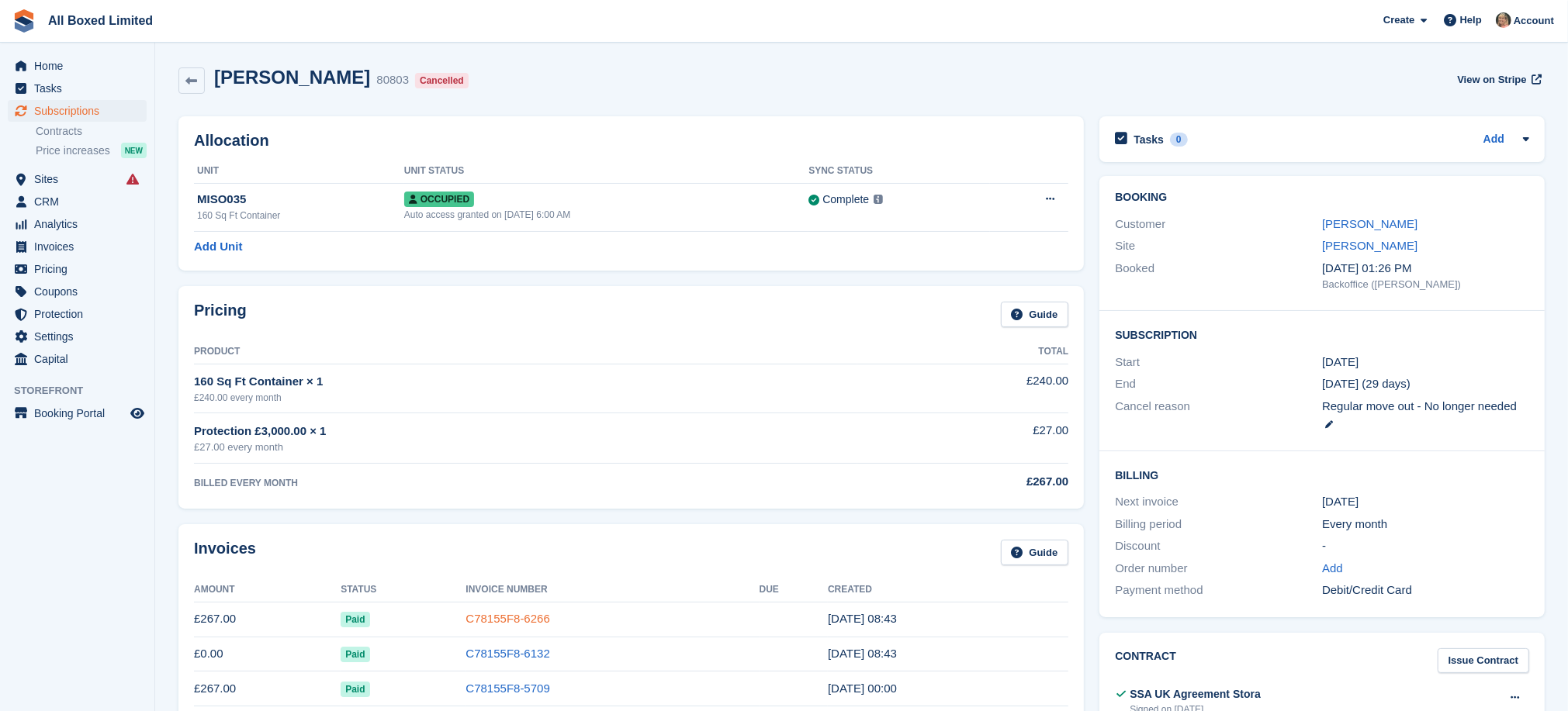
click at [522, 618] on link "C78155F8-6266" at bounding box center [507, 618] width 84 height 13
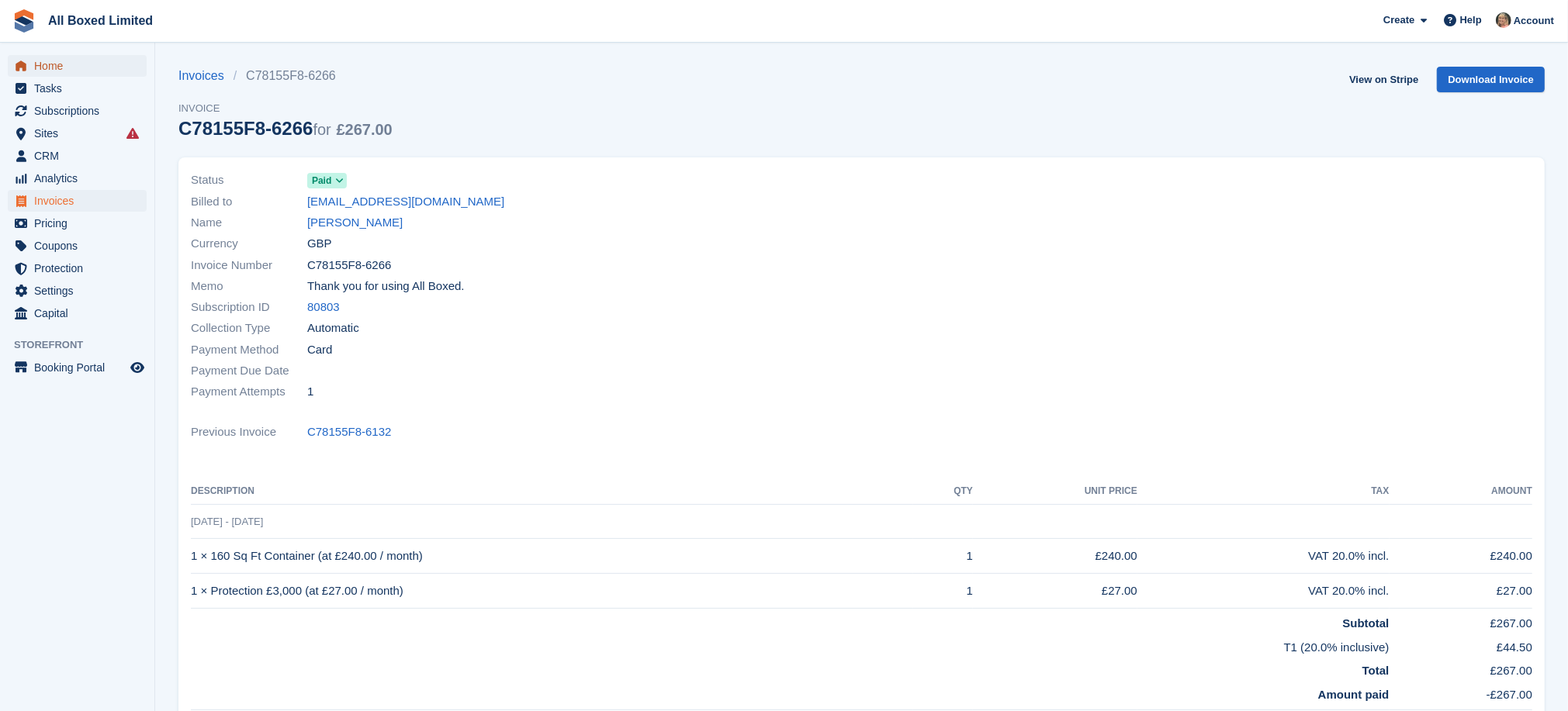
click at [56, 66] on span "Home" at bounding box center [80, 65] width 93 height 22
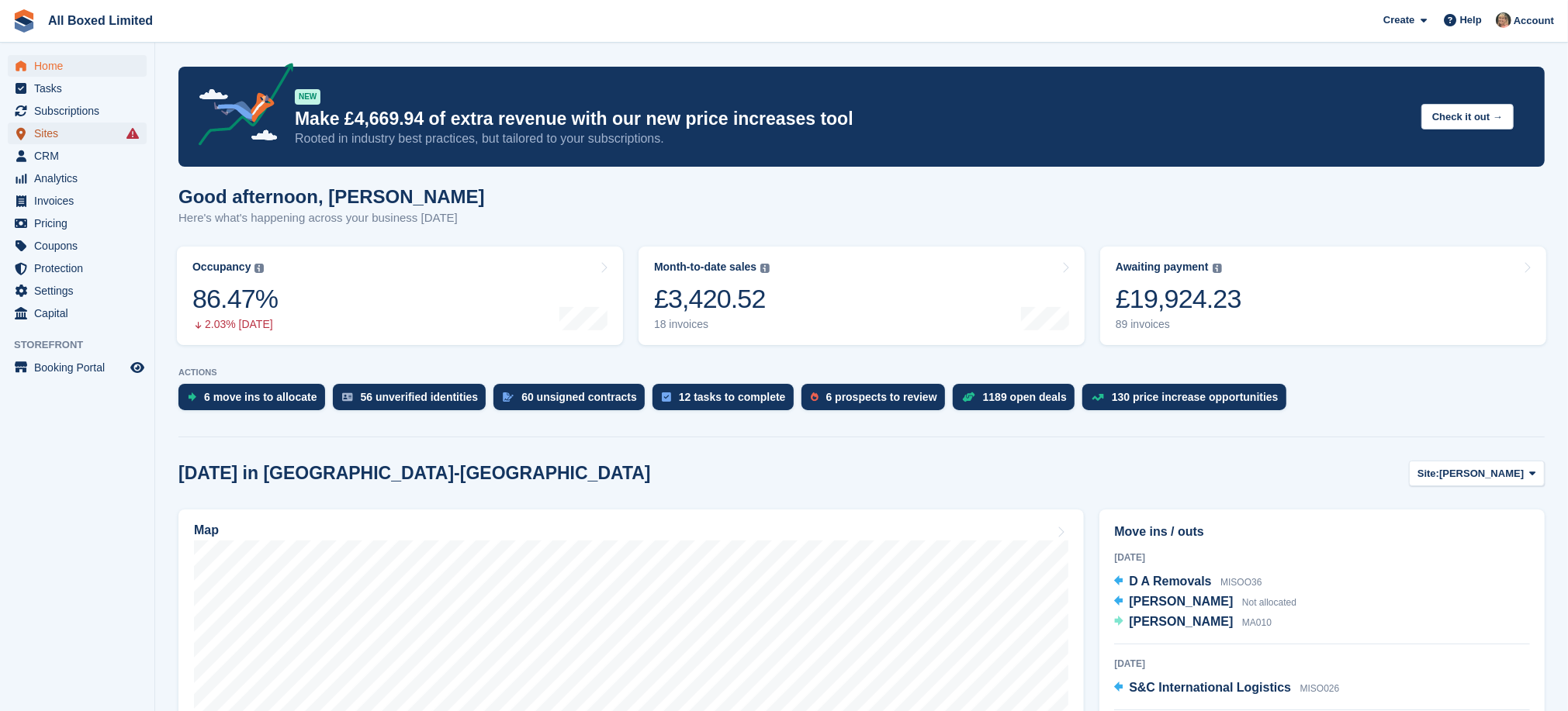
click at [36, 132] on span "Sites" at bounding box center [80, 133] width 93 height 22
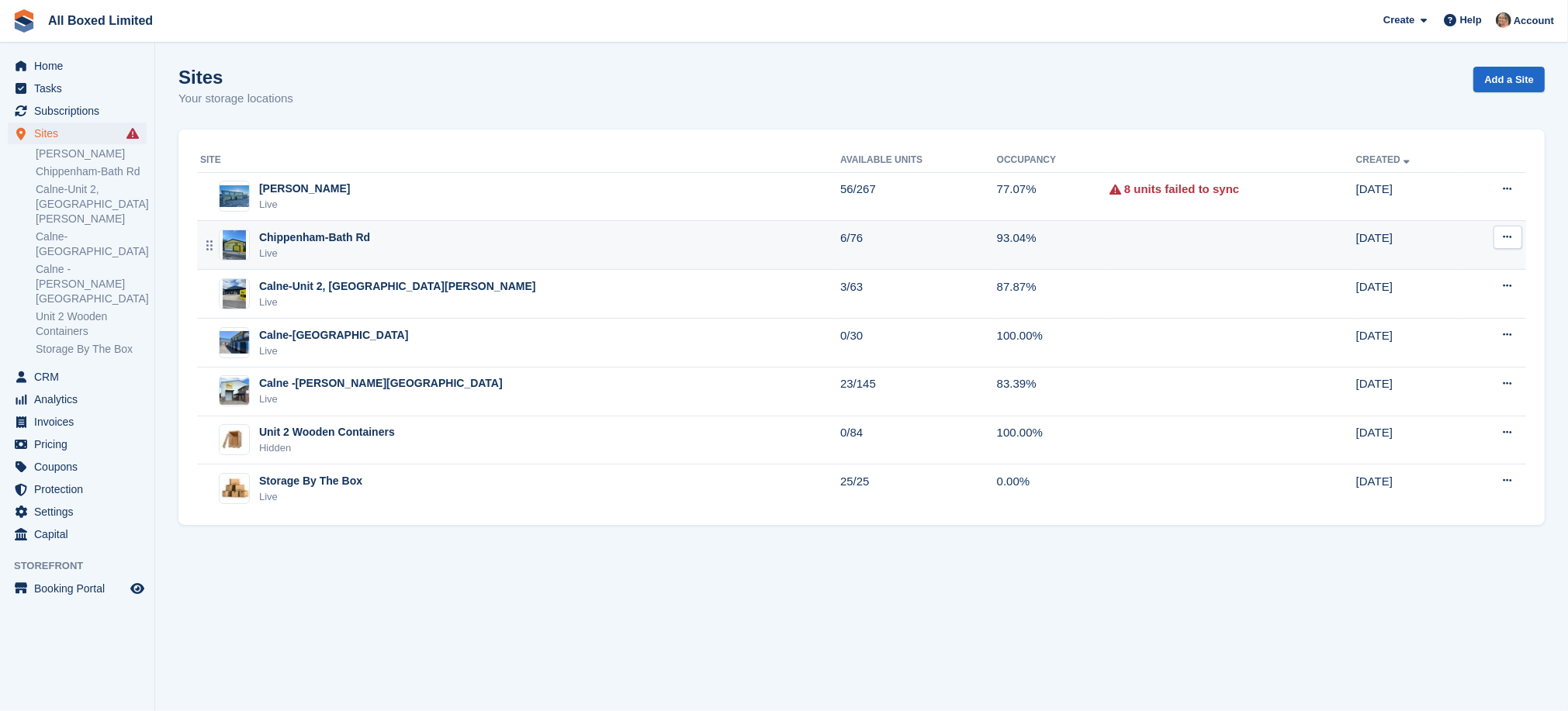
click at [307, 238] on div "Chippenham-Bath Rd" at bounding box center [315, 238] width 111 height 17
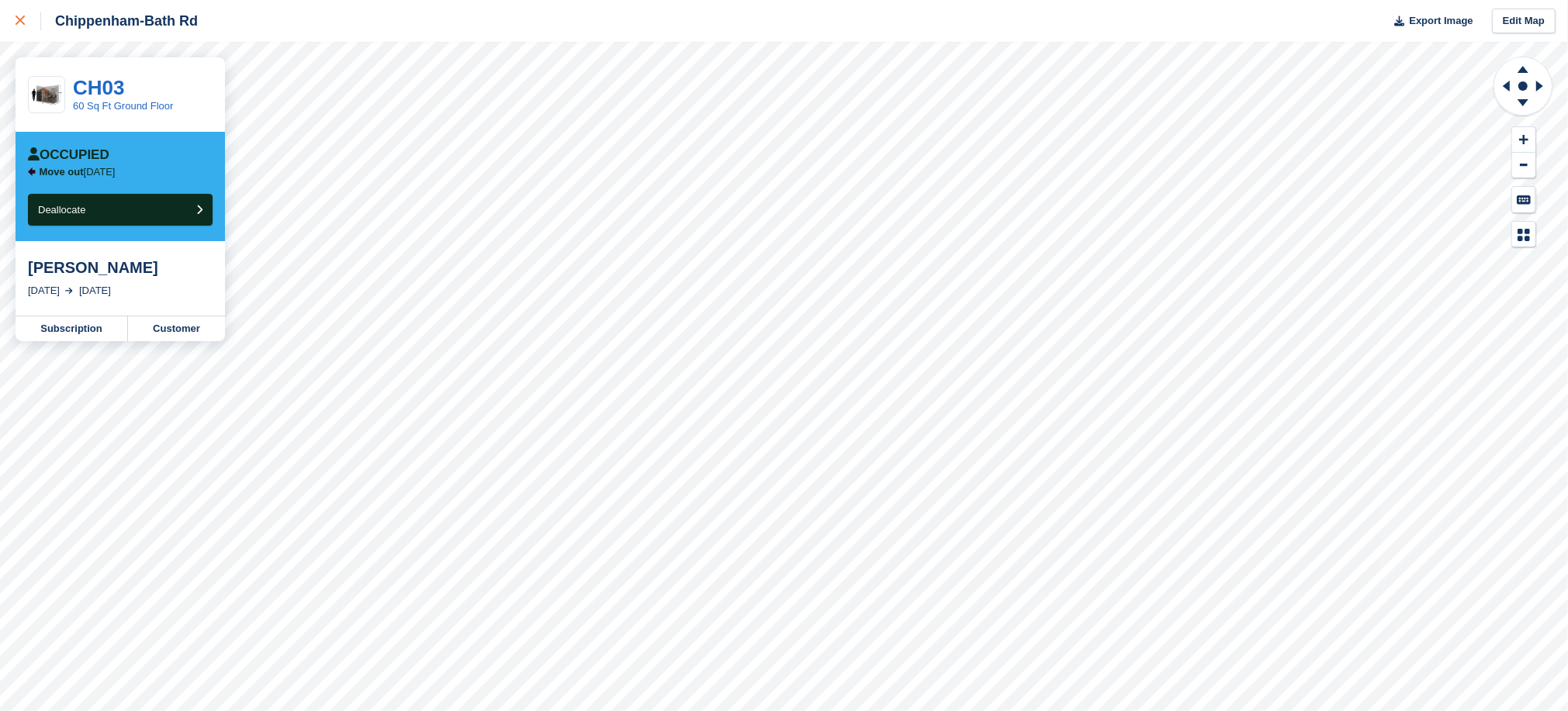
click at [17, 21] on icon at bounding box center [20, 20] width 9 height 9
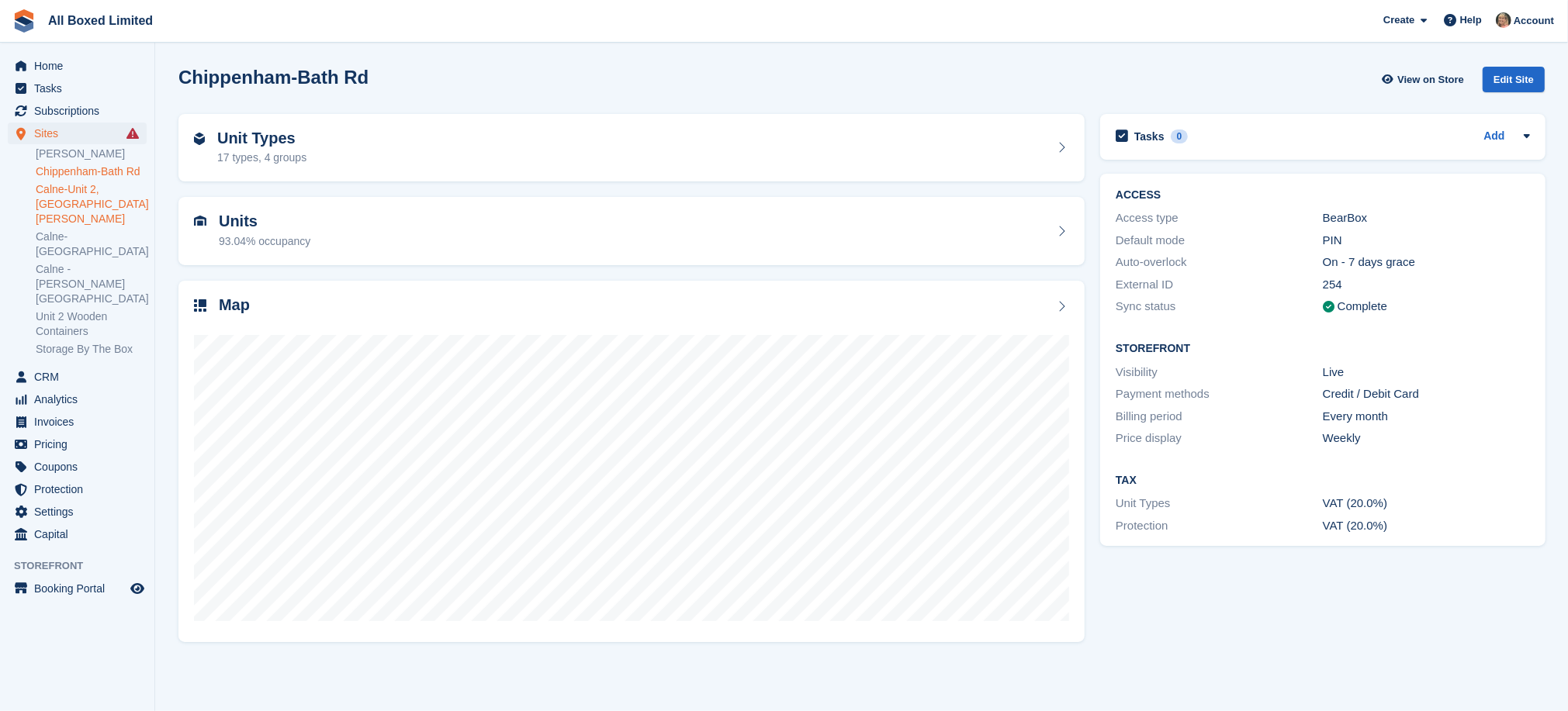
click at [73, 193] on link "Calne-Unit 2, [GEOGRAPHIC_DATA][PERSON_NAME]" at bounding box center [91, 204] width 111 height 44
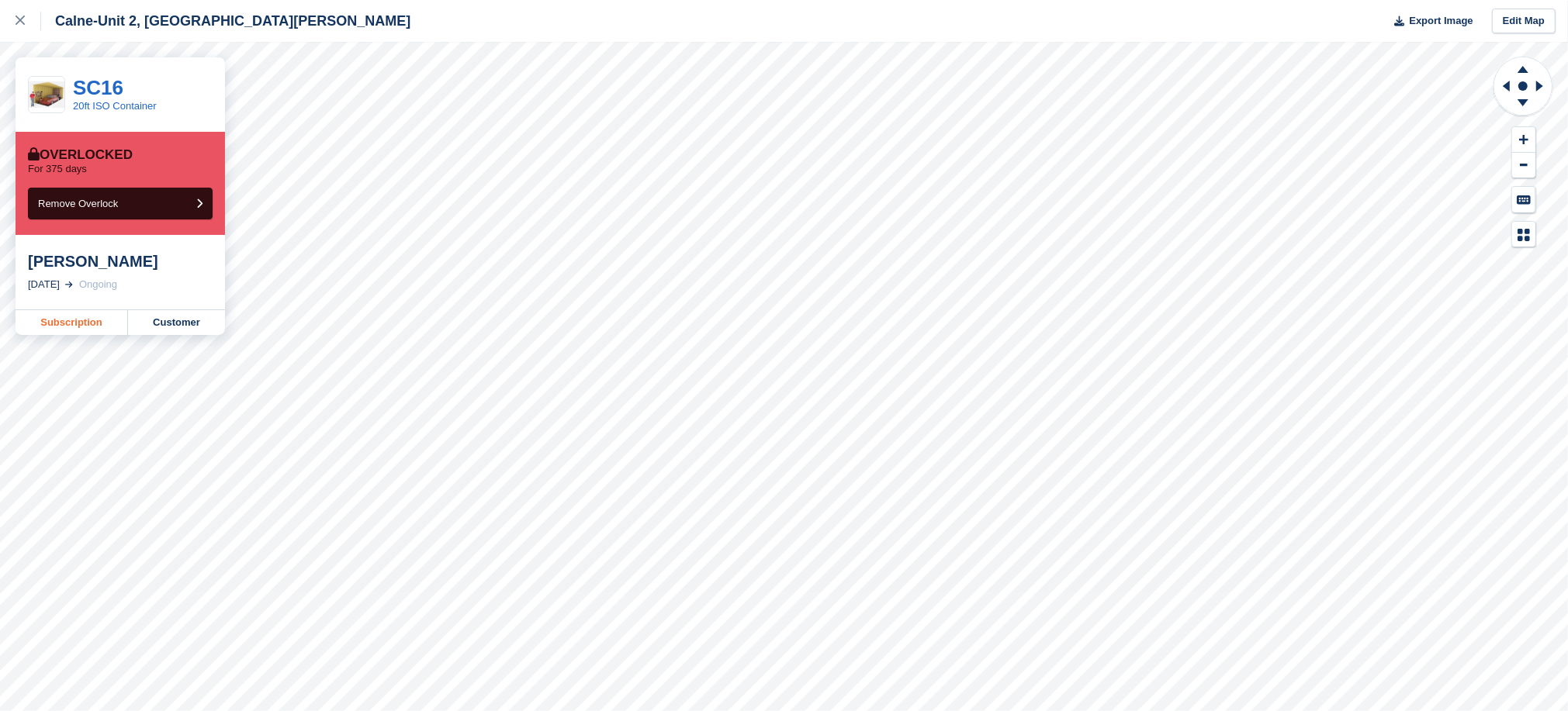
click at [57, 321] on link "Subscription" at bounding box center [72, 322] width 113 height 25
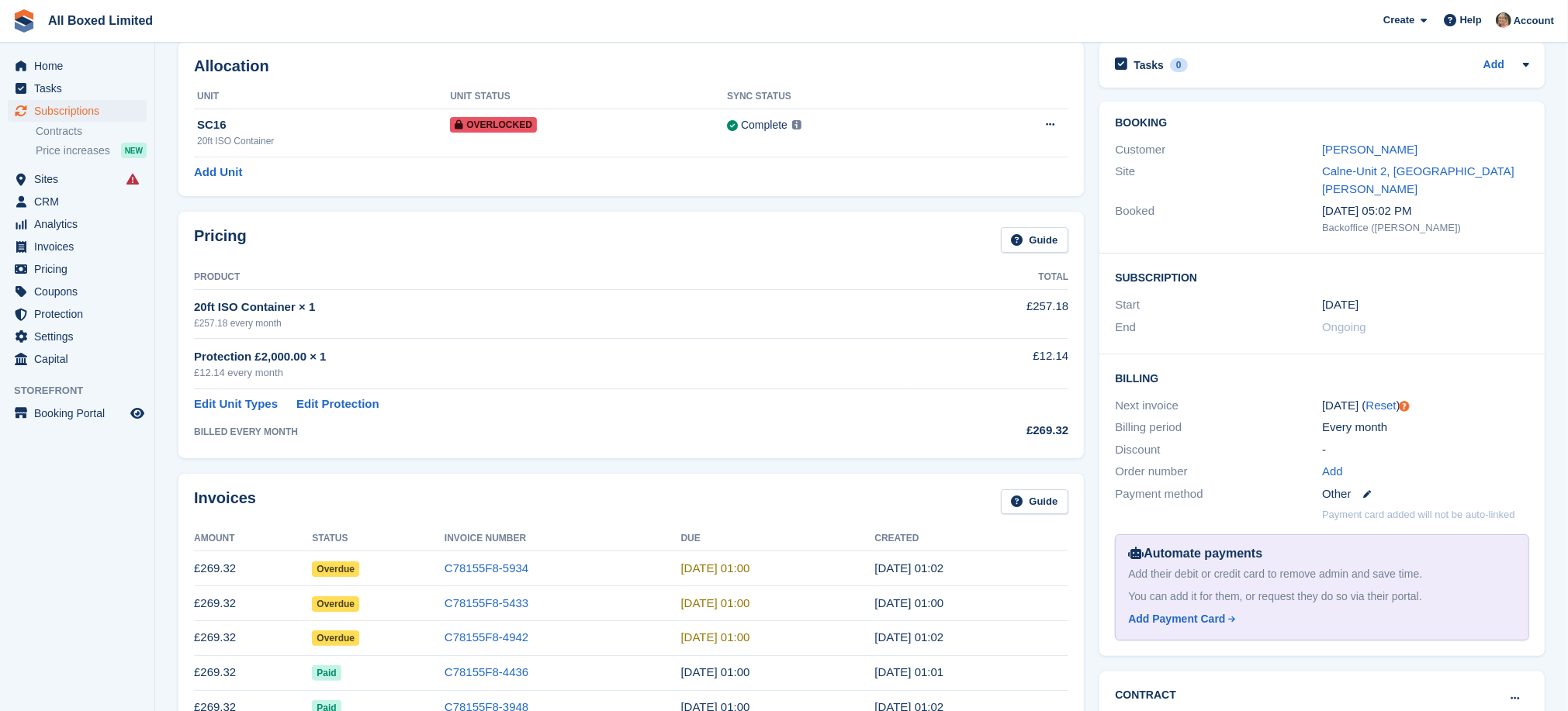
scroll to position [116, 0]
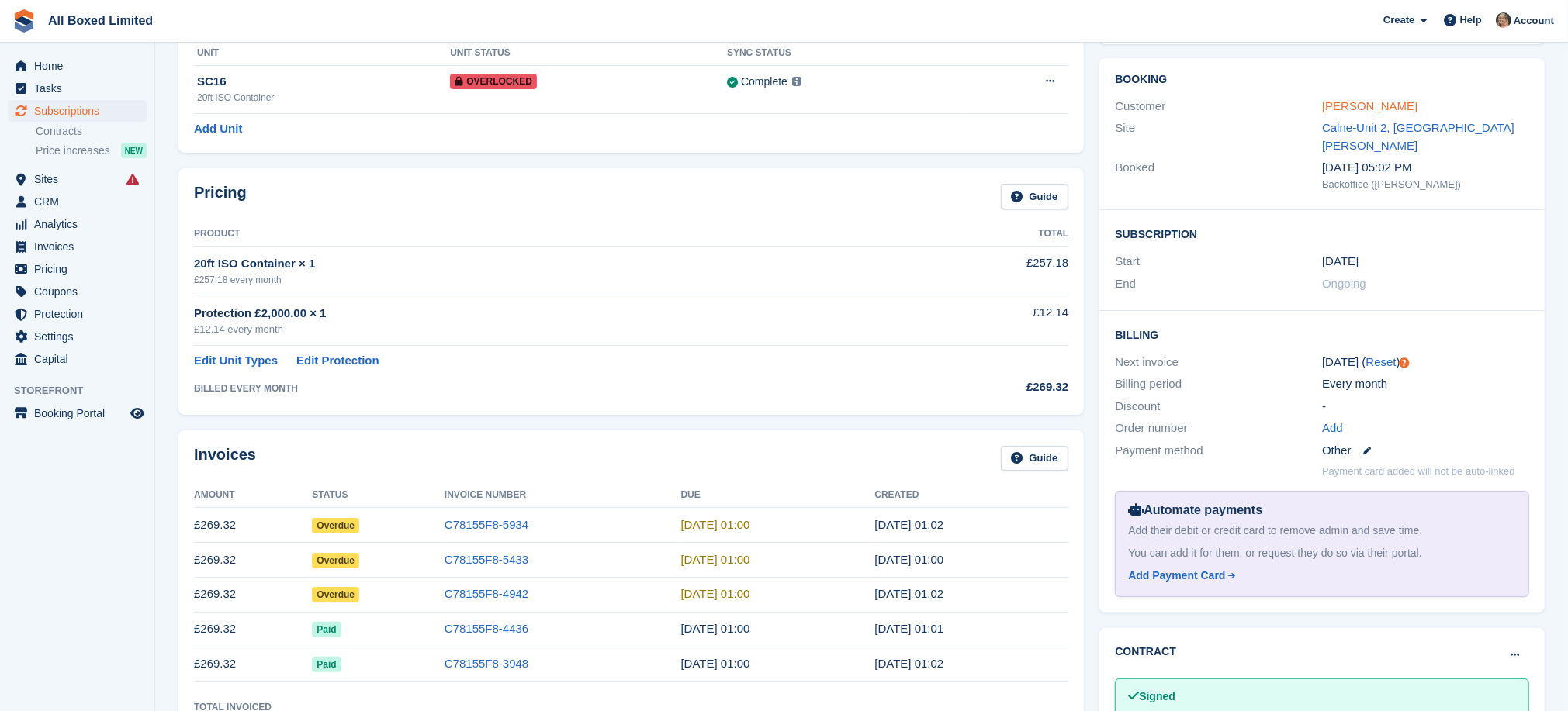
click at [1362, 103] on link "[PERSON_NAME]" at bounding box center [1369, 106] width 95 height 13
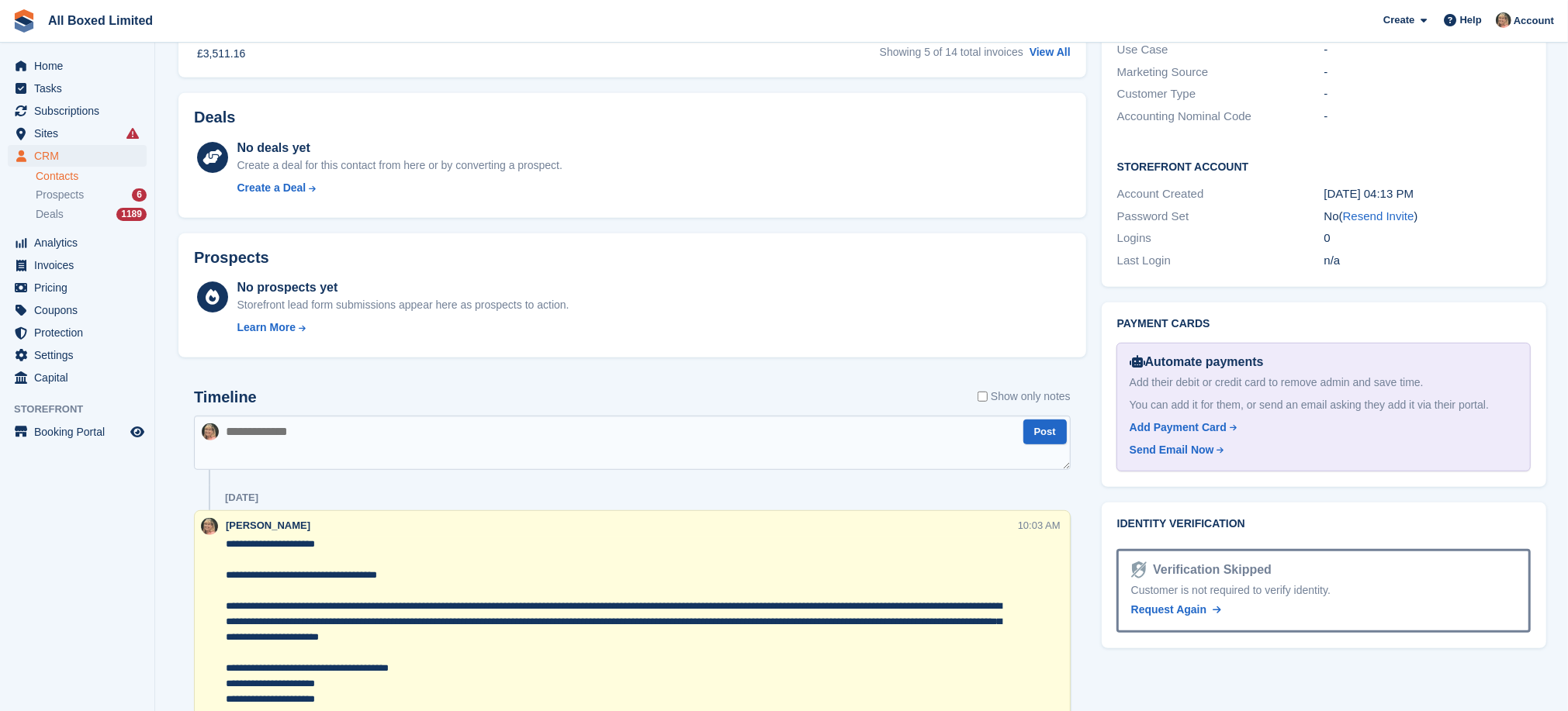
scroll to position [814, 0]
